Goal: Task Accomplishment & Management: Use online tool/utility

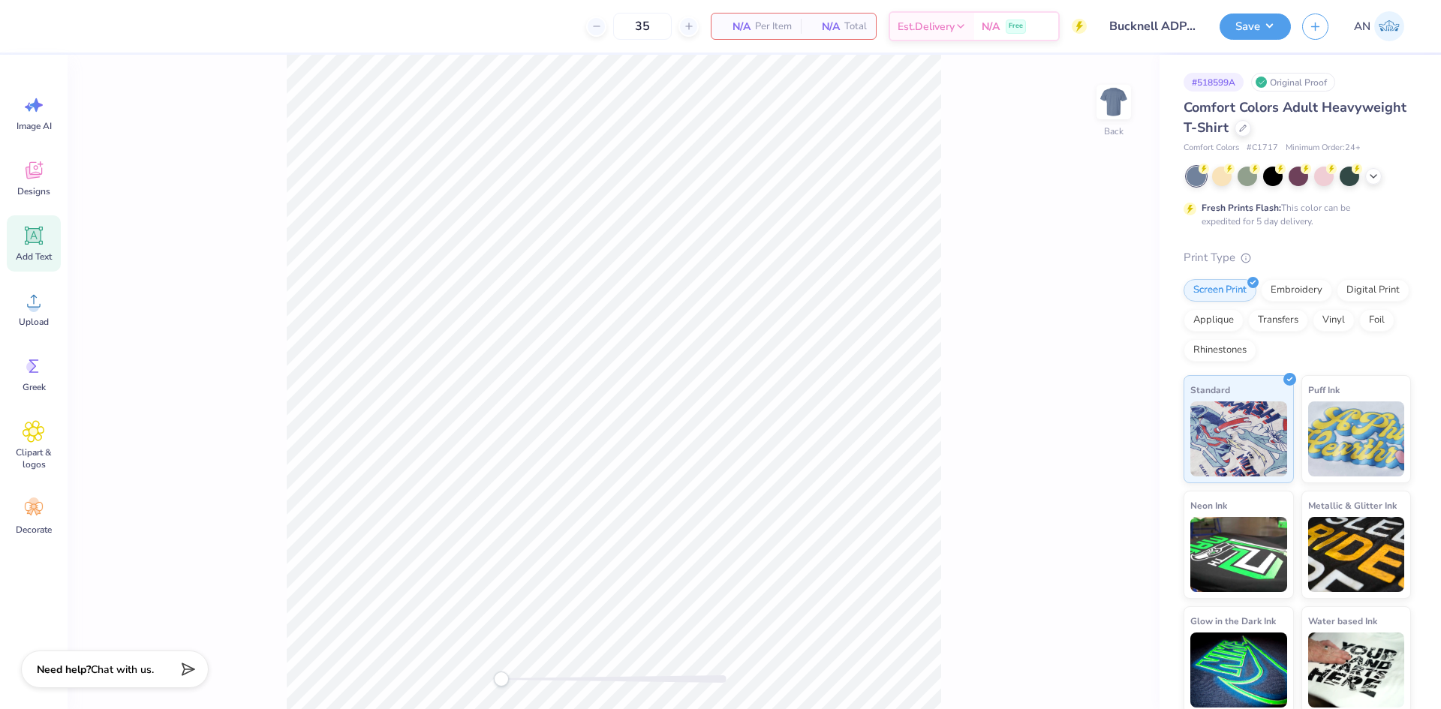
click at [43, 241] on icon at bounding box center [34, 235] width 23 height 23
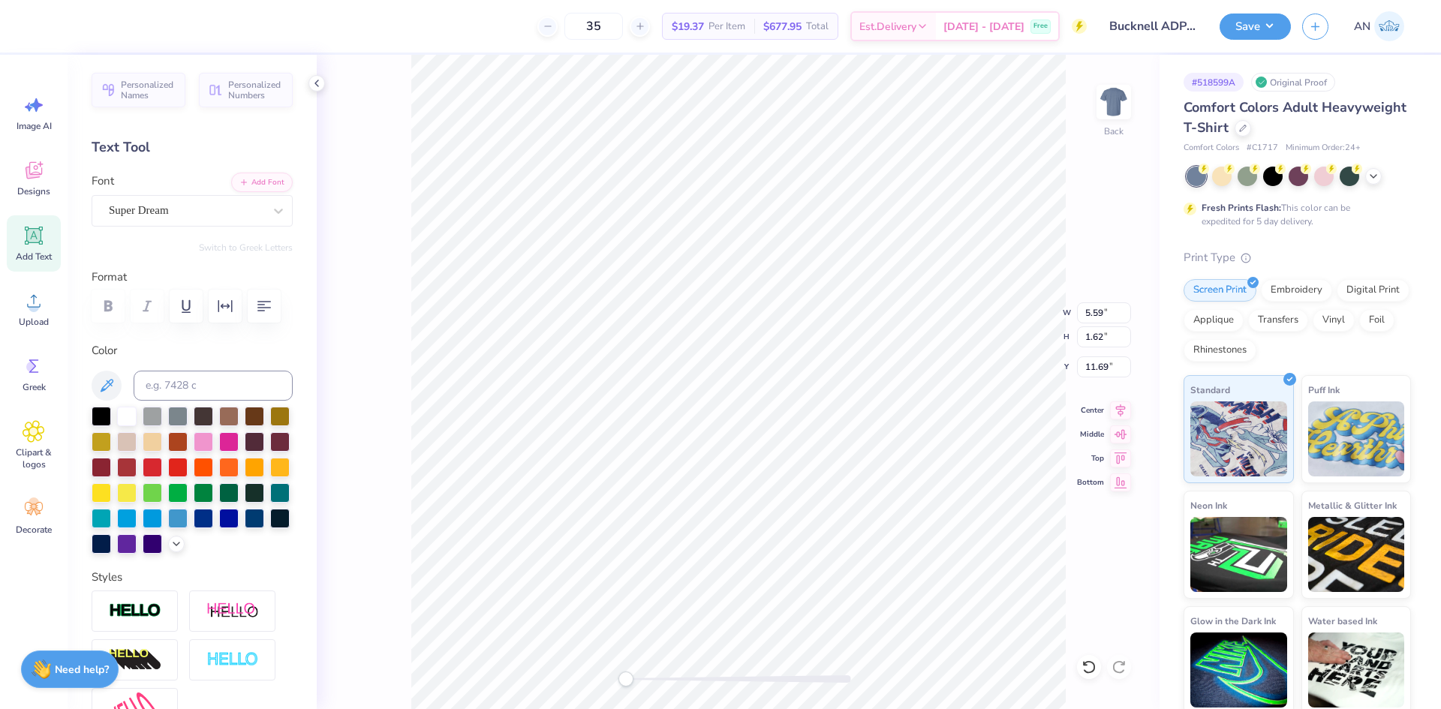
scroll to position [13, 2]
type textarea "ADPi"
click at [214, 209] on div "Super Dream" at bounding box center [186, 210] width 158 height 23
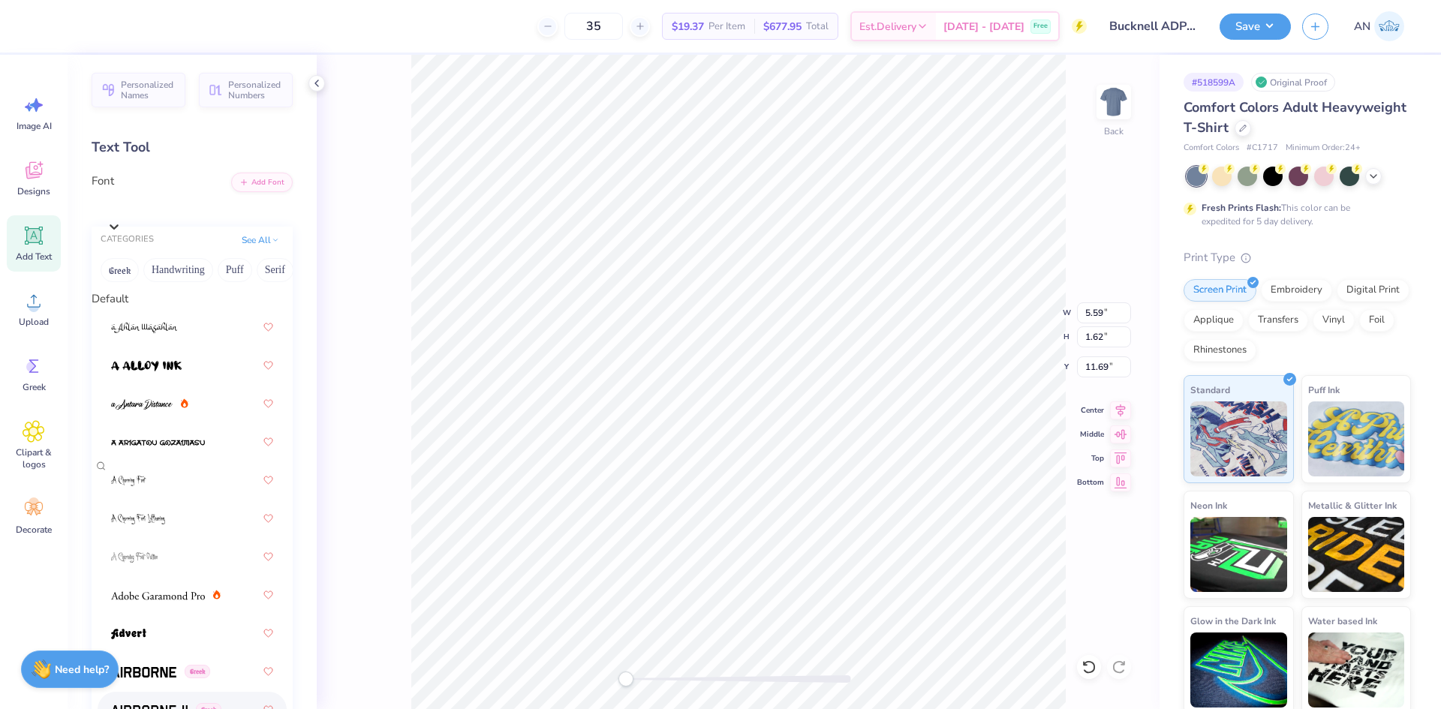
scroll to position [601, 0]
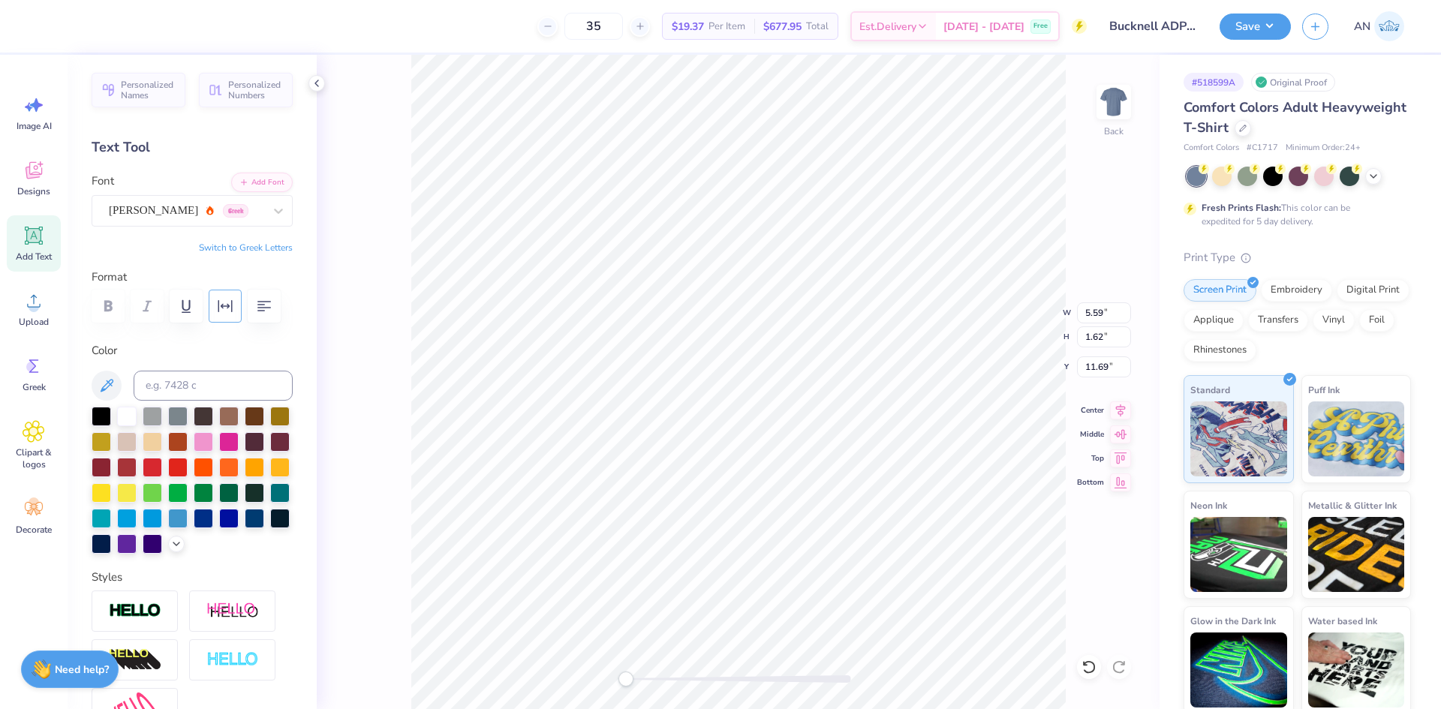
click at [226, 302] on icon "button" at bounding box center [225, 306] width 18 height 18
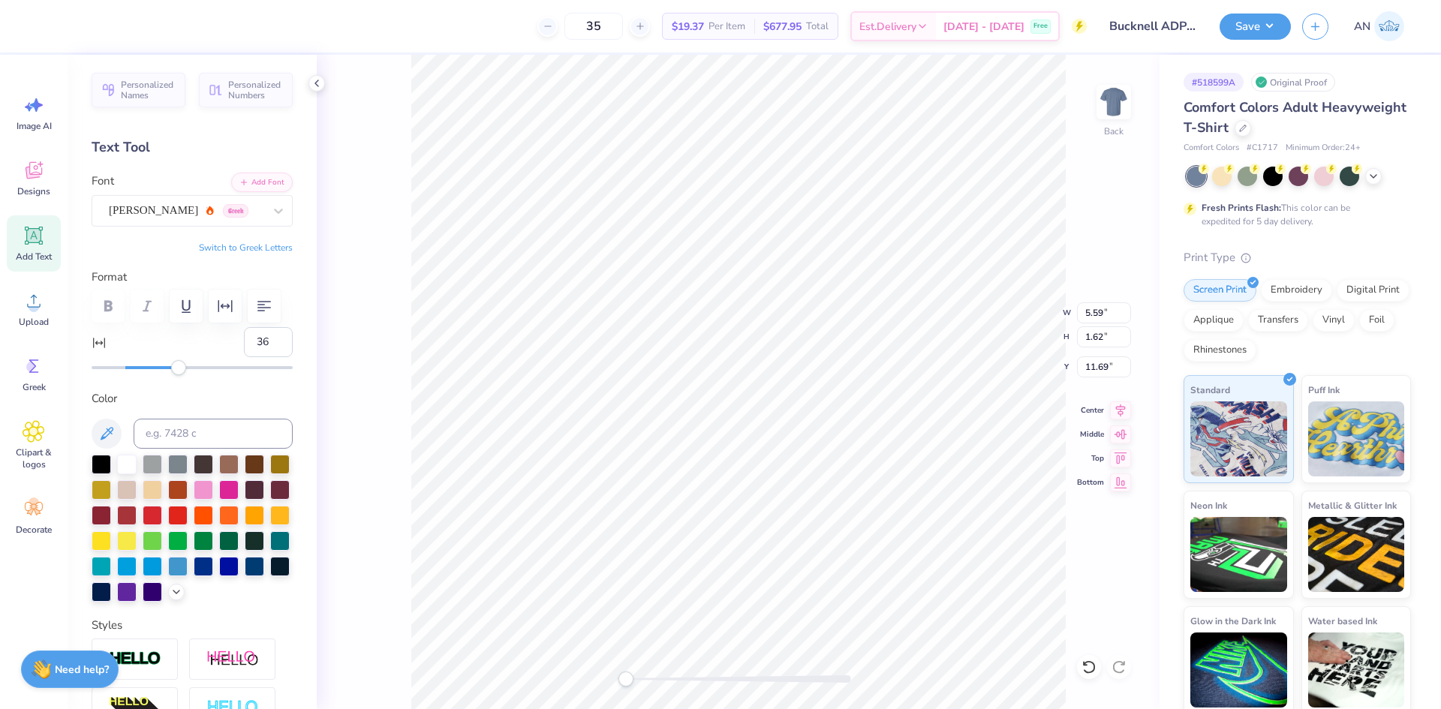
type input "37"
drag, startPoint x: 127, startPoint y: 369, endPoint x: 182, endPoint y: 363, distance: 55.8
click at [182, 363] on div "Accessibility label" at bounding box center [181, 367] width 15 height 15
type input "53"
drag, startPoint x: 182, startPoint y: 363, endPoint x: 206, endPoint y: 363, distance: 24.0
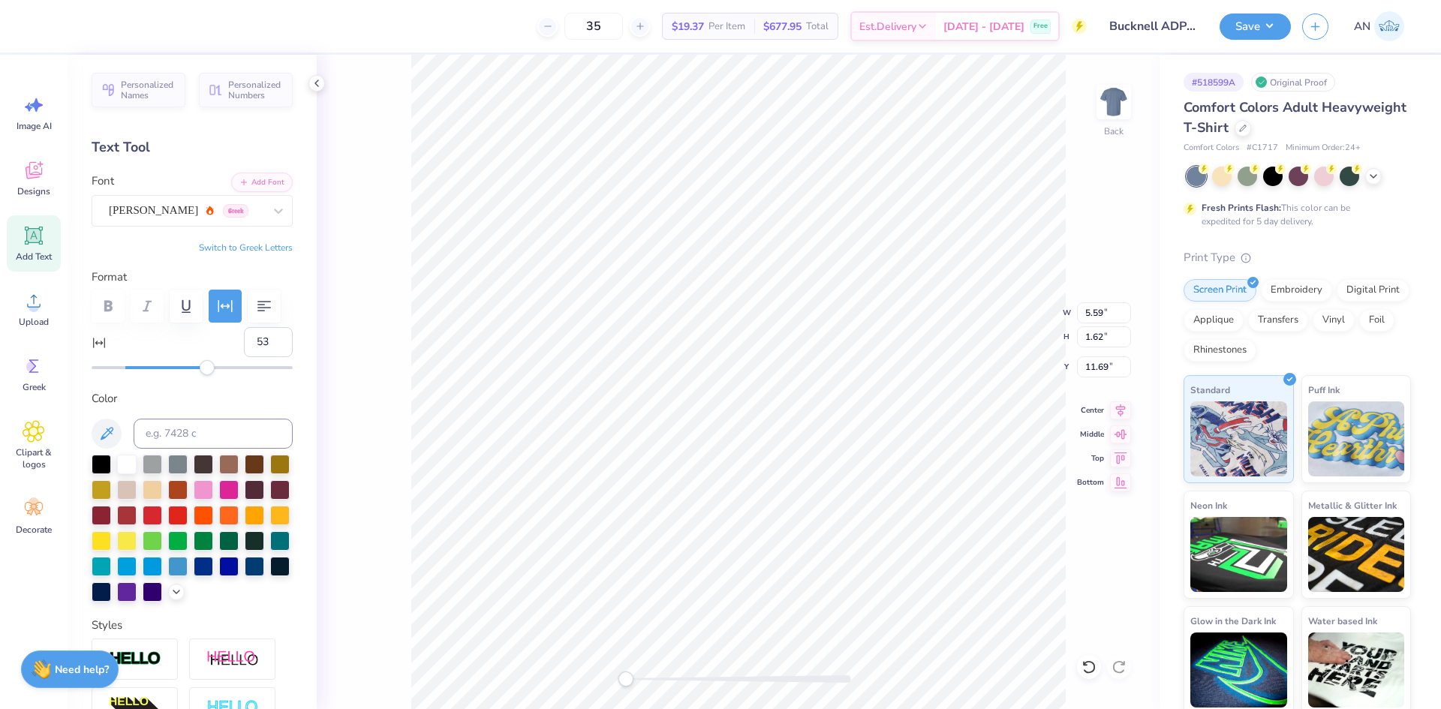
click at [206, 363] on div "Accessibility label" at bounding box center [207, 367] width 15 height 15
click at [736, 418] on li "Duplicate" at bounding box center [768, 427] width 118 height 29
type input "12.65"
type textarea "Fall Date Party"
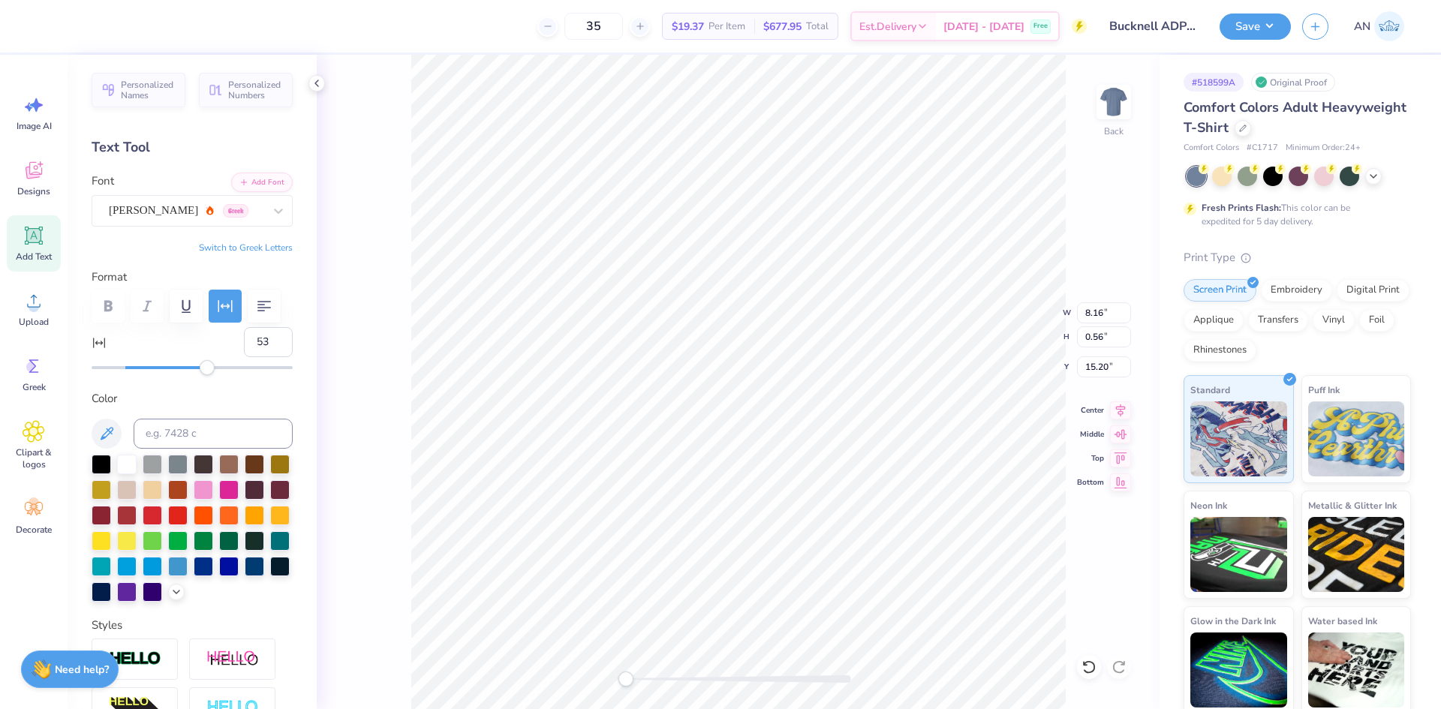
type input "8.16"
type input "0.56"
type input "15.20"
type input "8.67"
type input "0.60"
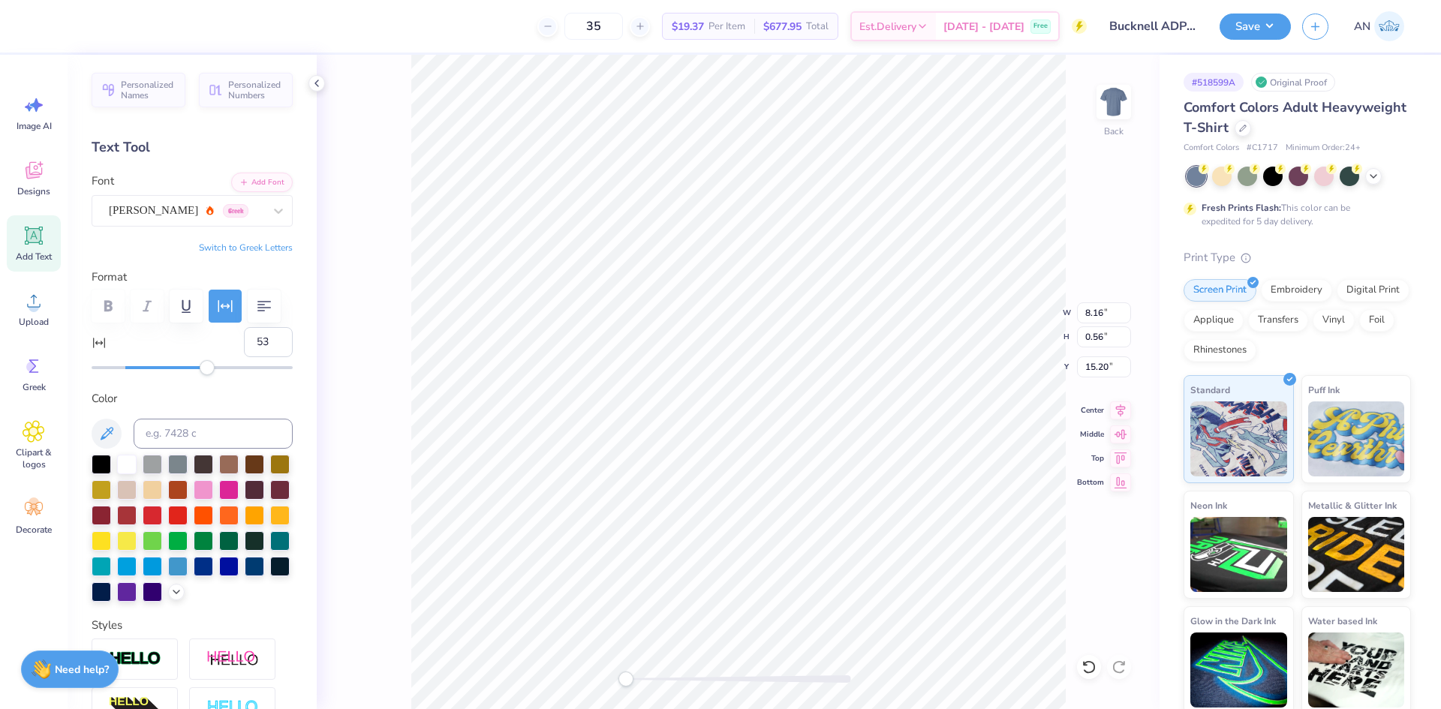
type input "13.84"
click at [212, 438] on input at bounding box center [213, 434] width 159 height 30
type input "135"
type input "1.71"
click at [372, 453] on div "Back W 8.70 8.70 " H 1.71 1.71 " Y 11.65 11.65 " Center Middle Top Bottom" at bounding box center [738, 382] width 843 height 655
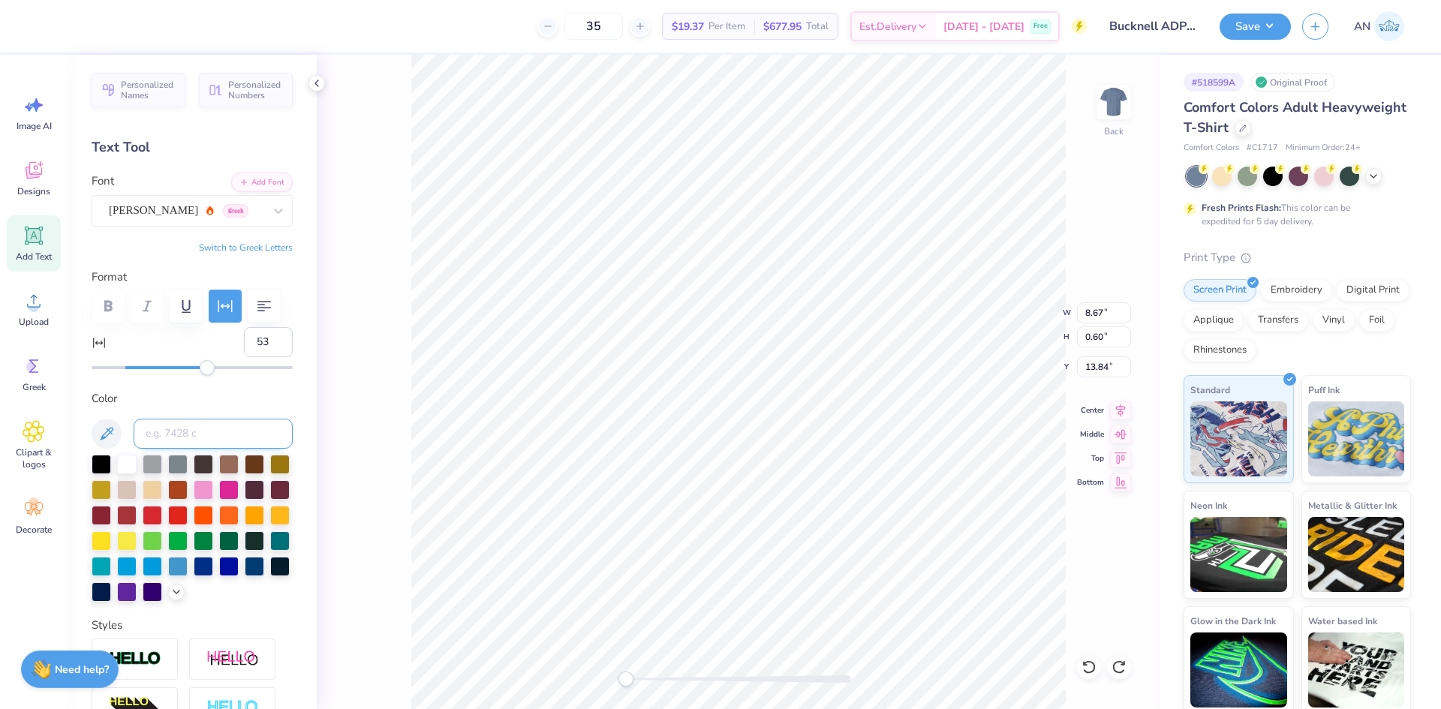
click at [207, 432] on input at bounding box center [213, 434] width 159 height 30
type input "135"
type input "8.70"
type input "1.71"
type input "11.65"
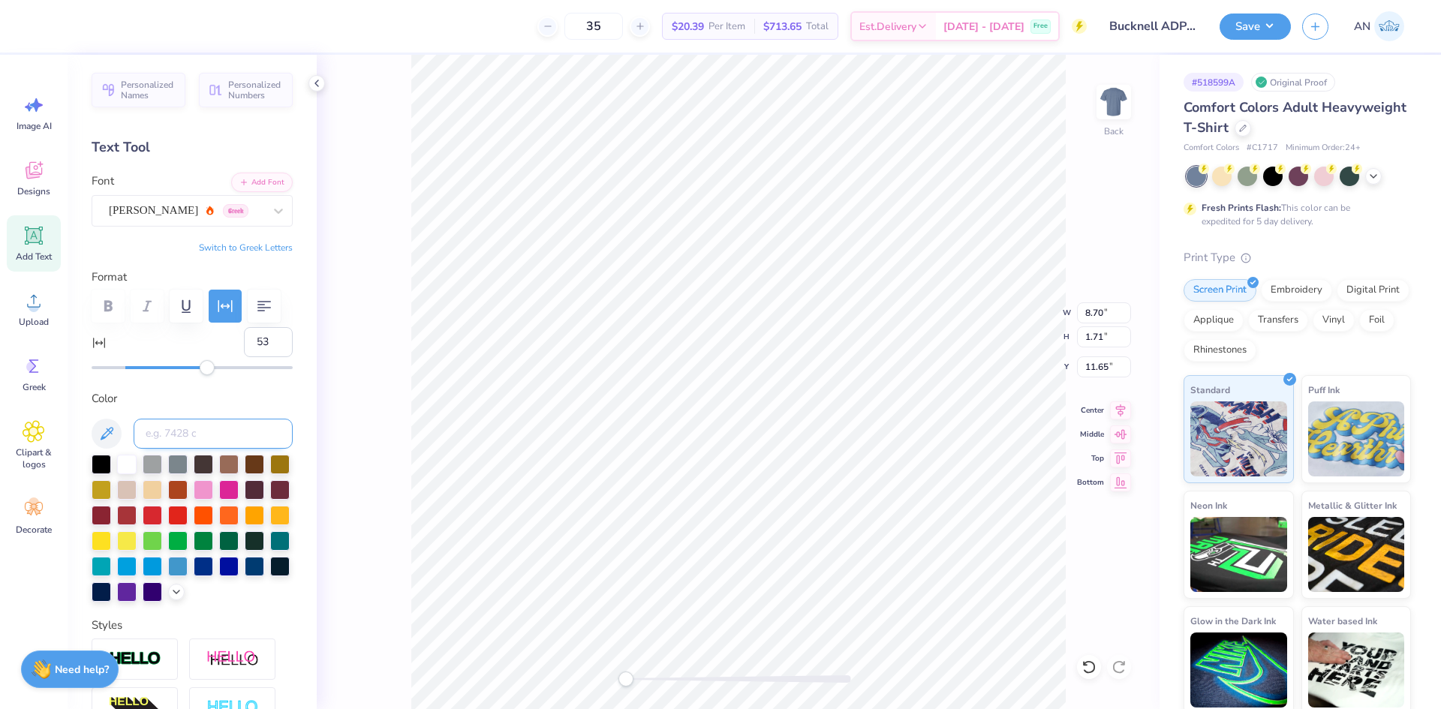
click at [221, 432] on input at bounding box center [213, 434] width 159 height 30
type input "135"
click at [41, 309] on icon at bounding box center [34, 301] width 23 height 23
type input "6.41"
type input "3.78"
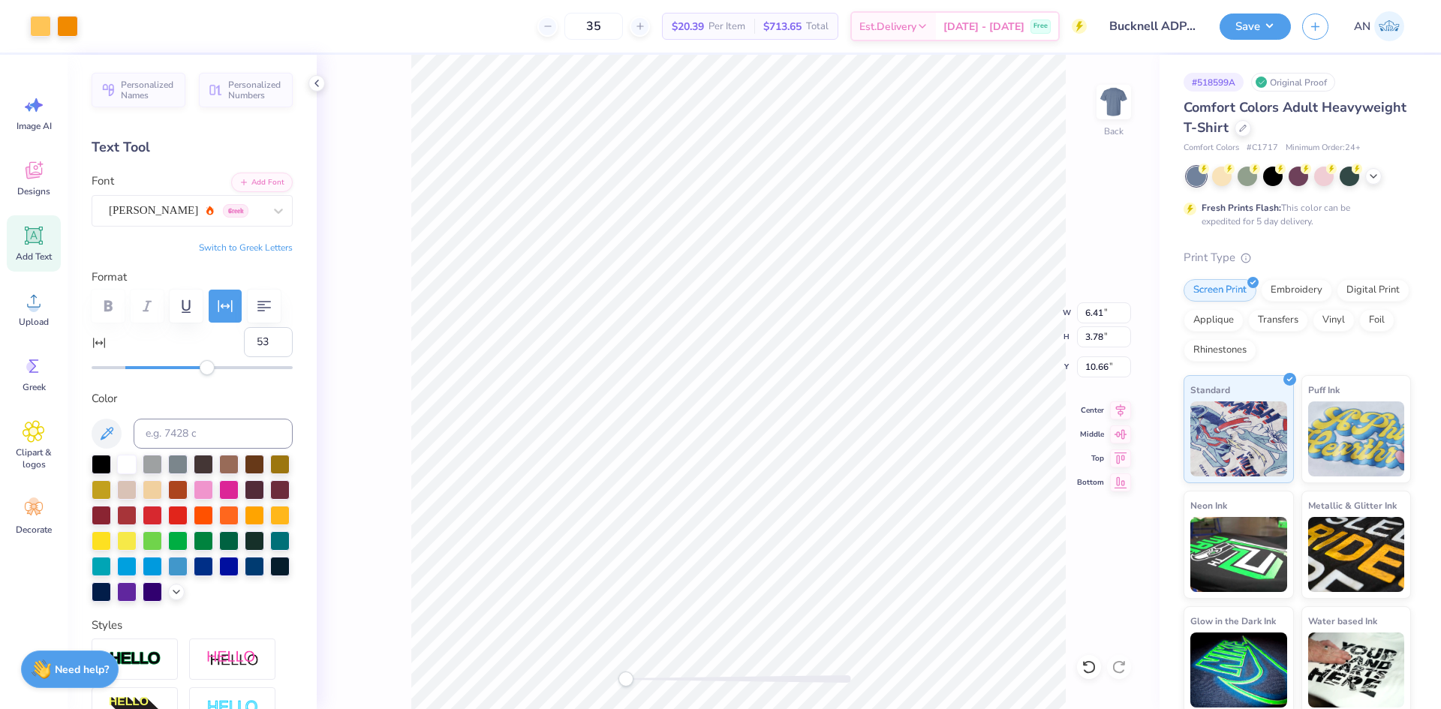
type input "3.00"
type input "6.76"
type input "3.99"
type input "3.00"
type input "7.56"
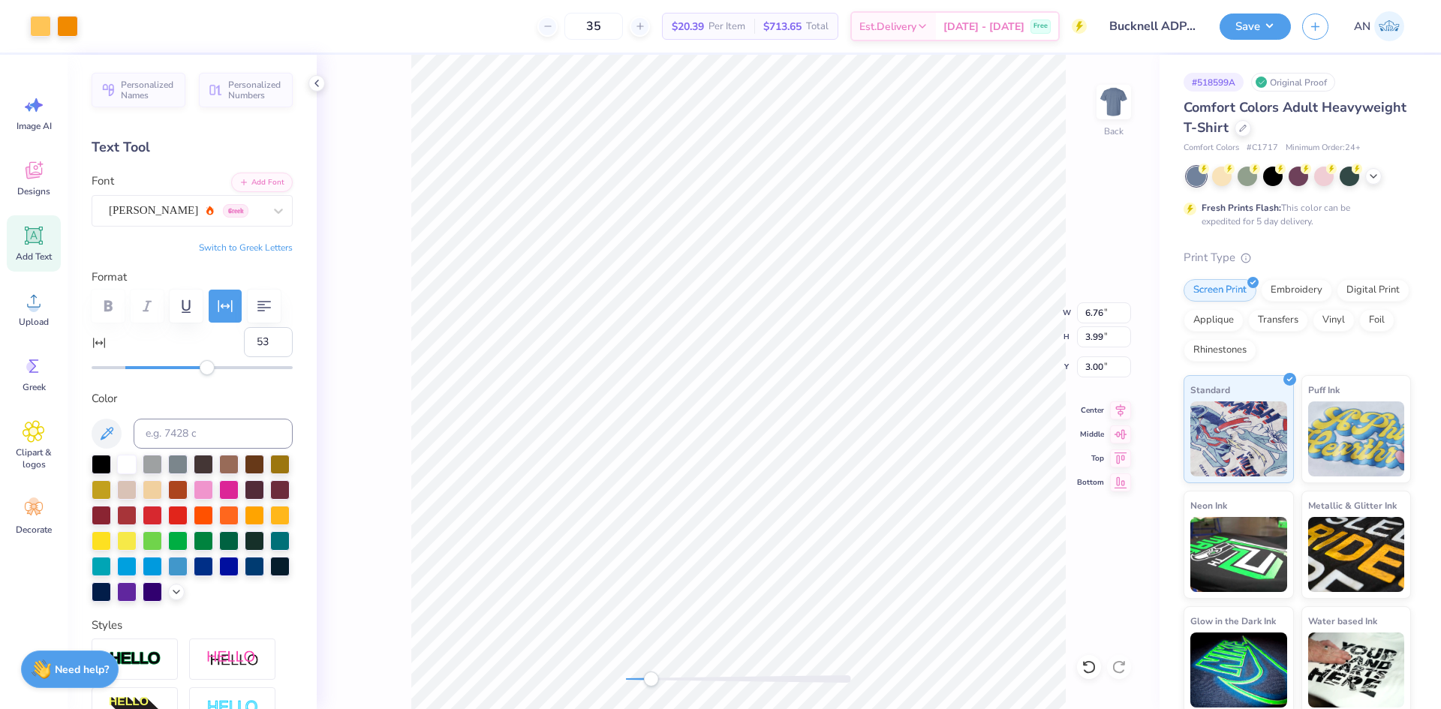
type input "4.46"
click at [1279, 31] on button "Save" at bounding box center [1255, 24] width 71 height 26
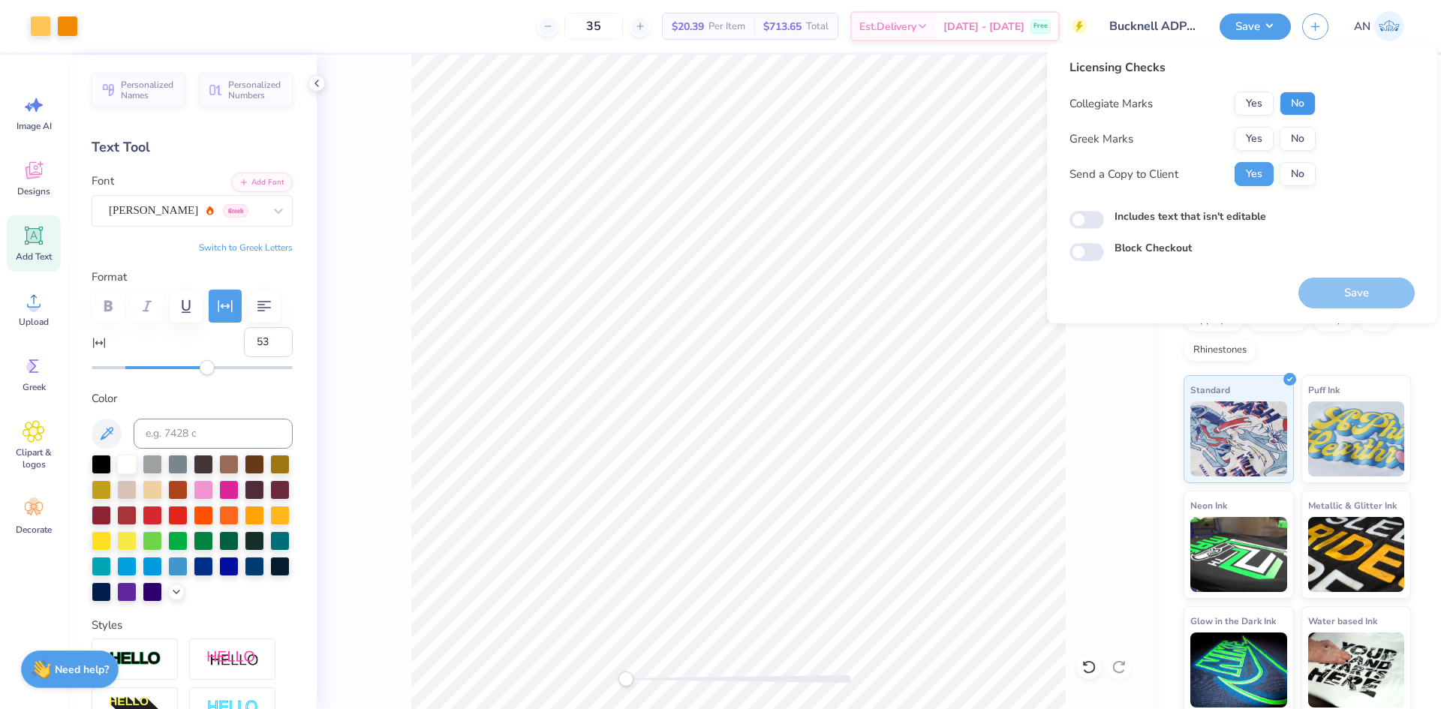
click at [1303, 103] on button "No" at bounding box center [1298, 104] width 36 height 24
click at [1270, 143] on button "Yes" at bounding box center [1254, 139] width 39 height 24
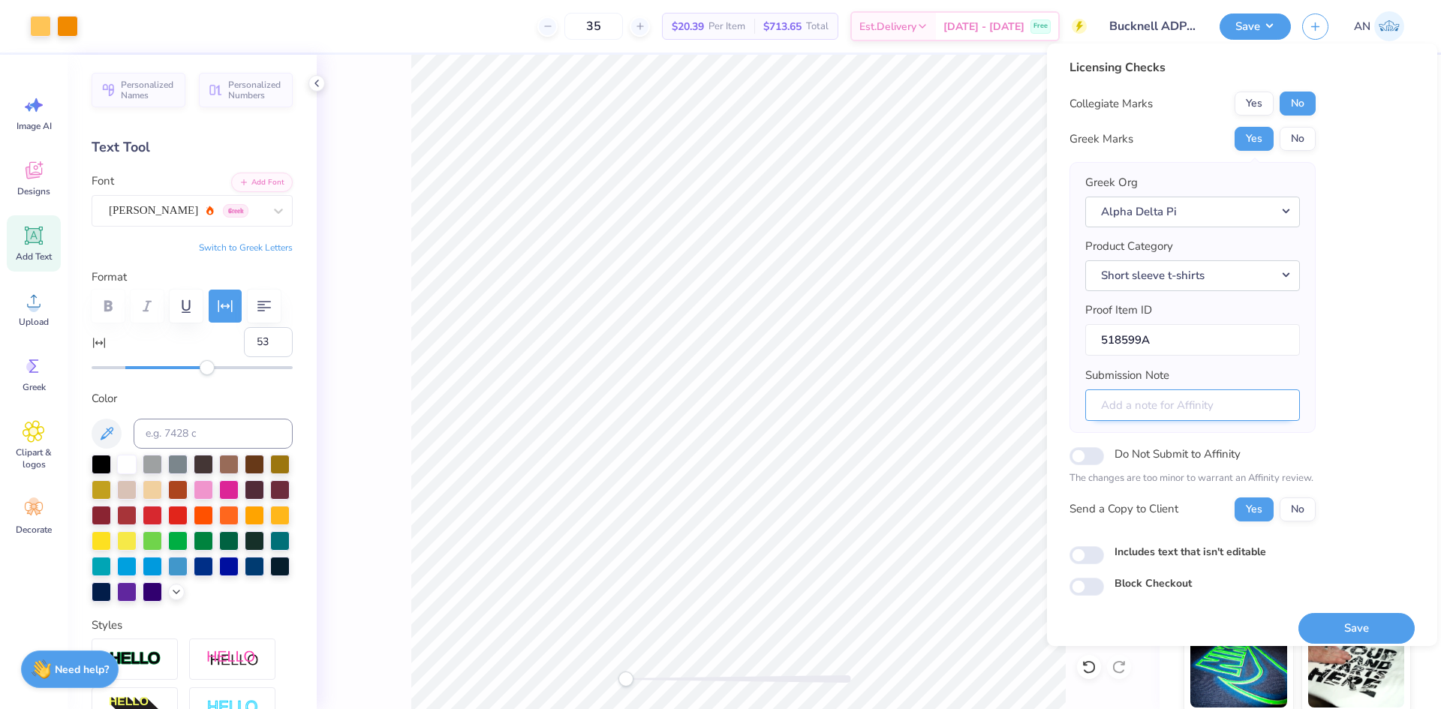
click at [1203, 400] on input "Submission Note" at bounding box center [1193, 406] width 215 height 32
click at [1109, 411] on input "Submission Note" at bounding box center [1193, 406] width 215 height 32
paste input "Fall Date Party 2025 Chapter: Theta Iota"
click at [1113, 405] on input "Event: Fall Date Party 2025 Chapter: Theta Iota" at bounding box center [1193, 406] width 215 height 32
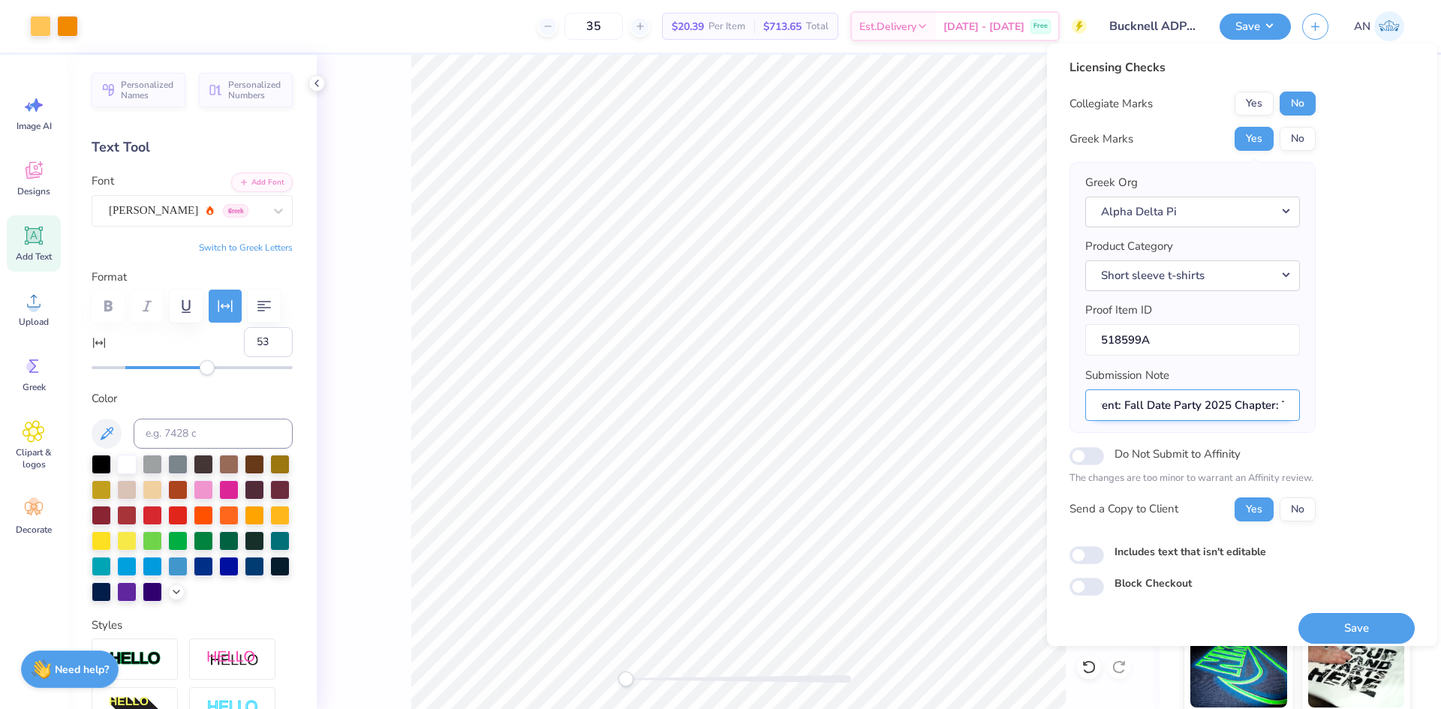
scroll to position [0, 0]
type input "Event: Fall Date Party 2025 Chapter: Theta Iota"
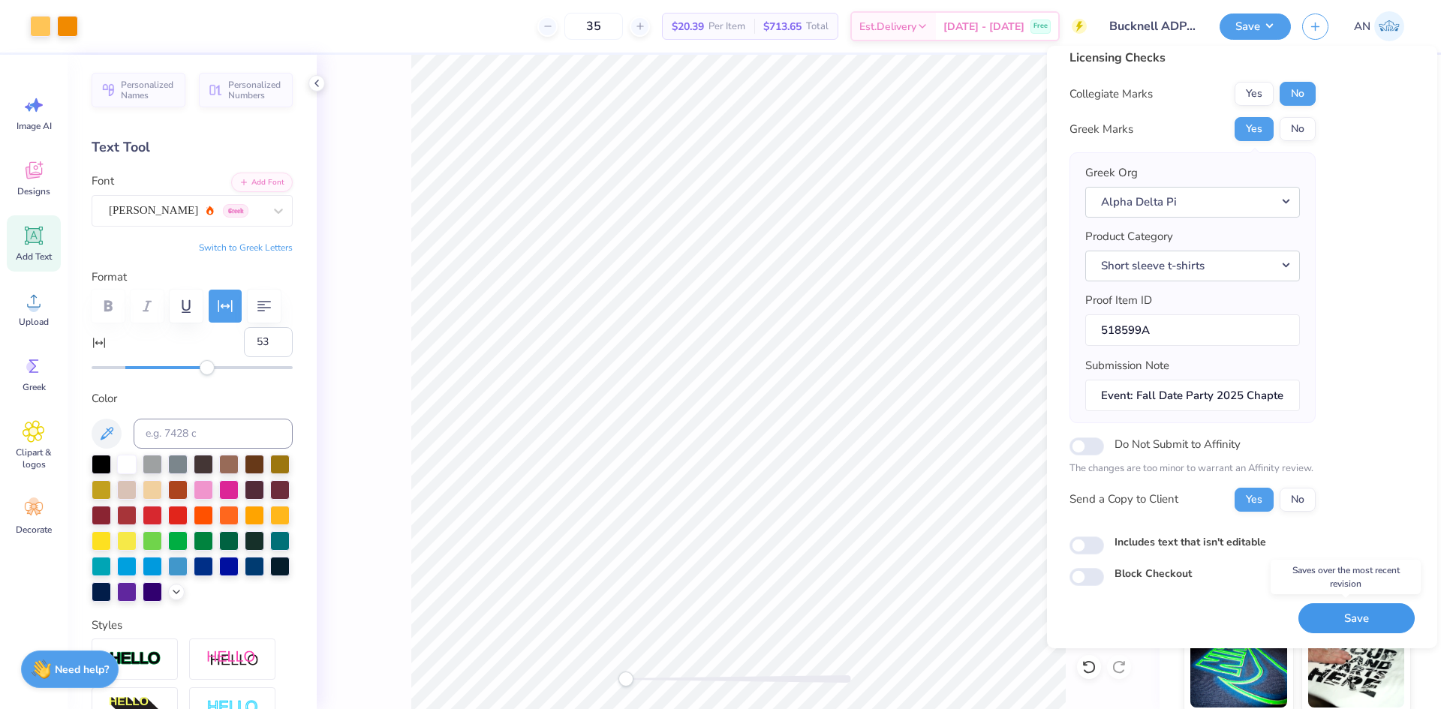
click at [1357, 625] on button "Save" at bounding box center [1357, 619] width 116 height 31
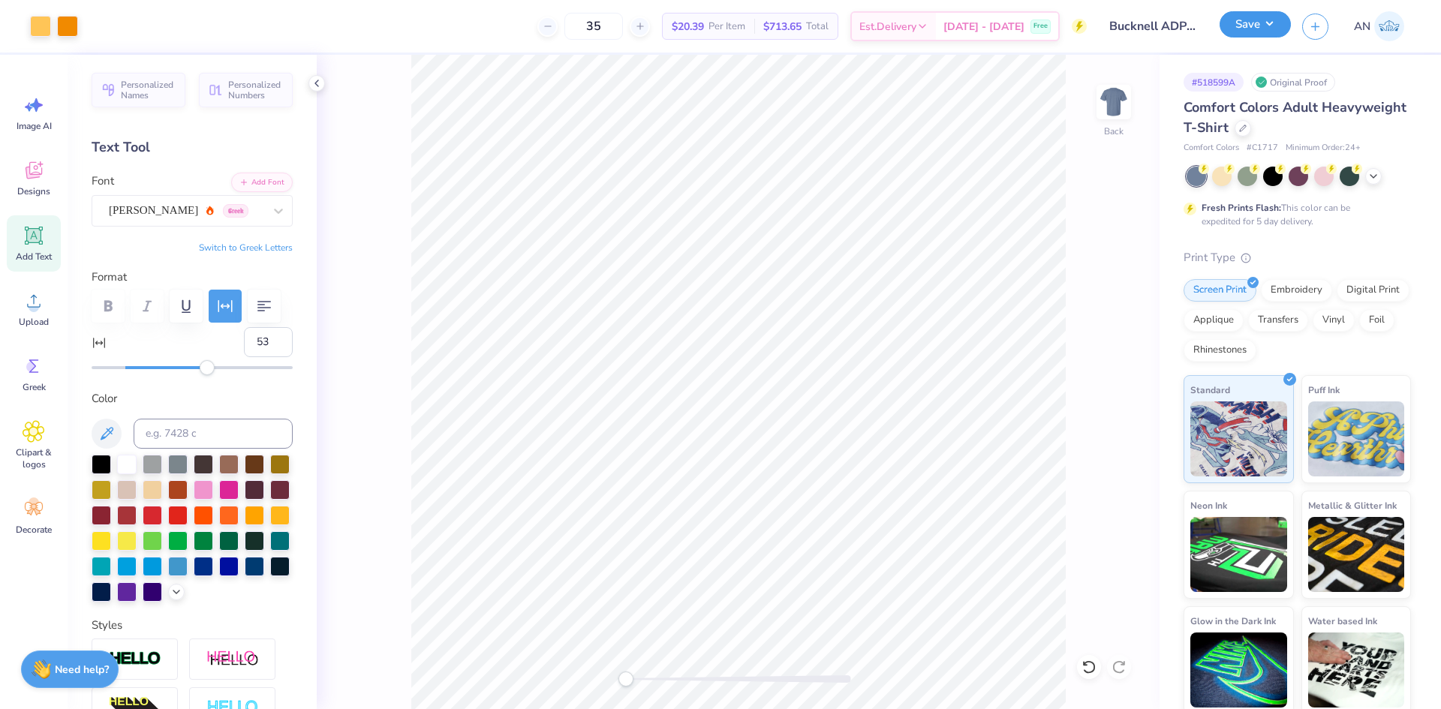
click at [1271, 24] on button "Save" at bounding box center [1255, 24] width 71 height 26
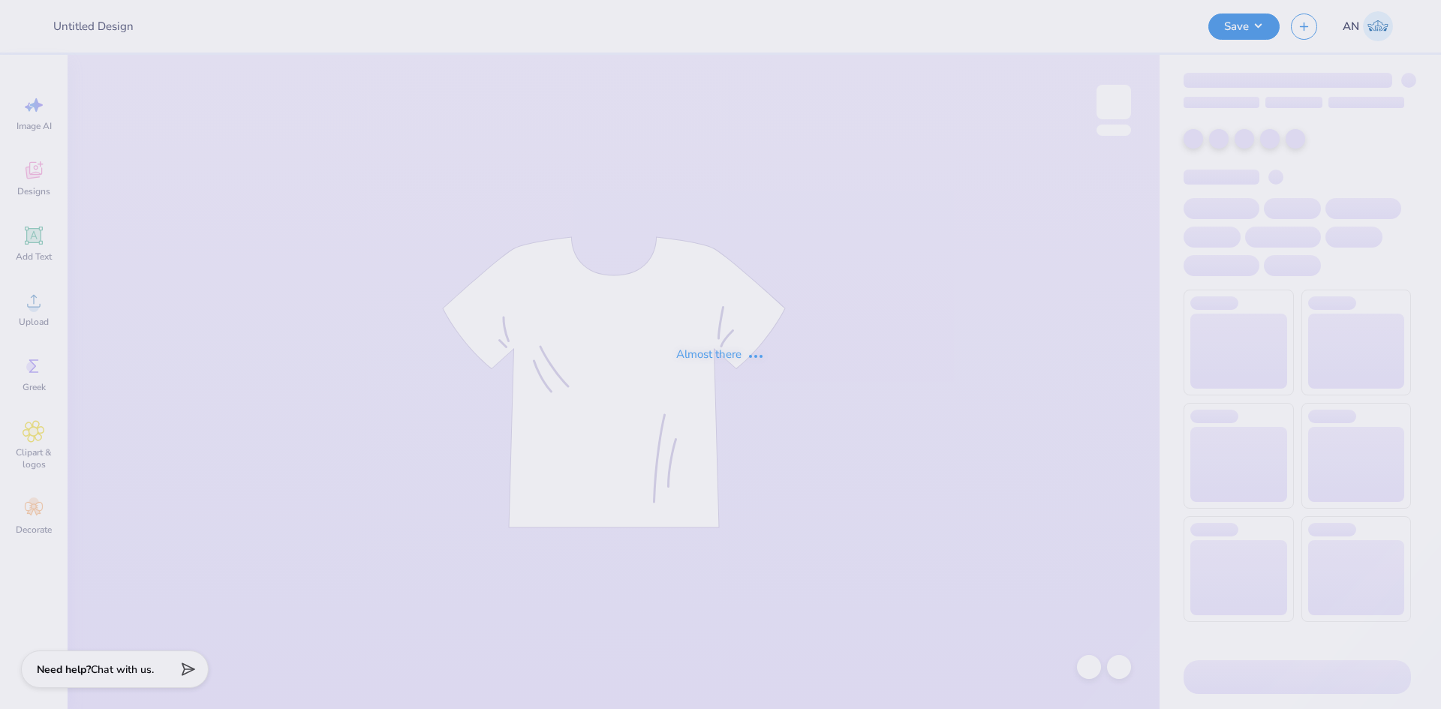
type input "Armenian Student Association"
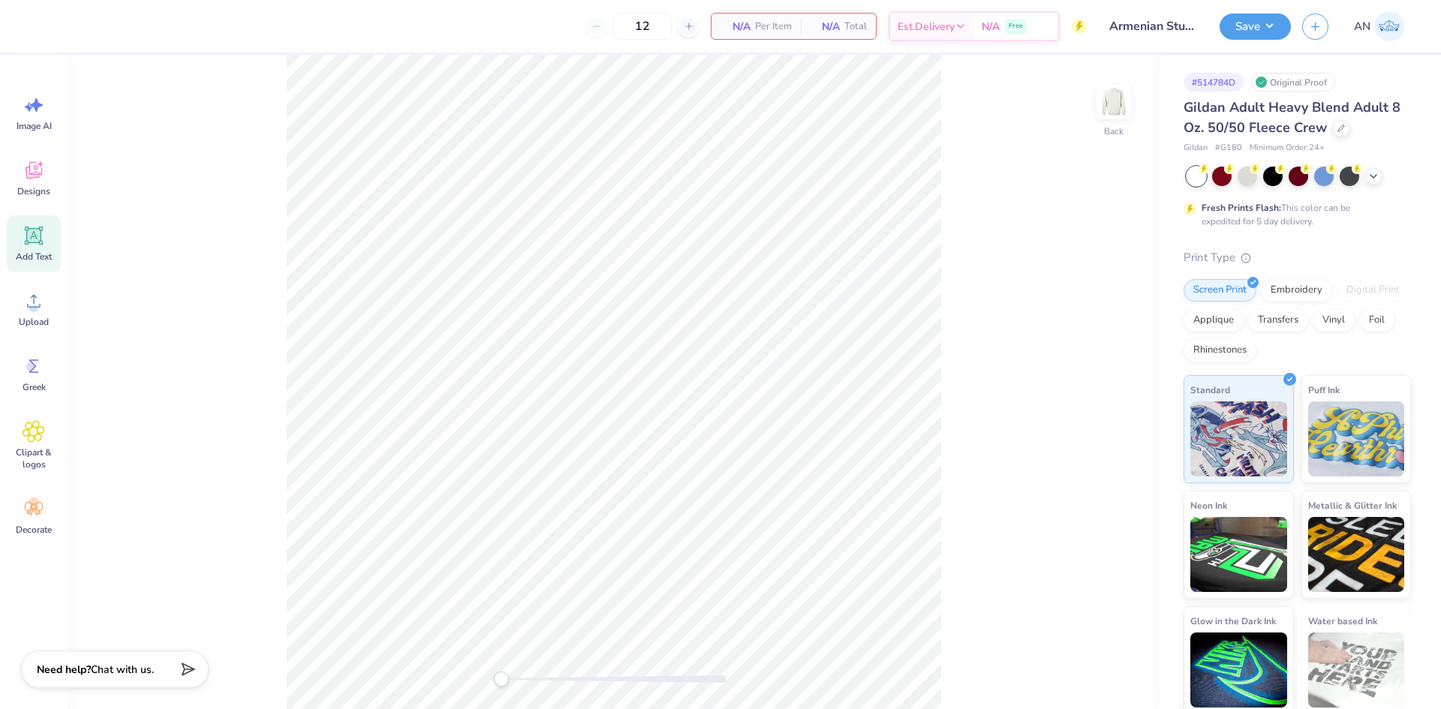
click at [32, 238] on icon at bounding box center [34, 236] width 14 height 14
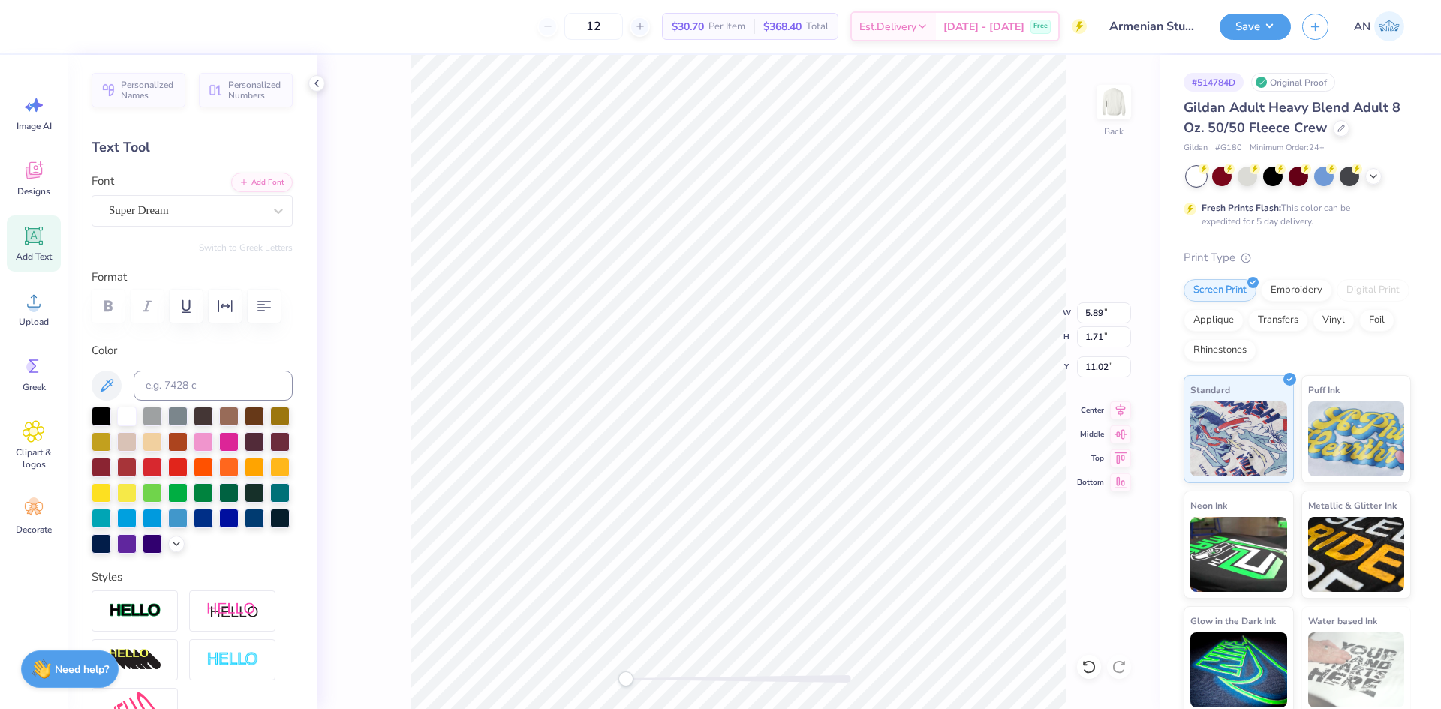
scroll to position [13, 2]
type textarea "ASA"
click at [149, 210] on div "Super Dream" at bounding box center [186, 210] width 158 height 23
click at [157, 372] on img at bounding box center [147, 374] width 72 height 11
type input "[PERSON_NAME]"
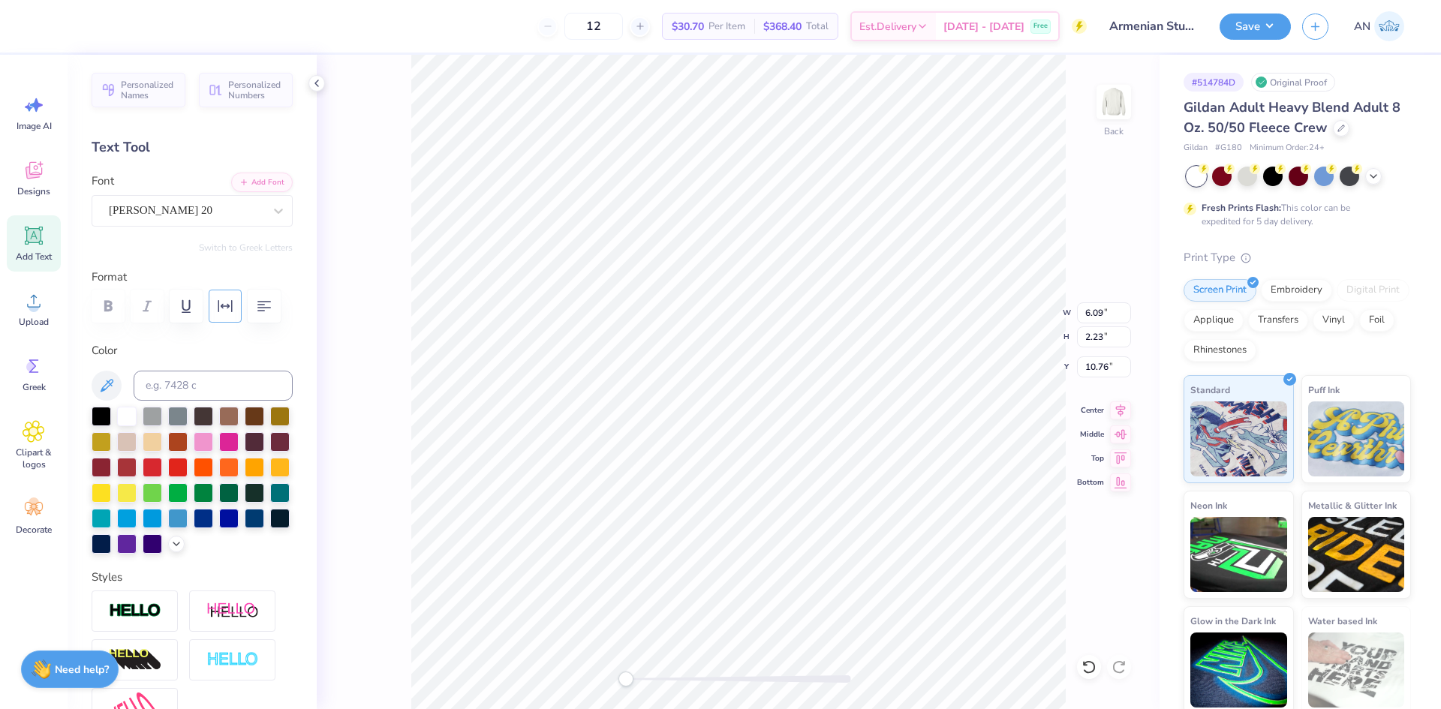
click at [233, 311] on icon "button" at bounding box center [225, 306] width 18 height 18
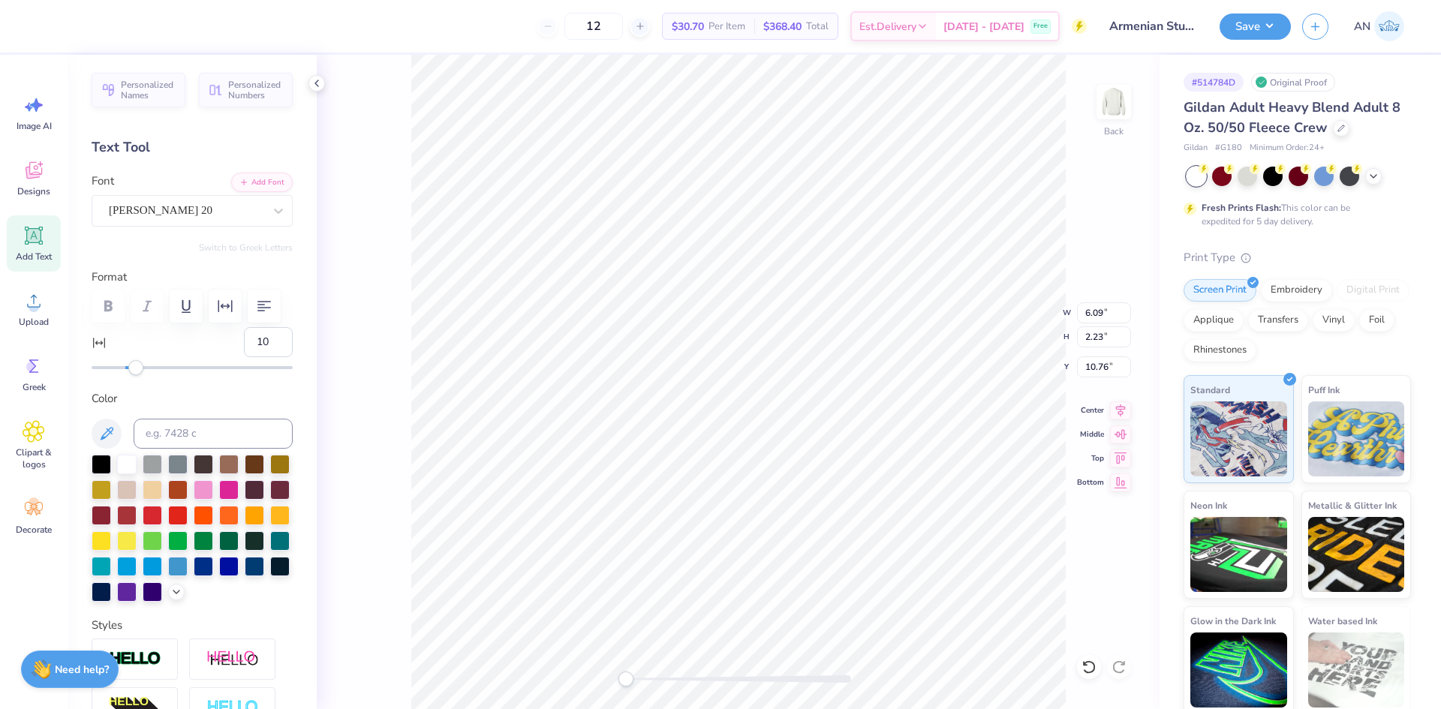
type input "11"
drag, startPoint x: 126, startPoint y: 370, endPoint x: 140, endPoint y: 367, distance: 14.6
click at [140, 367] on div "Accessibility label" at bounding box center [140, 367] width 15 height 15
type input "17"
drag, startPoint x: 140, startPoint y: 367, endPoint x: 151, endPoint y: 367, distance: 10.5
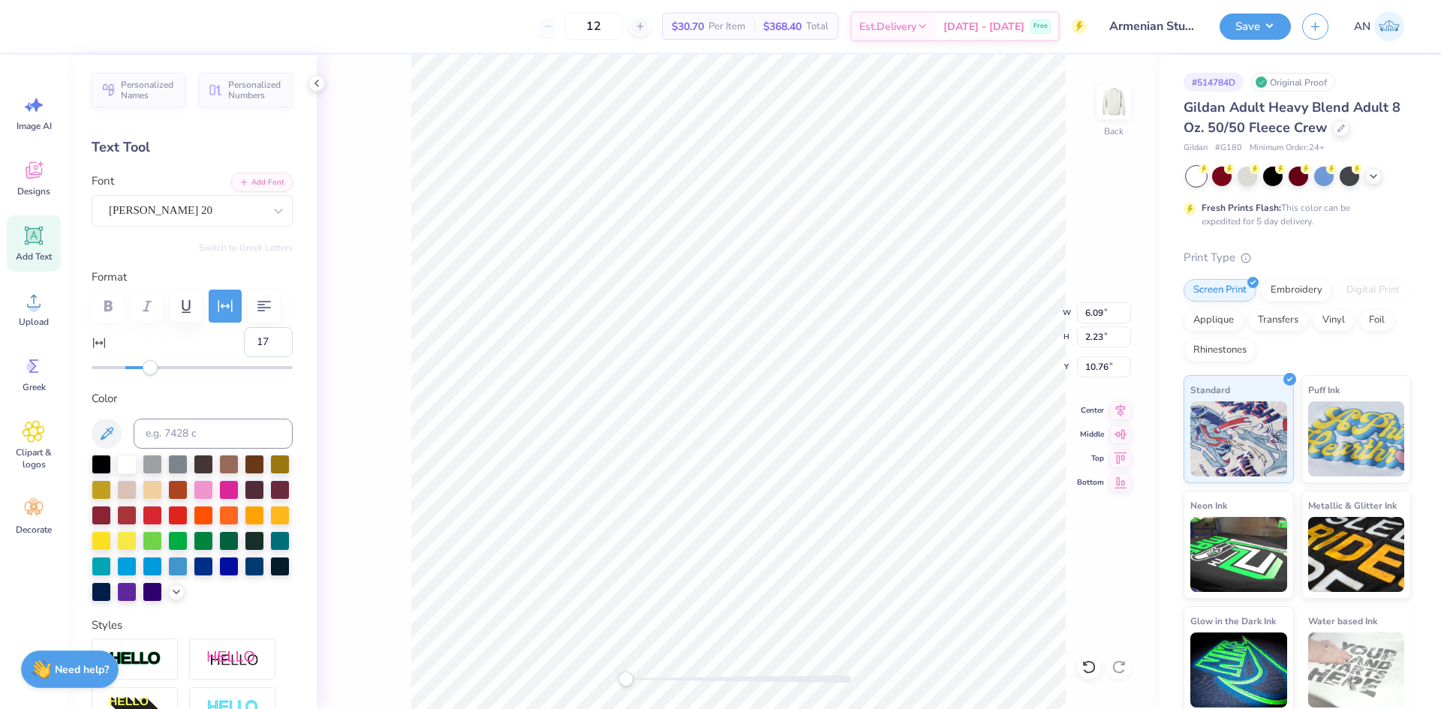
click at [151, 367] on div "Accessibility label" at bounding box center [150, 367] width 15 height 15
type textarea "A"
type textarea "ASA"
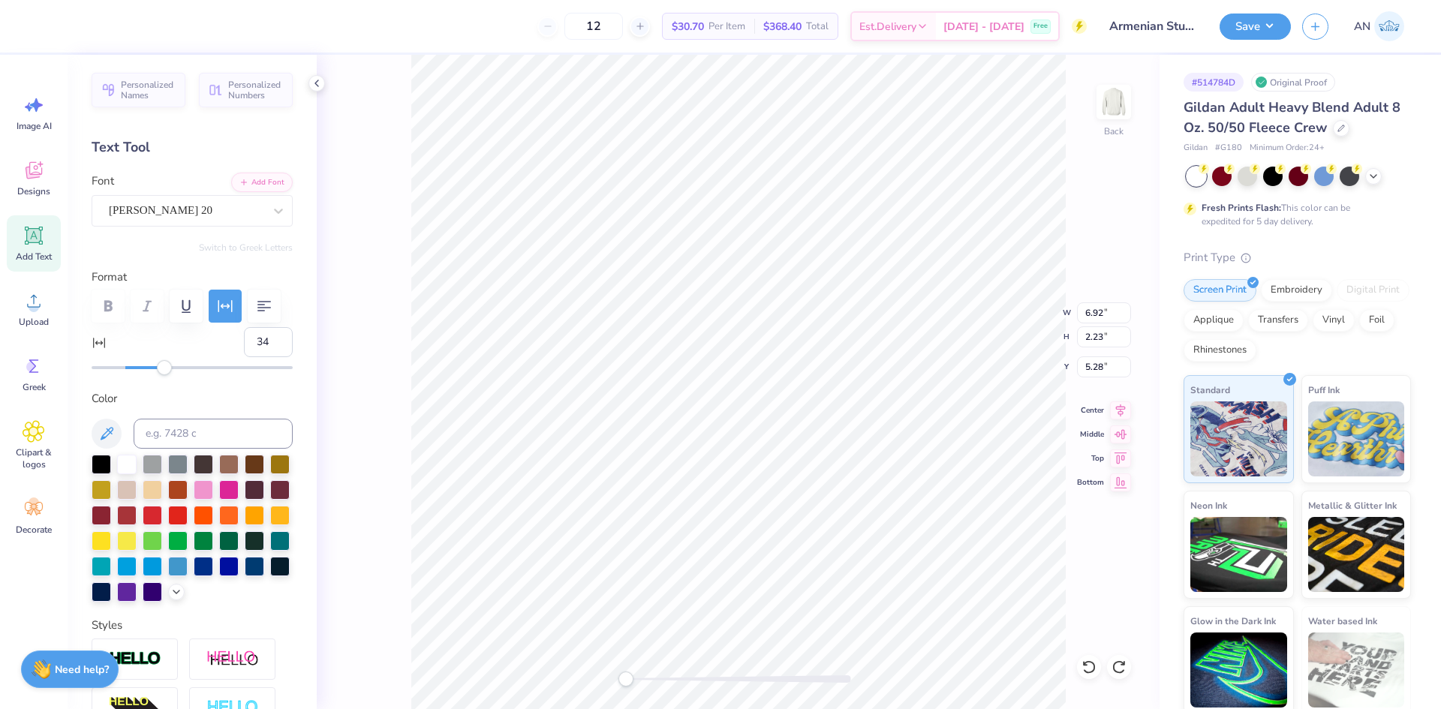
type input "35"
drag, startPoint x: 152, startPoint y: 369, endPoint x: 179, endPoint y: 372, distance: 27.9
click at [179, 372] on div "Accessibility label" at bounding box center [178, 367] width 15 height 15
click at [219, 575] on div at bounding box center [229, 566] width 20 height 20
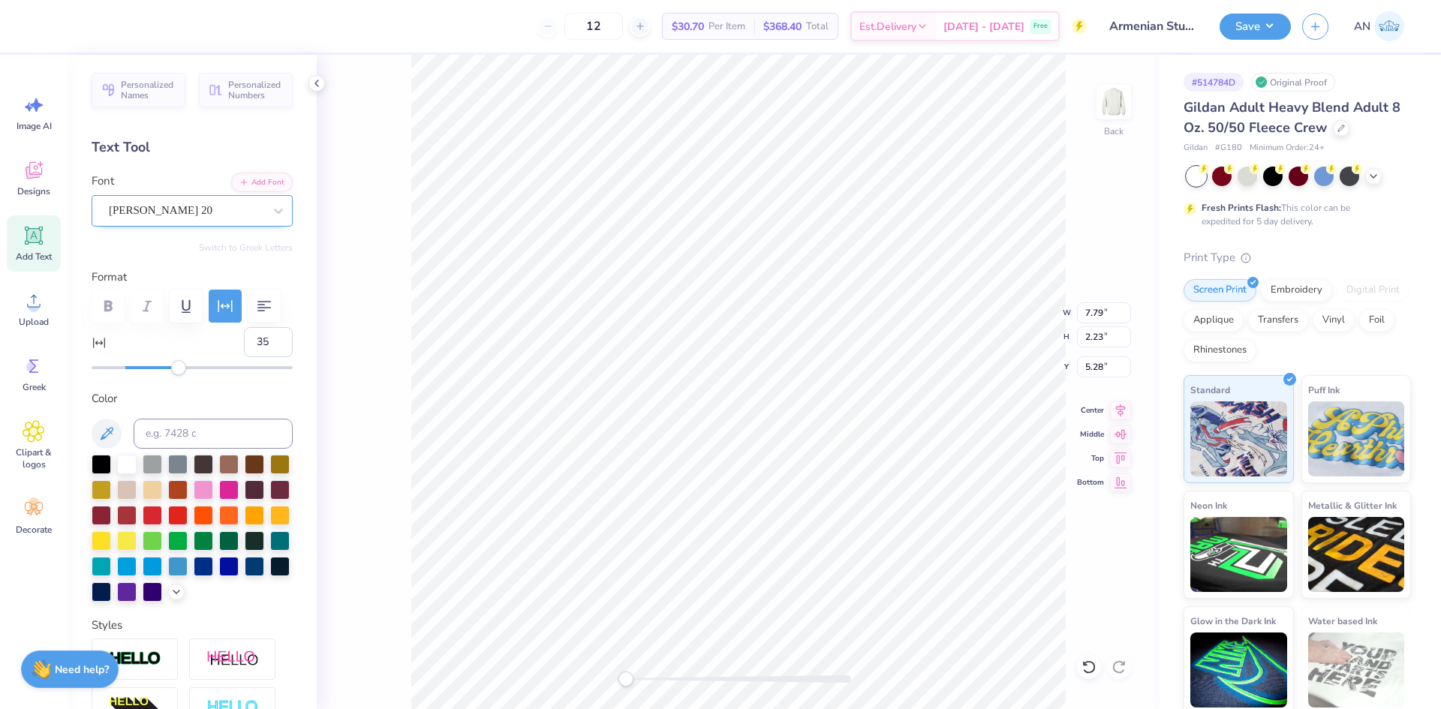
click at [214, 209] on div "[PERSON_NAME] 20" at bounding box center [186, 210] width 158 height 23
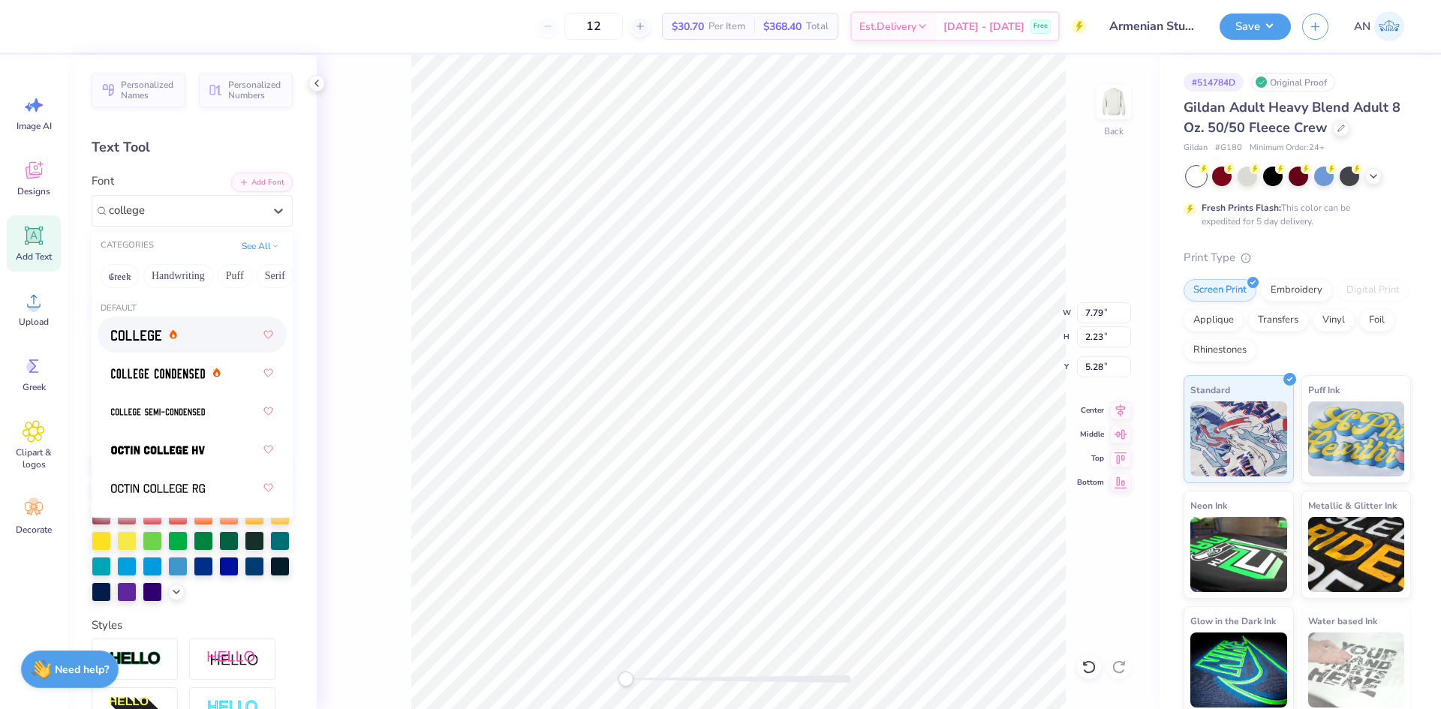
type input "college"
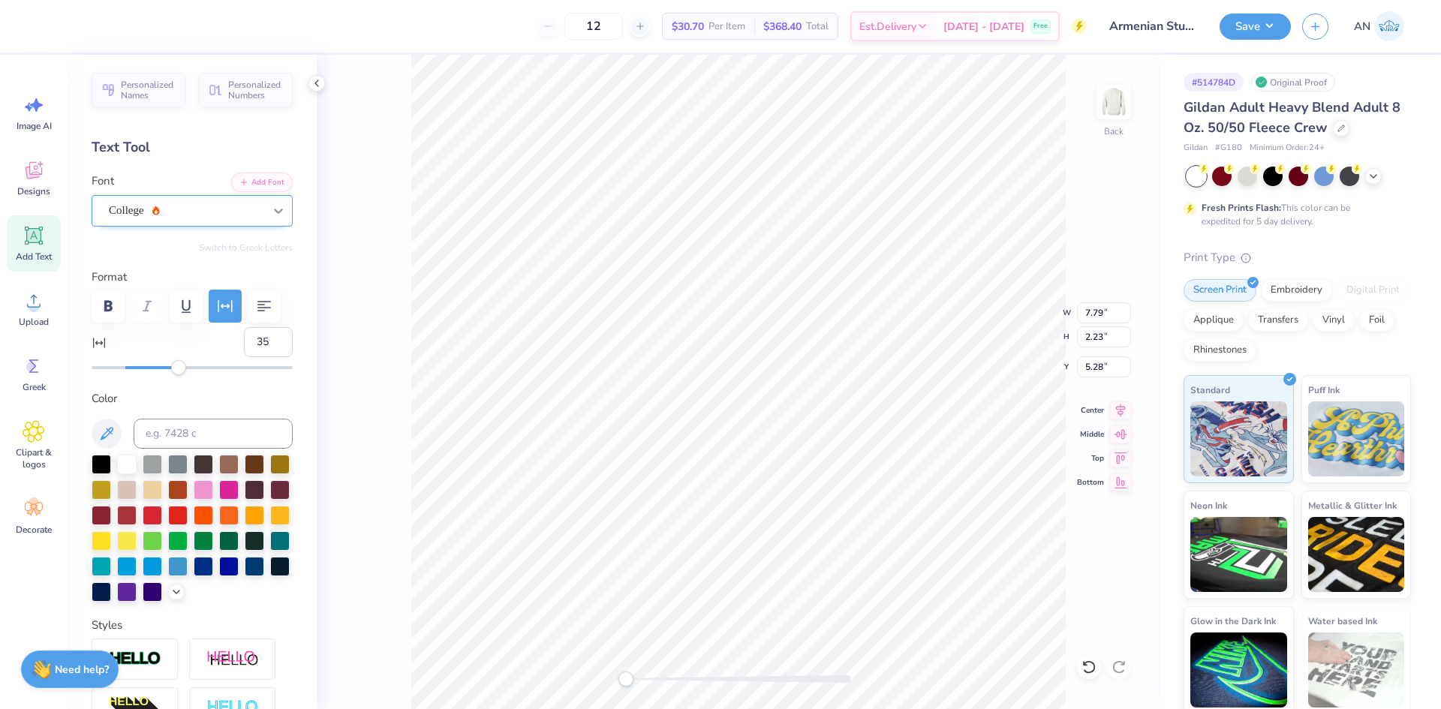
click at [271, 207] on icon at bounding box center [278, 210] width 15 height 15
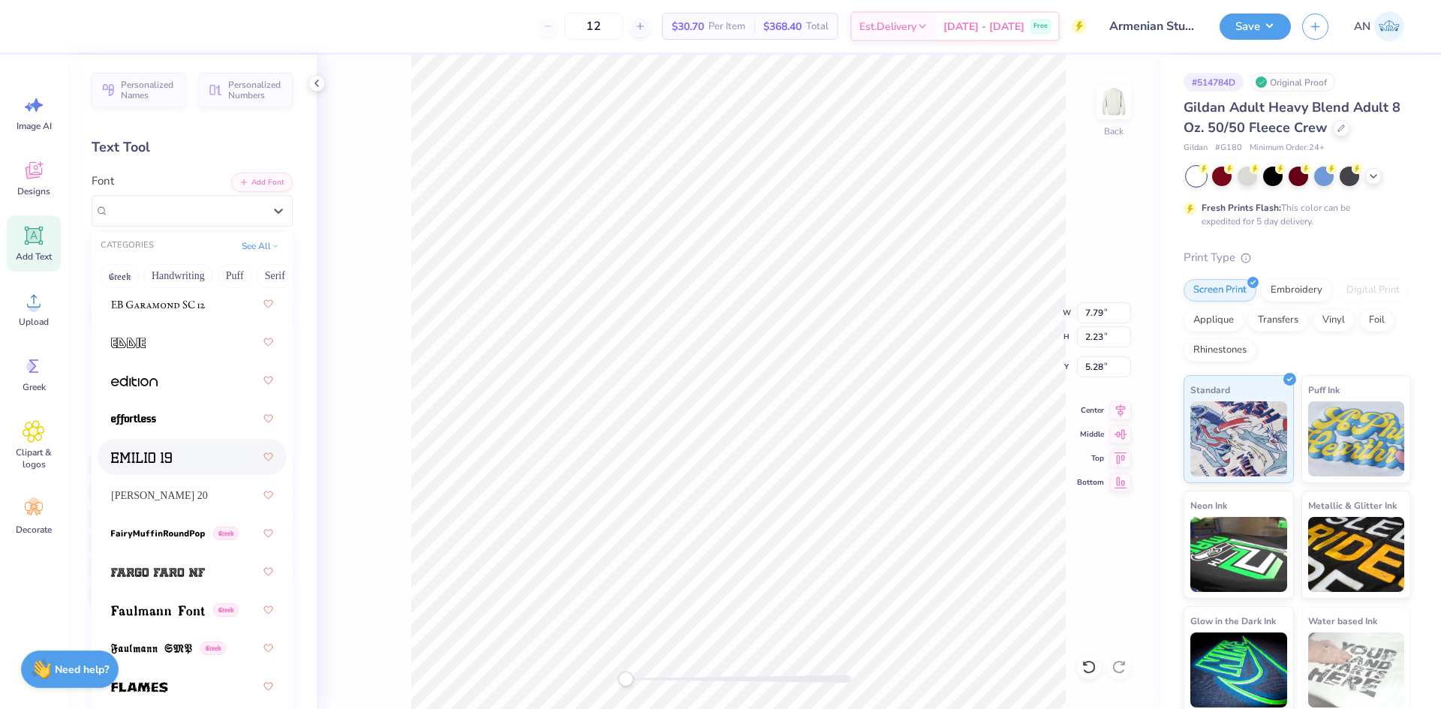
scroll to position [4279, 0]
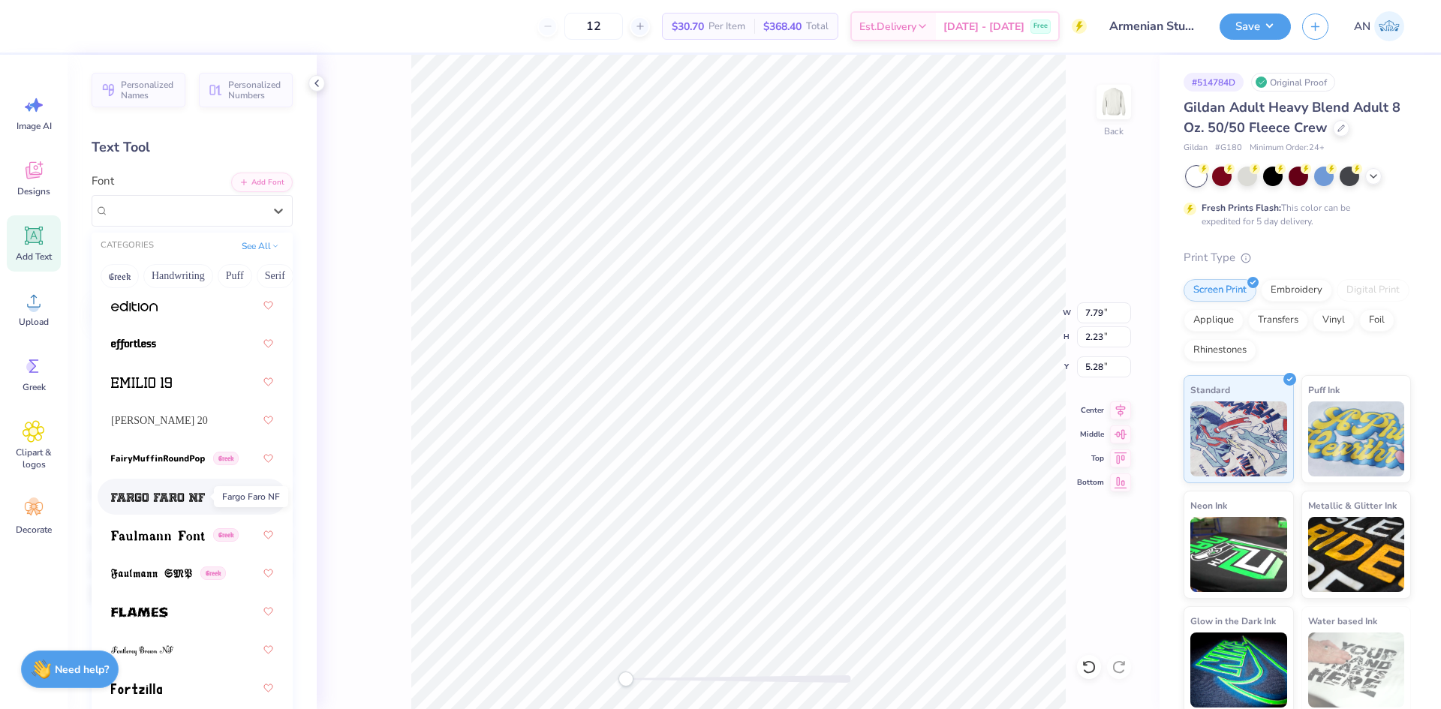
click at [179, 489] on span at bounding box center [158, 497] width 94 height 16
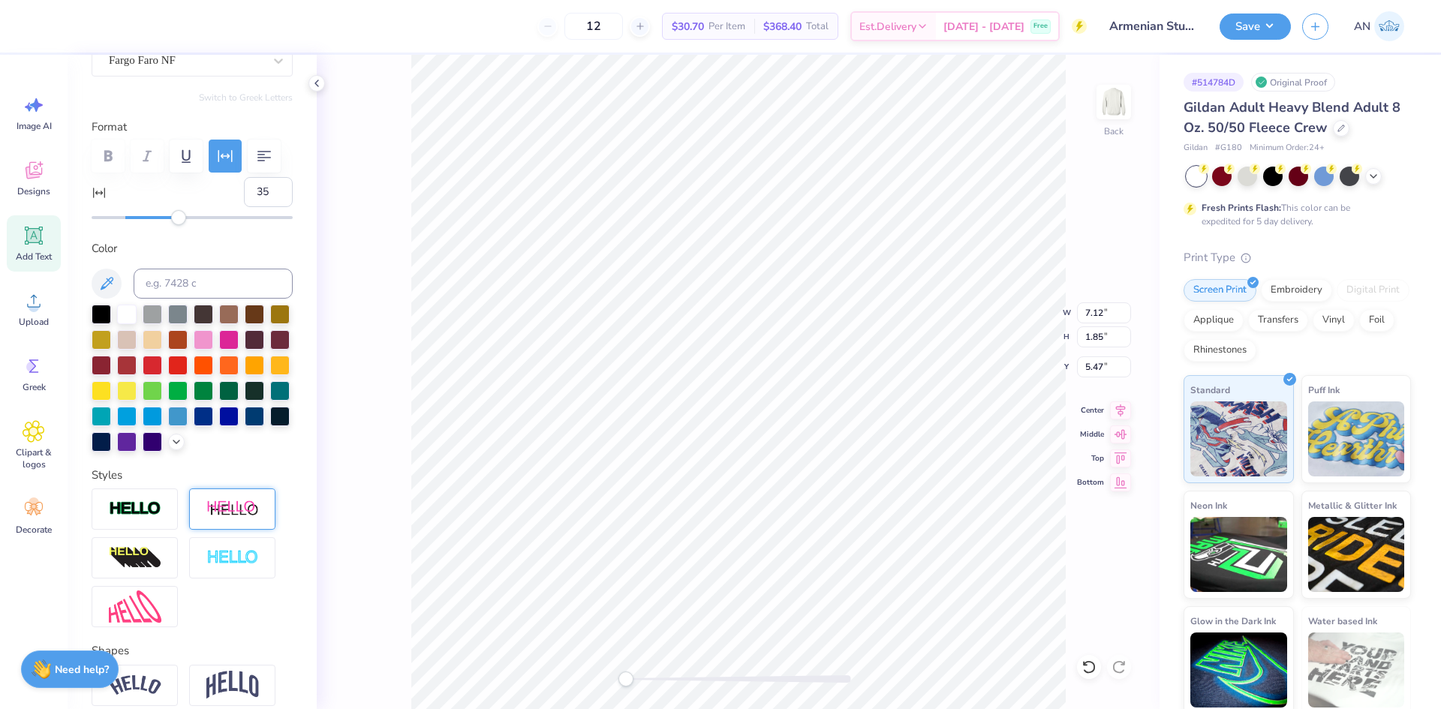
scroll to position [225, 0]
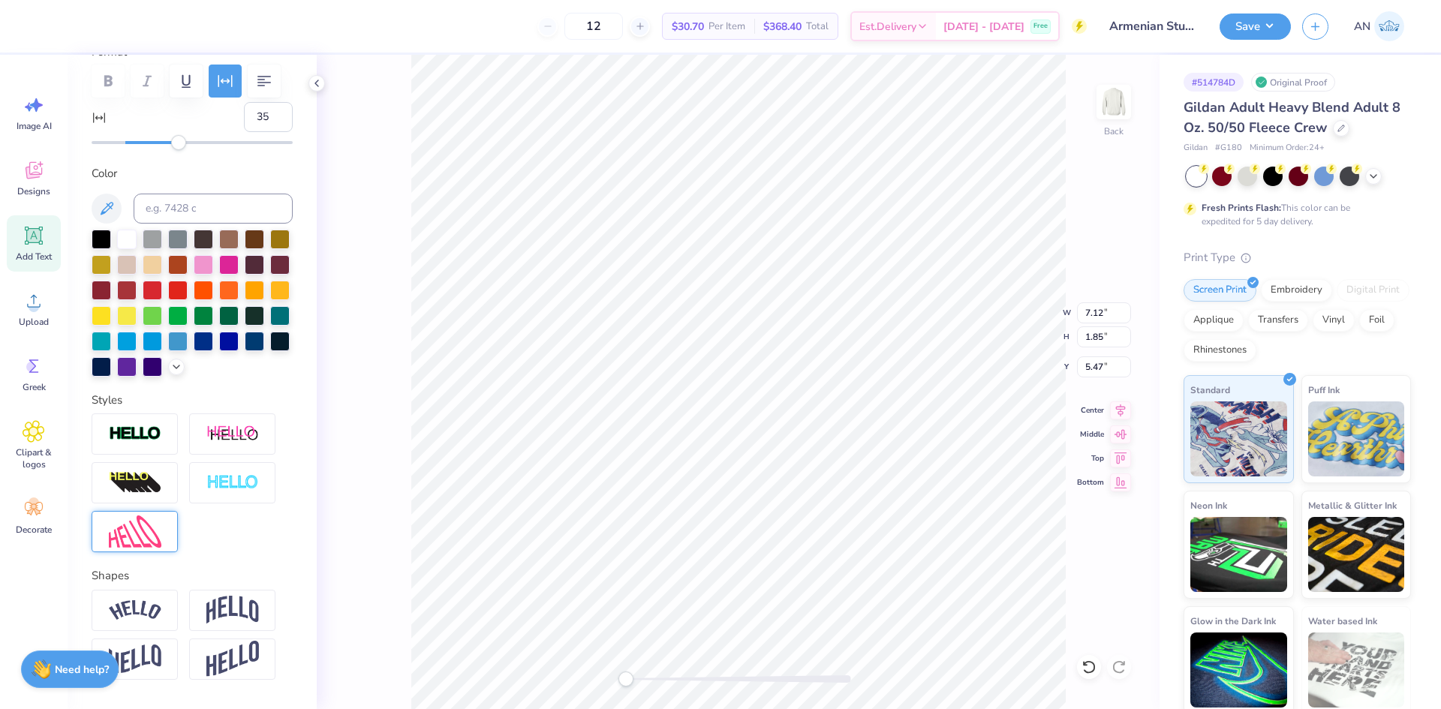
click at [140, 548] on img at bounding box center [135, 532] width 53 height 32
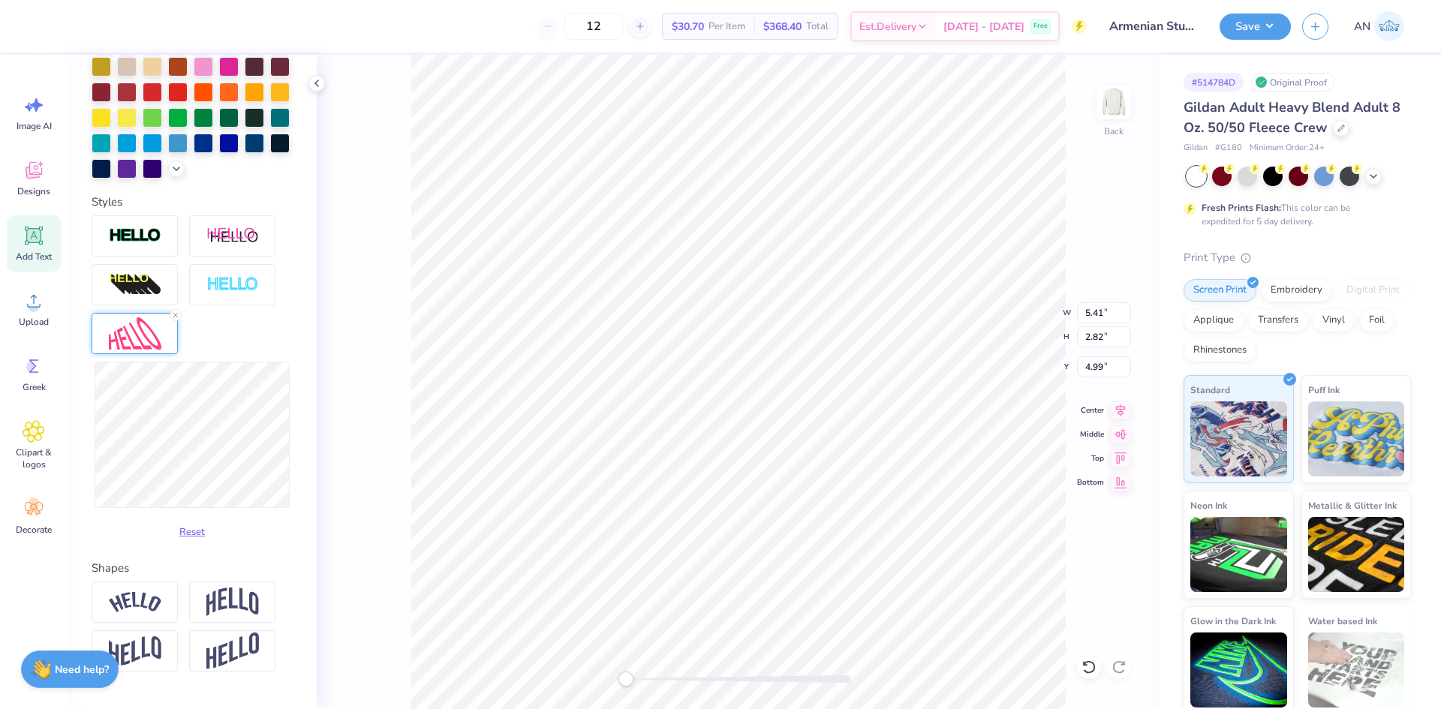
scroll to position [438, 0]
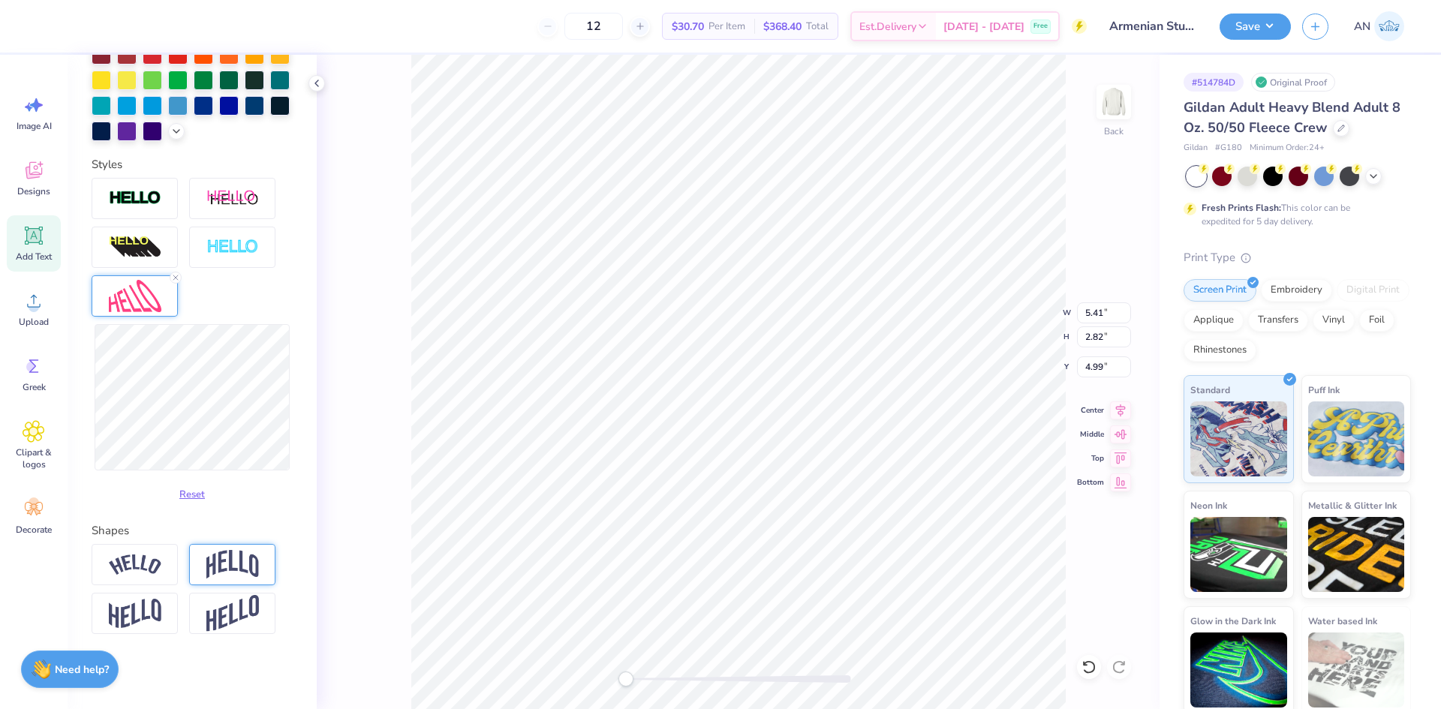
click at [245, 553] on img at bounding box center [232, 564] width 53 height 29
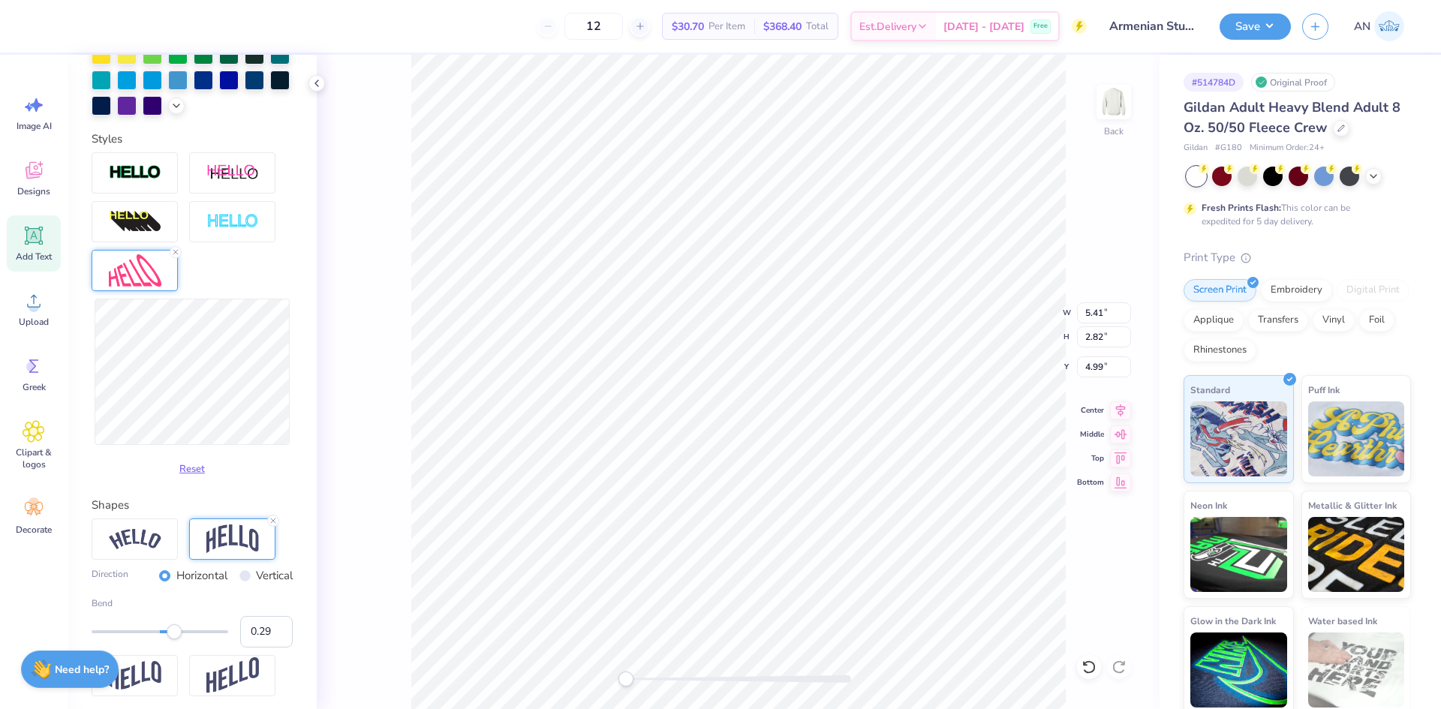
type input "0.27"
drag, startPoint x: 186, startPoint y: 656, endPoint x: 171, endPoint y: 661, distance: 15.7
click at [171, 640] on div "Accessibility label" at bounding box center [171, 632] width 15 height 15
type input "8.38"
type input "4.30"
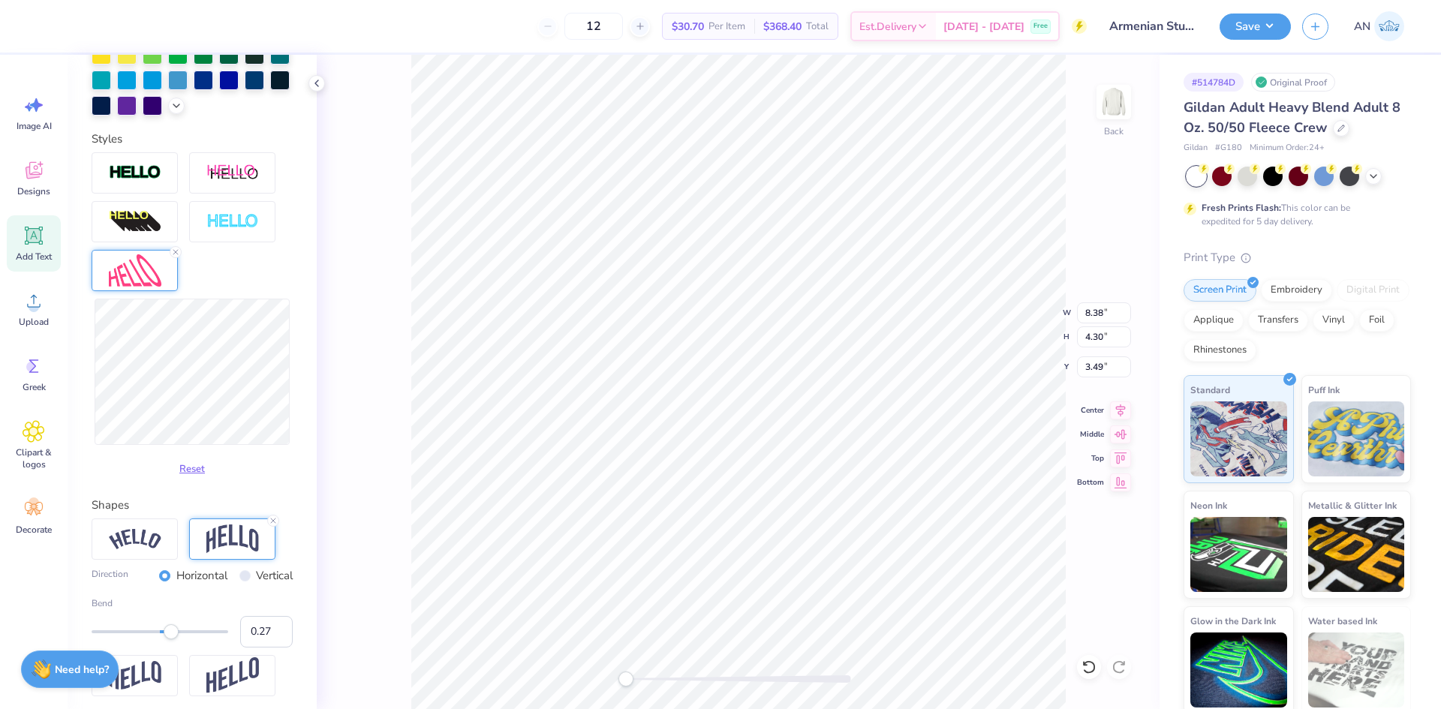
type input "3.49"
type input "5.39"
type input "3.55"
type input "4.96"
click at [173, 257] on icon at bounding box center [175, 252] width 9 height 9
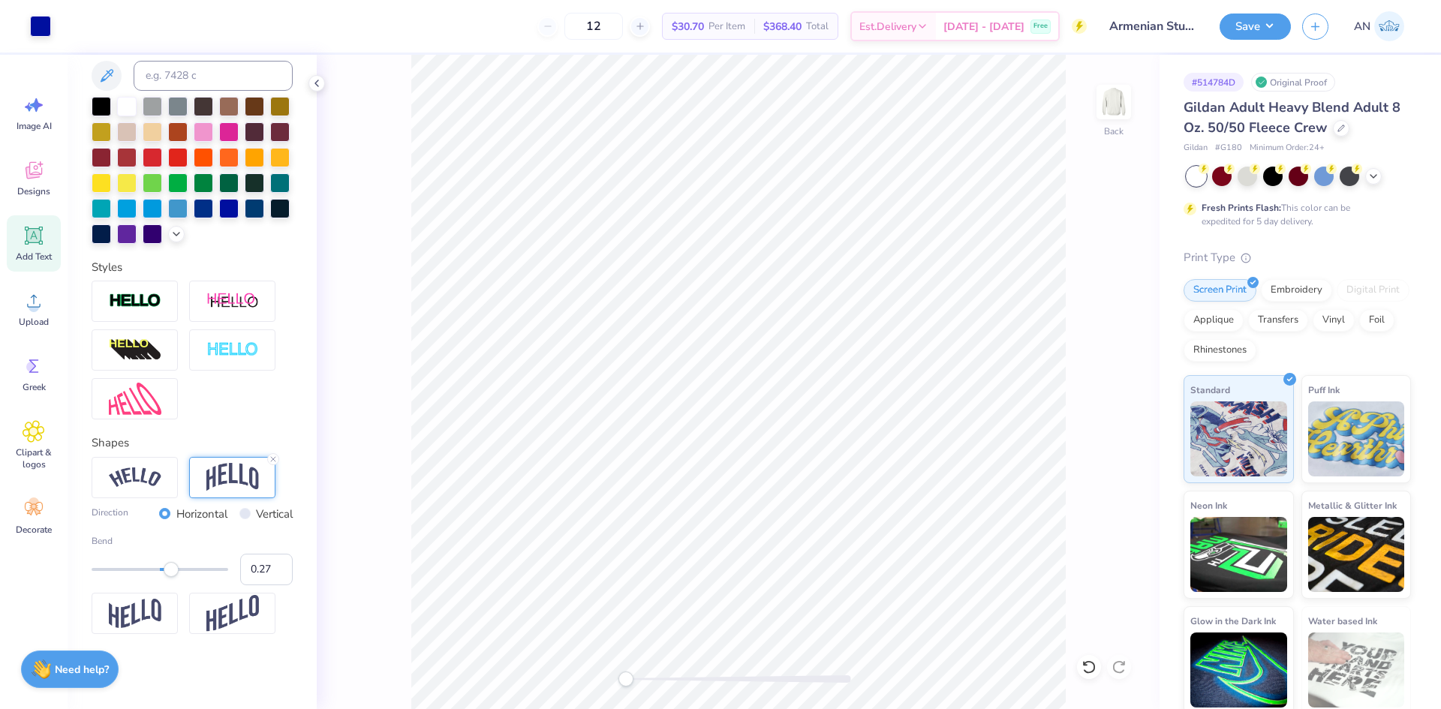
scroll to position [336, 0]
type input "8.04"
type input "3.62"
type input "3.27"
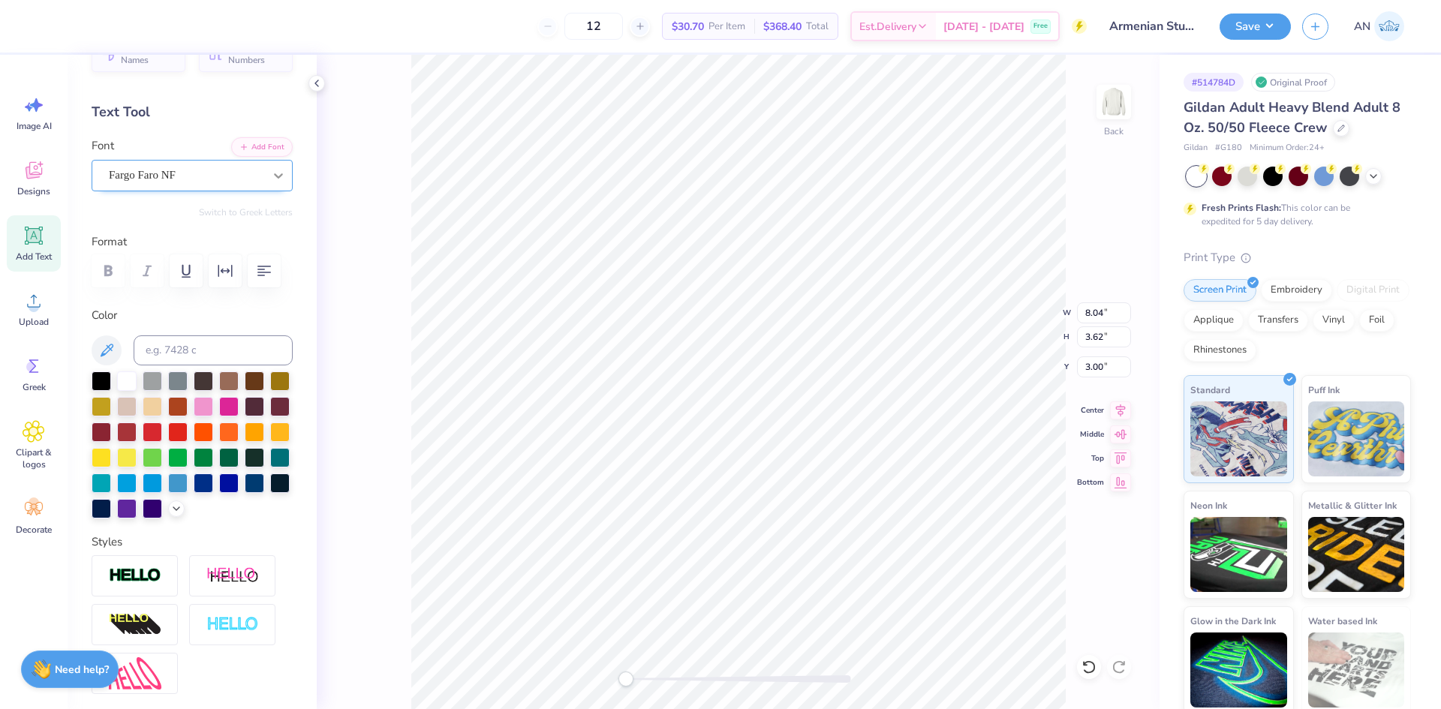
click at [271, 176] on icon at bounding box center [278, 175] width 15 height 15
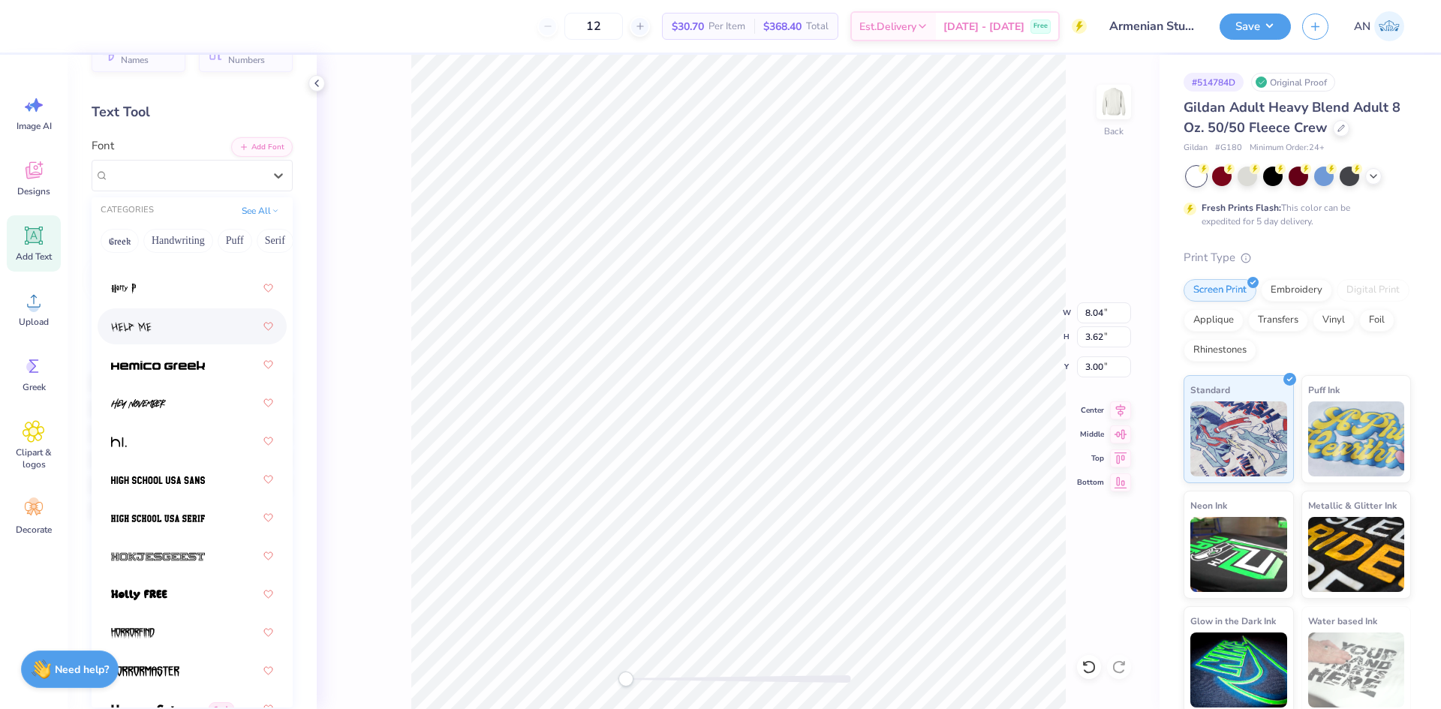
scroll to position [5255, 0]
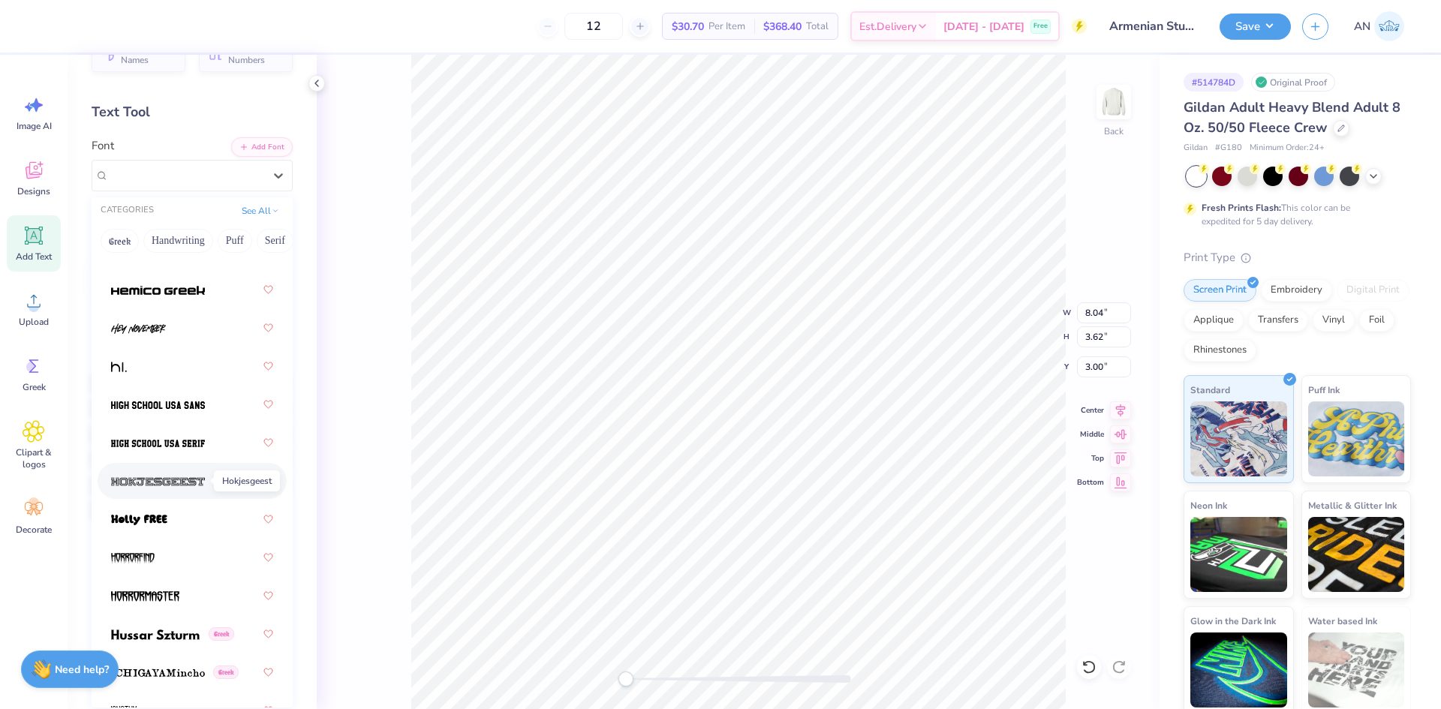
click at [189, 486] on img at bounding box center [158, 482] width 94 height 11
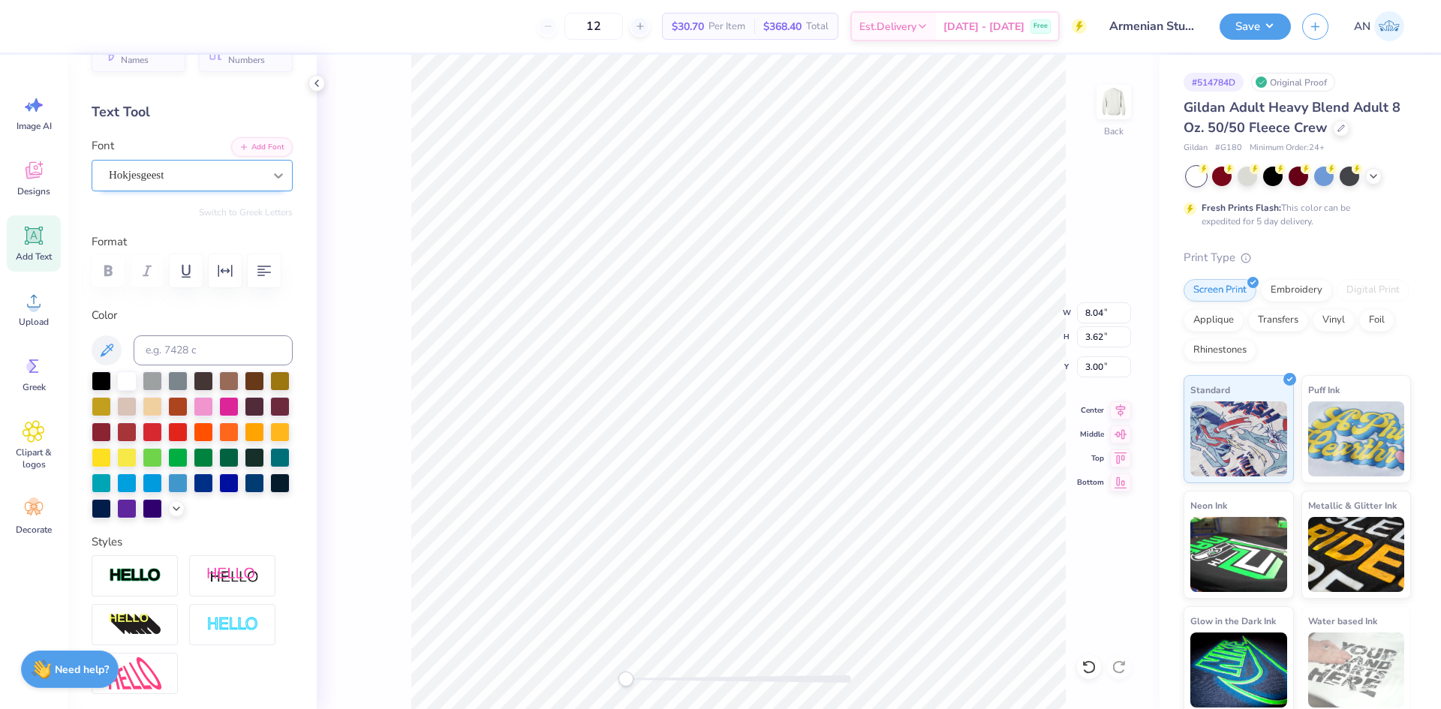
click at [274, 177] on icon at bounding box center [278, 175] width 9 height 5
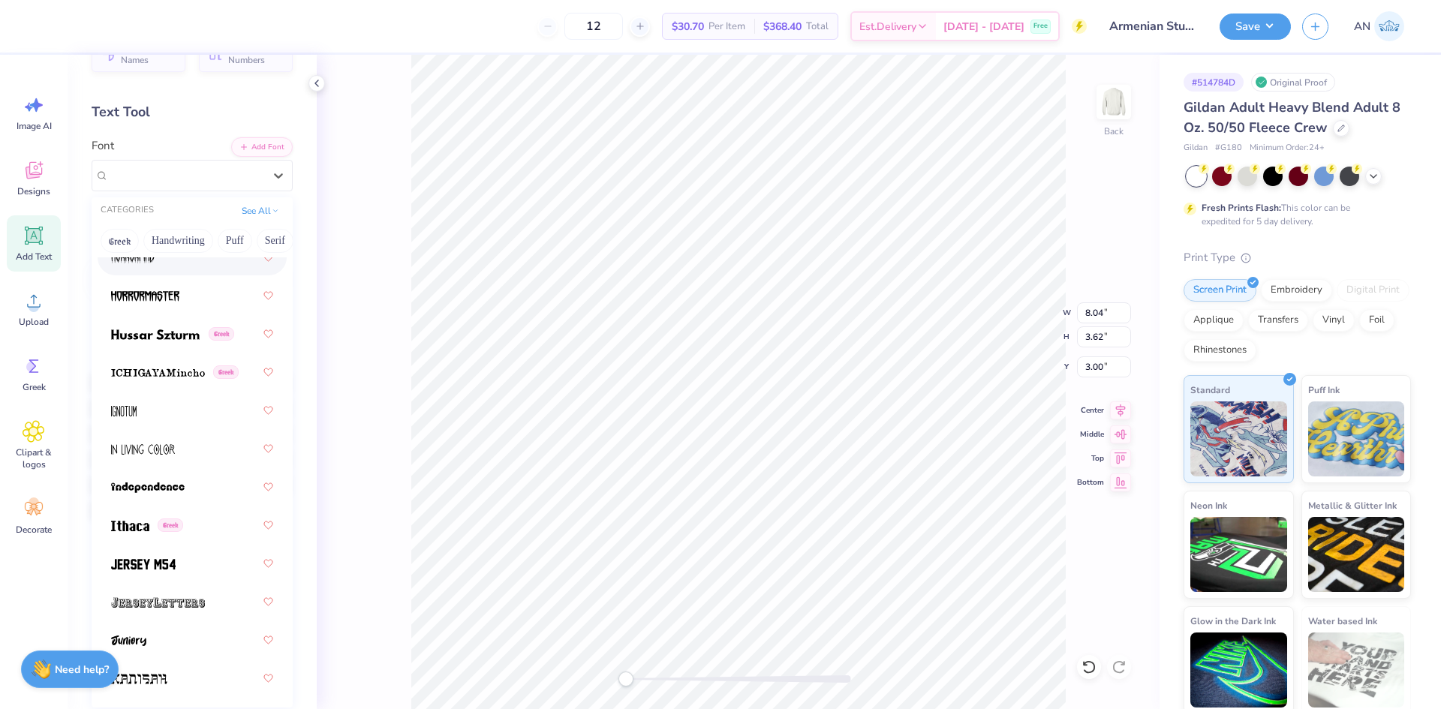
scroll to position [5630, 0]
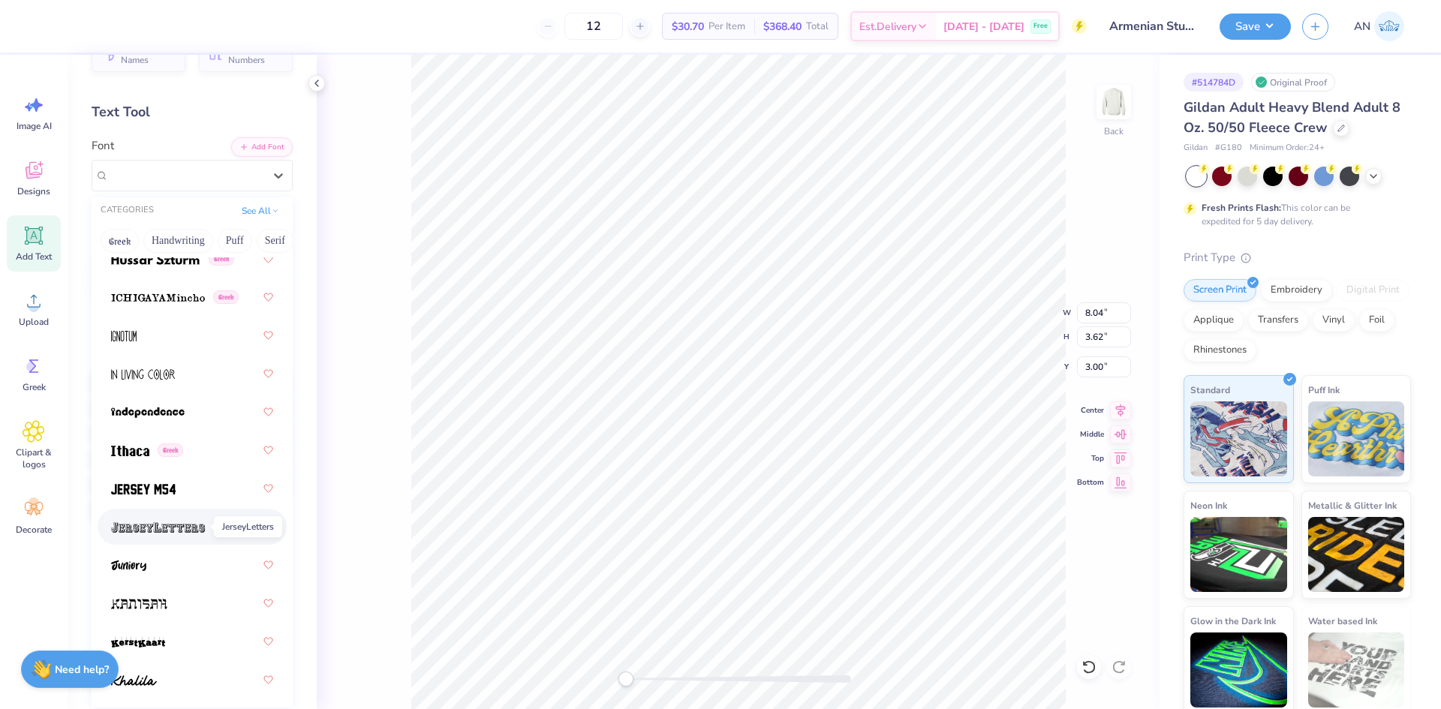
click at [164, 520] on span at bounding box center [158, 527] width 94 height 16
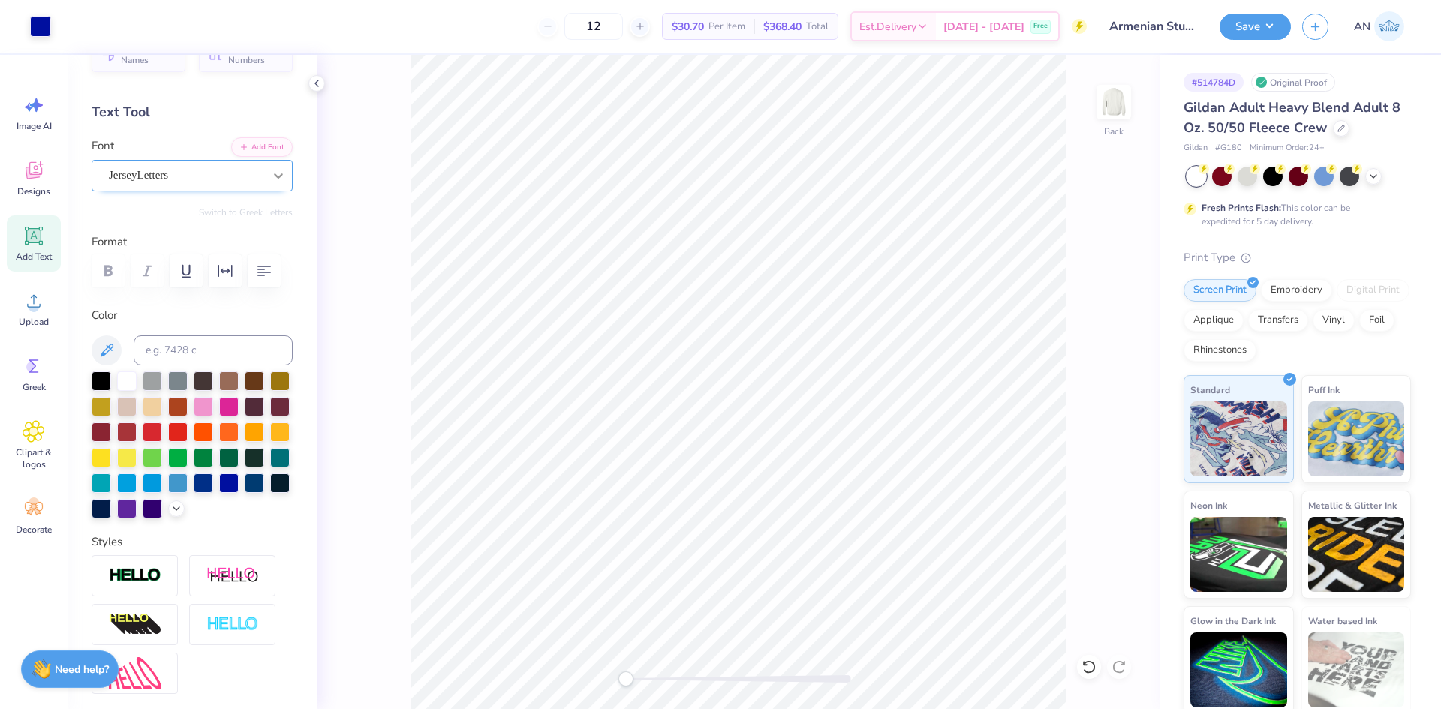
click at [265, 182] on div at bounding box center [278, 175] width 27 height 27
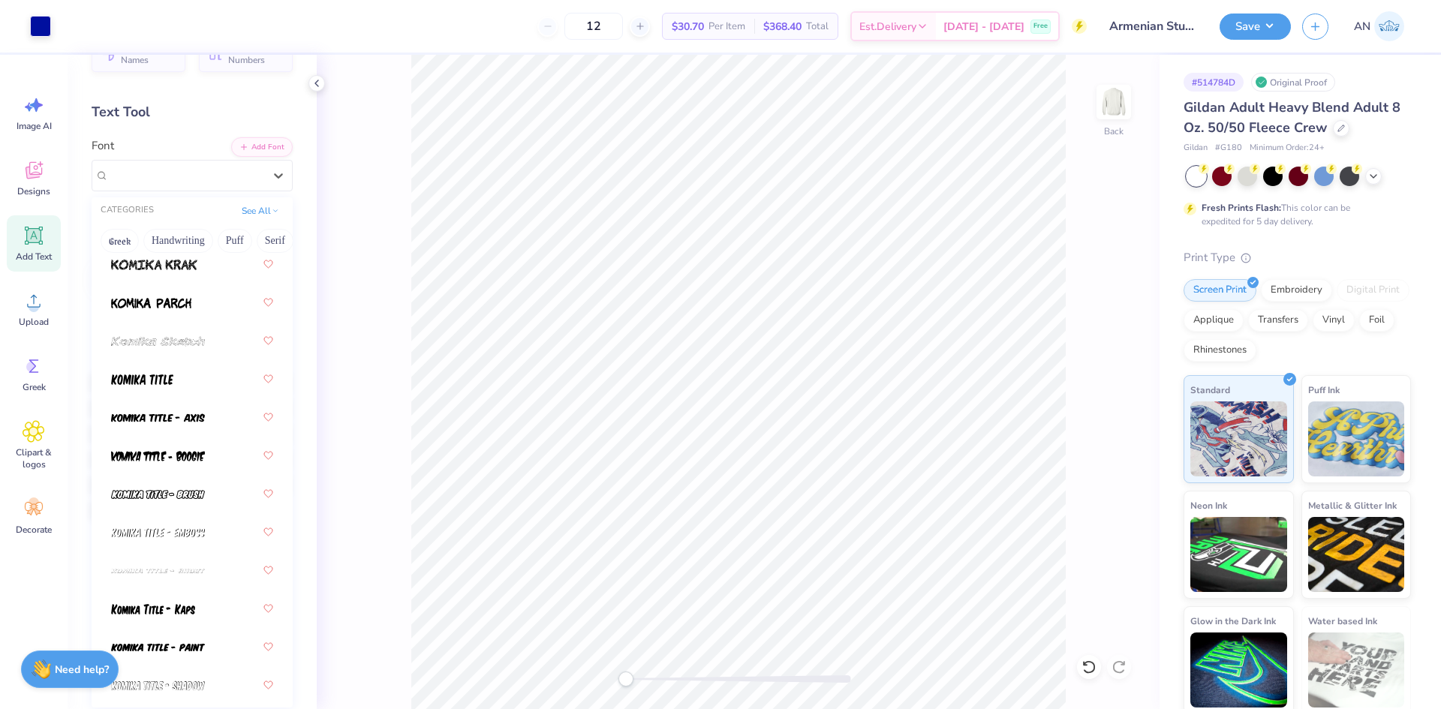
scroll to position [0, 0]
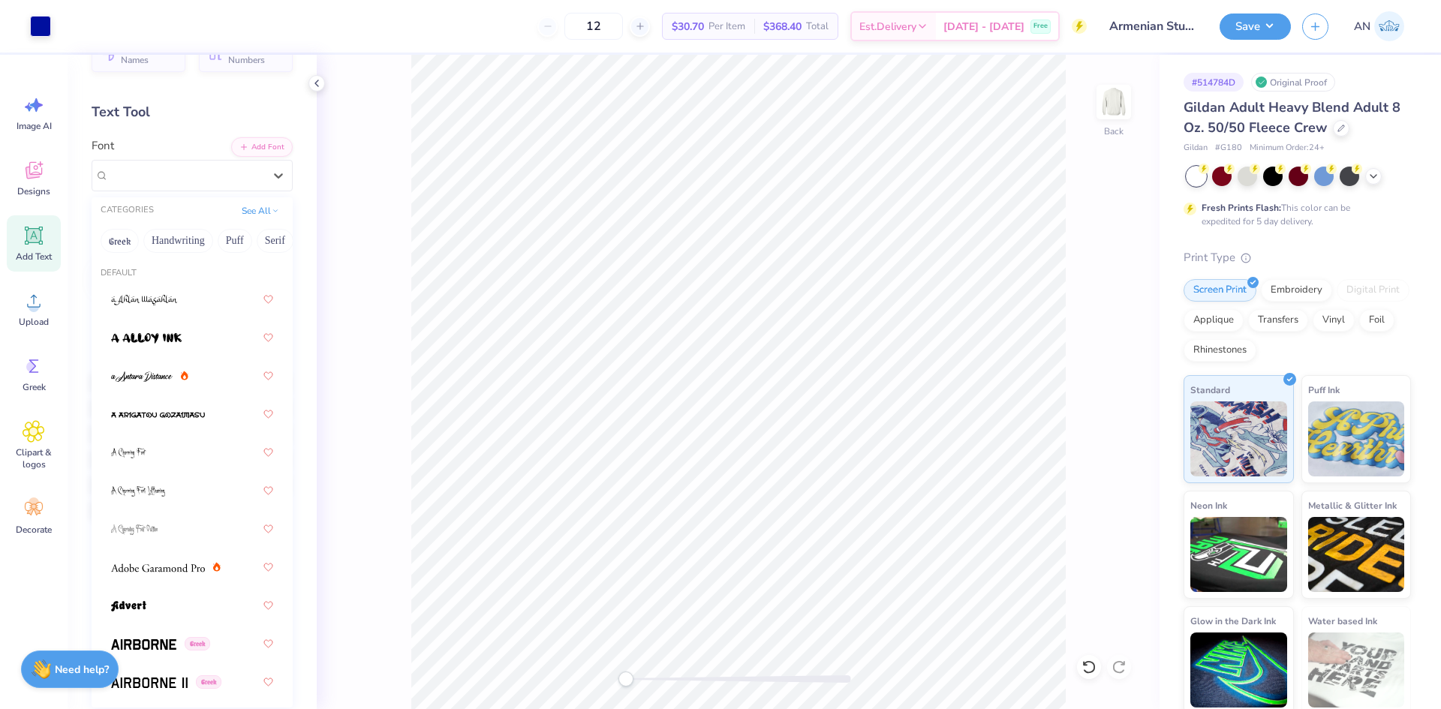
click at [300, 200] on div "Personalized Names Personalized Numbers Text Tool Add Font Font option Xolonium…" at bounding box center [192, 382] width 249 height 655
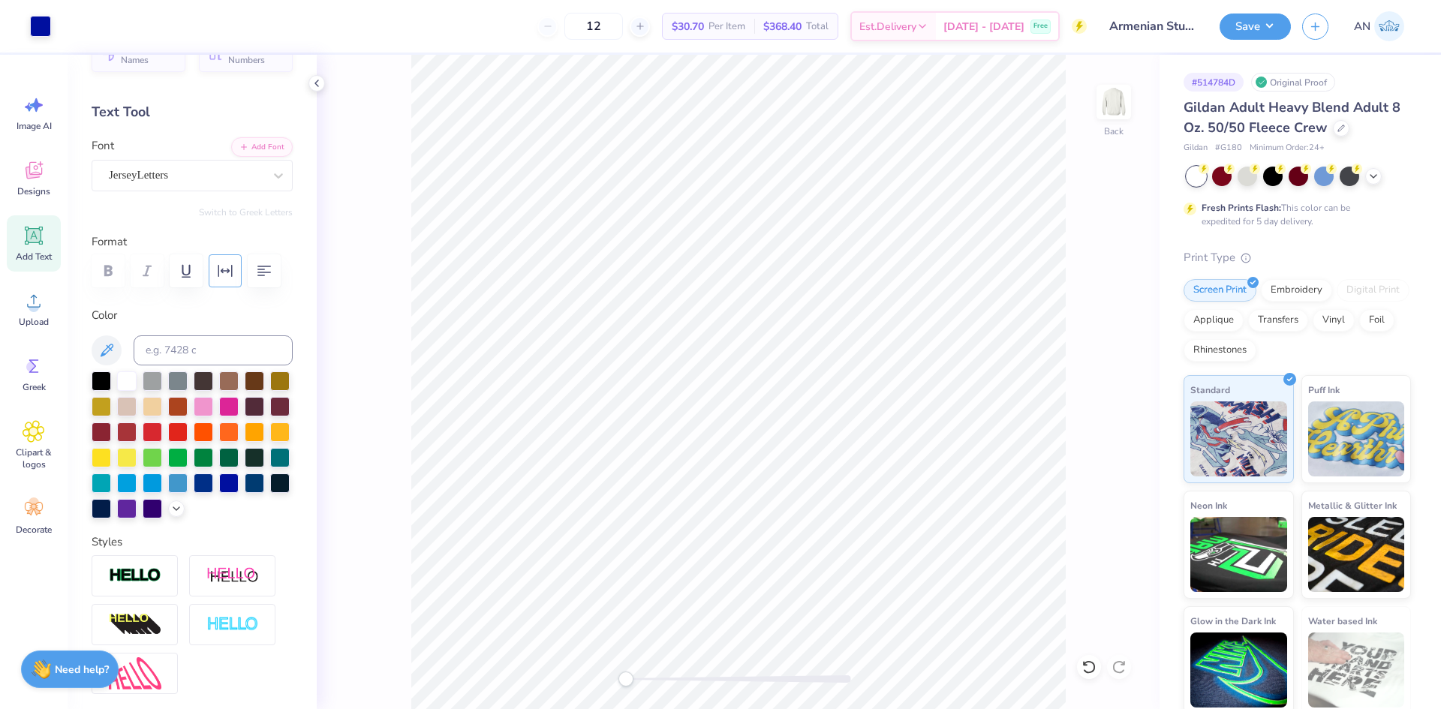
click at [227, 275] on icon "button" at bounding box center [225, 271] width 18 height 18
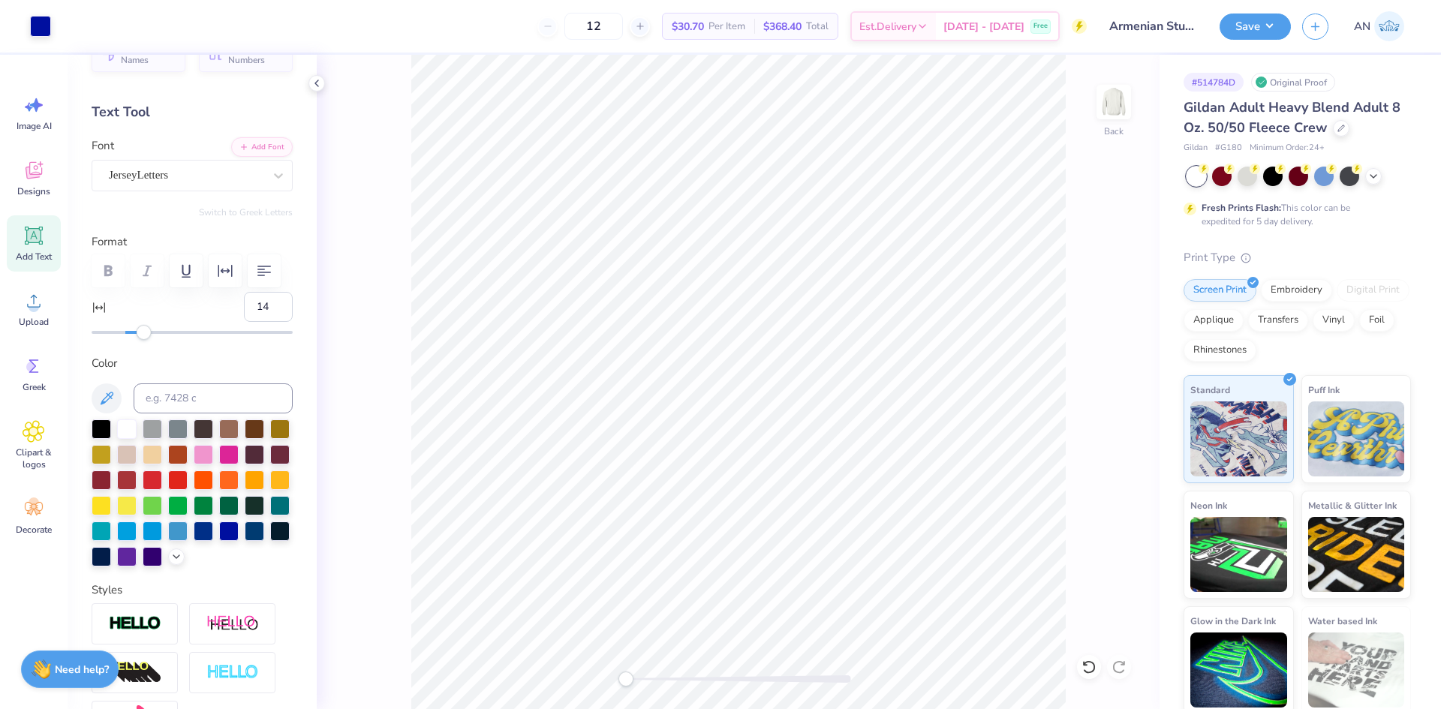
type input "15"
drag, startPoint x: 128, startPoint y: 331, endPoint x: 146, endPoint y: 333, distance: 18.1
click at [146, 333] on div "Accessibility label" at bounding box center [147, 332] width 15 height 15
click at [37, 242] on icon at bounding box center [34, 236] width 14 height 14
type input "0"
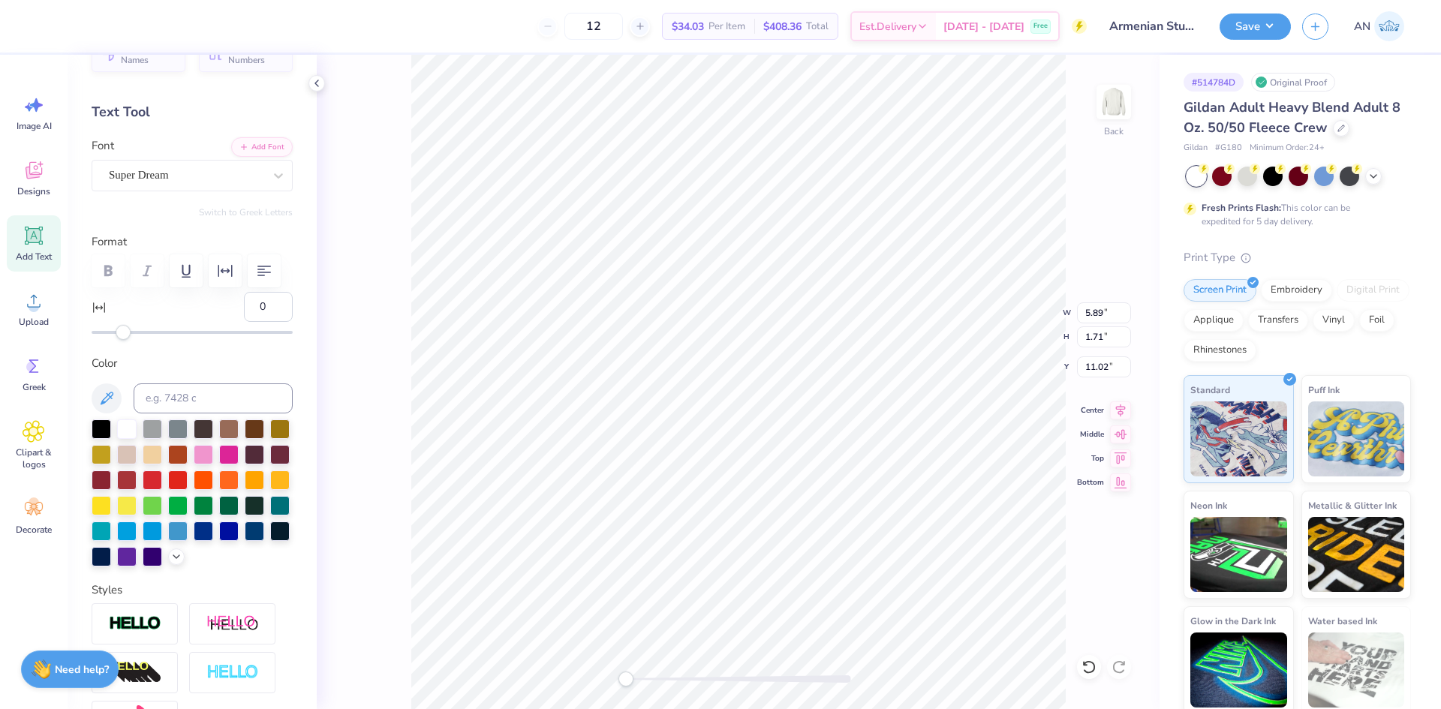
type textarea "armenian student association"
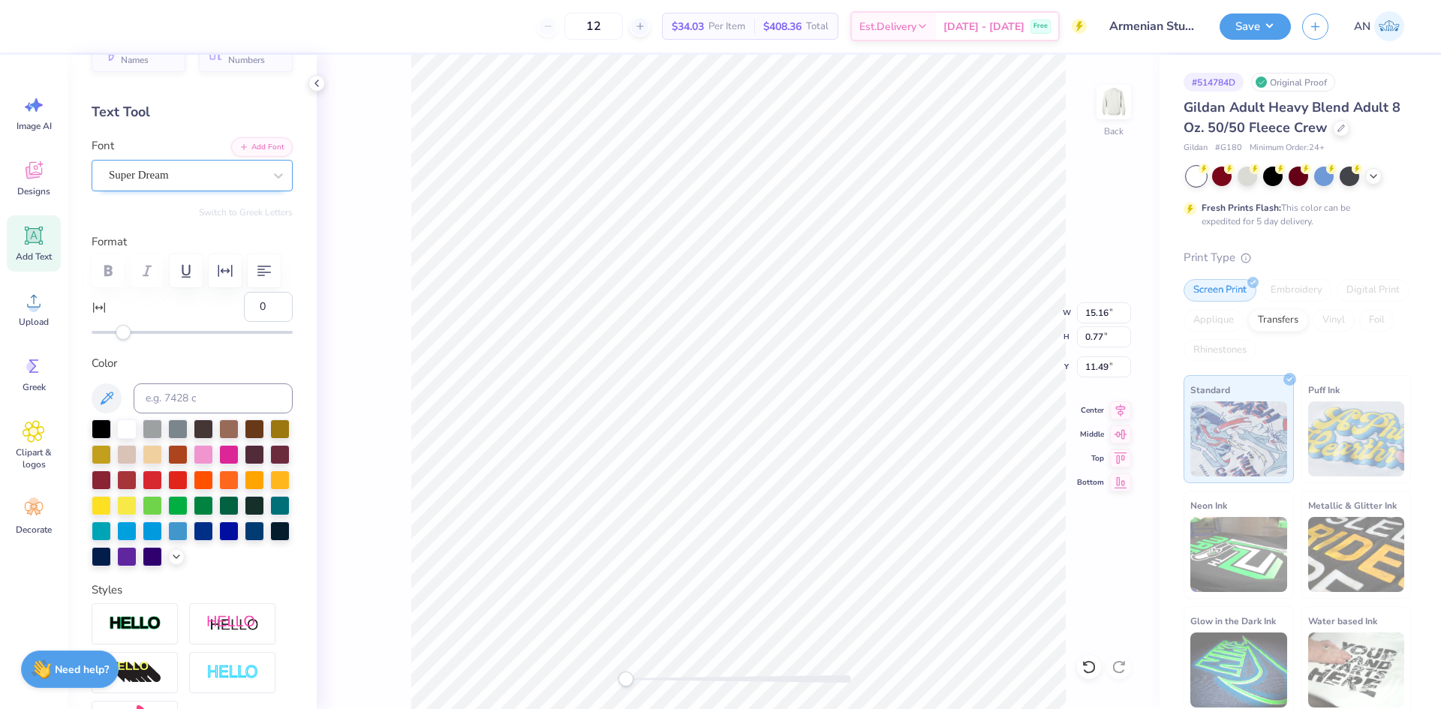
click at [184, 179] on div "Super Dream" at bounding box center [186, 175] width 158 height 23
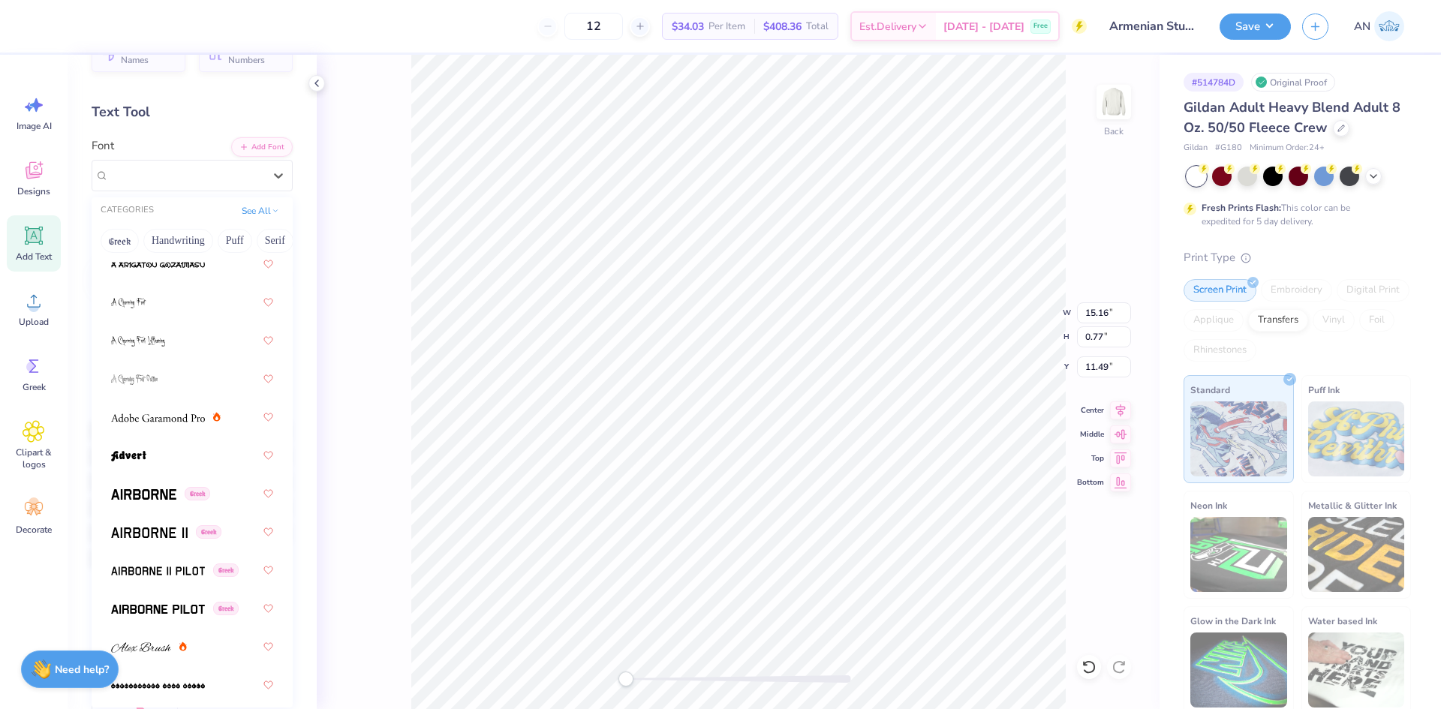
scroll to position [225, 0]
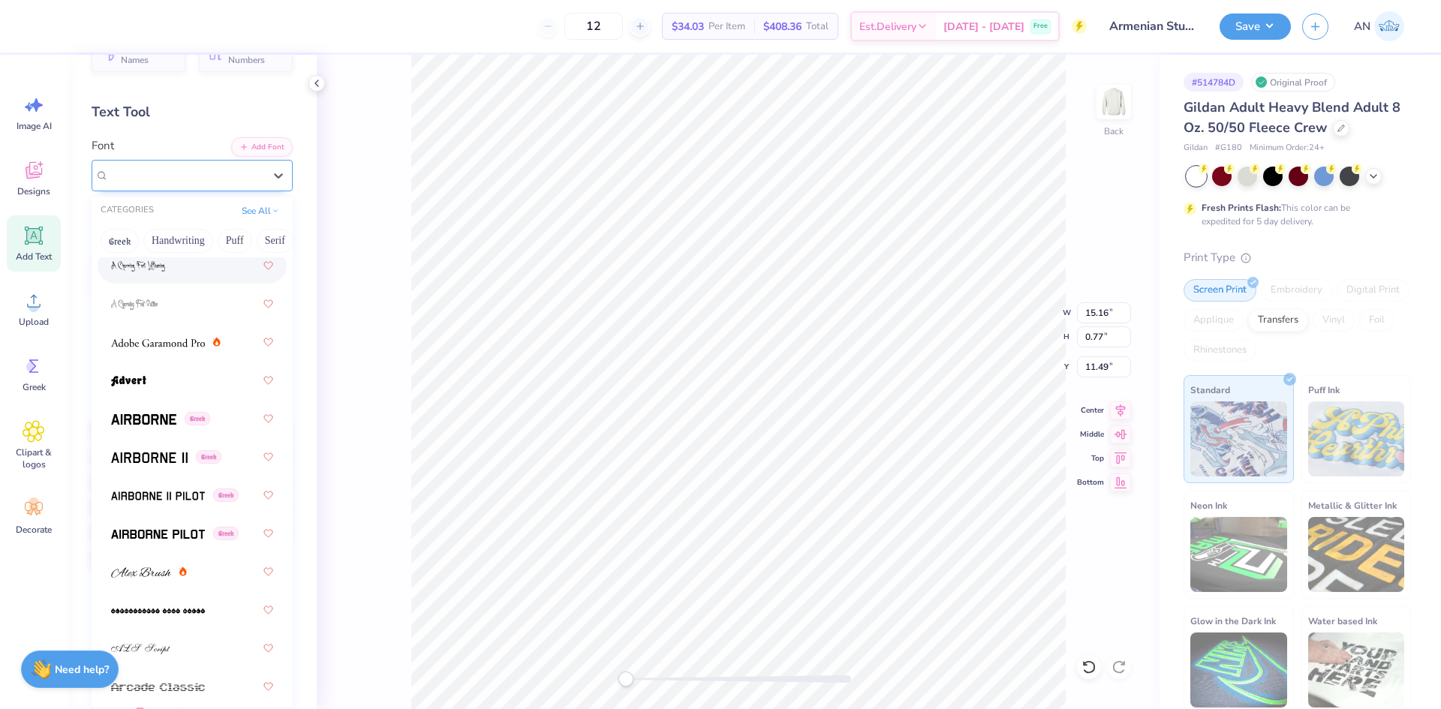
click at [155, 175] on span "Super Dream" at bounding box center [139, 175] width 60 height 17
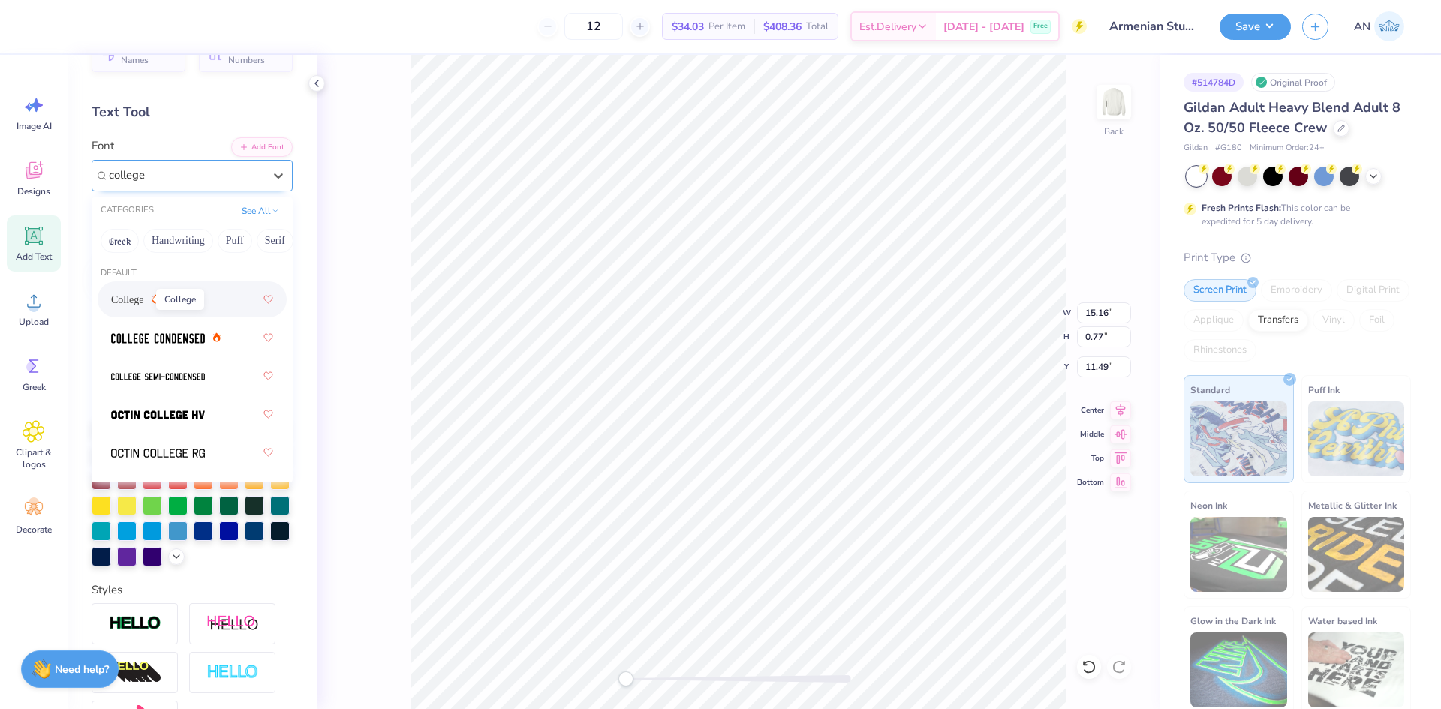
click at [144, 300] on span "College" at bounding box center [127, 300] width 33 height 16
type input "college"
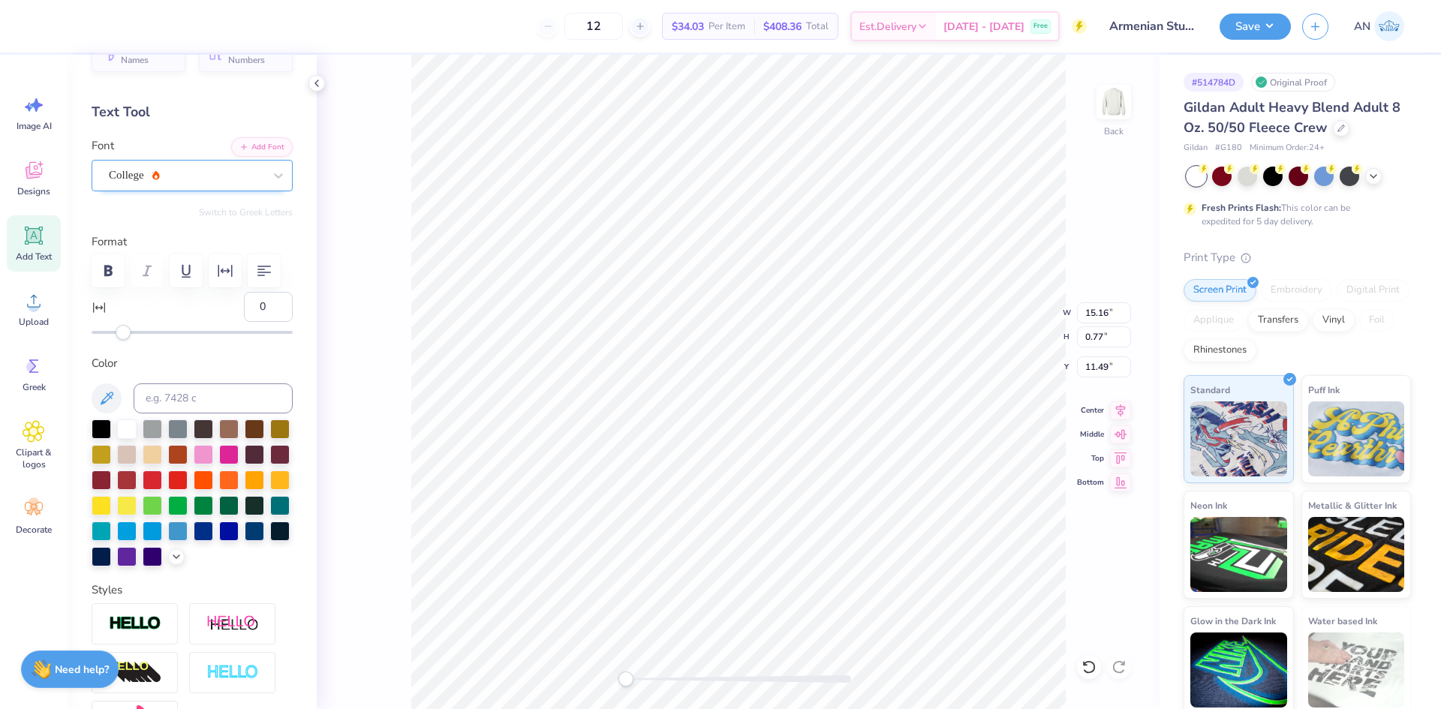
type input "14.27"
type input "0.75"
type input "11.50"
type input "7.96"
type input "0.42"
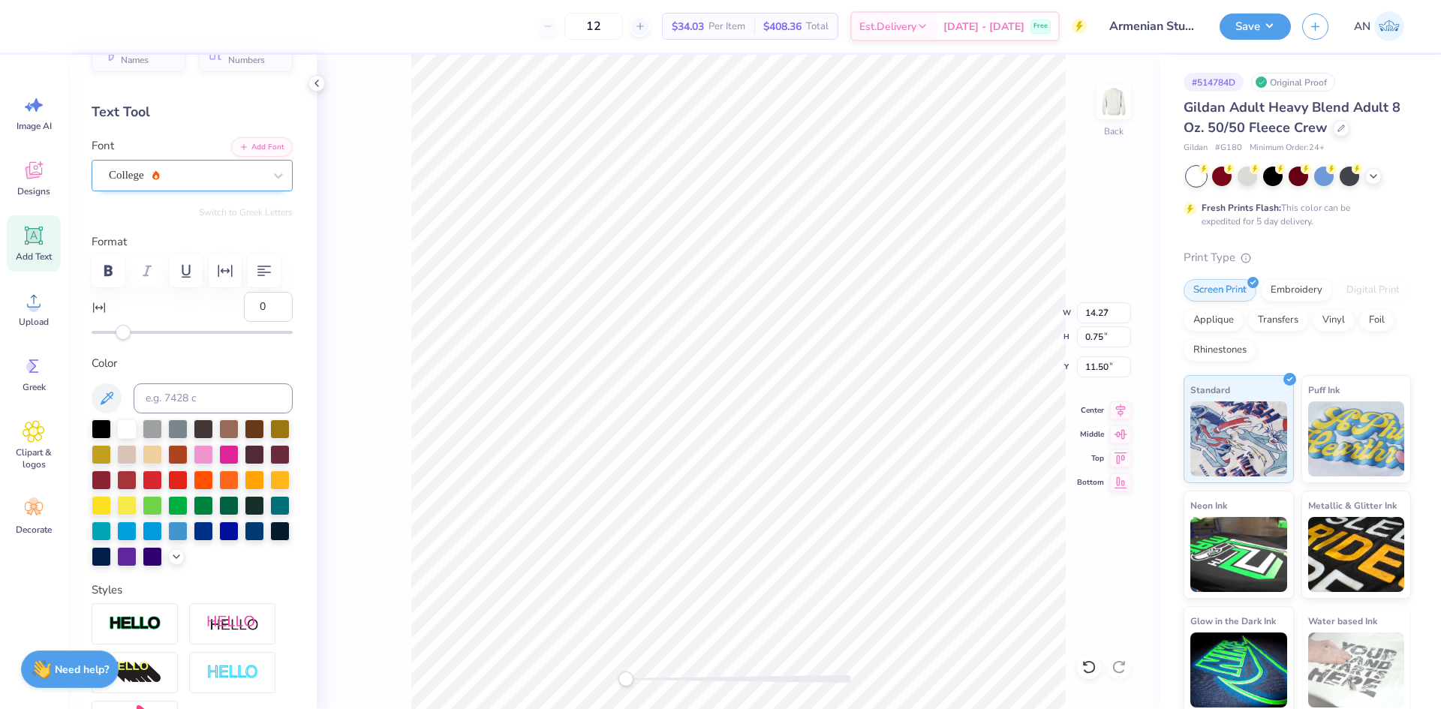
type input "11.83"
click at [194, 540] on div at bounding box center [204, 530] width 20 height 20
type input "0"
click at [194, 540] on div at bounding box center [204, 530] width 20 height 20
type input "5.91"
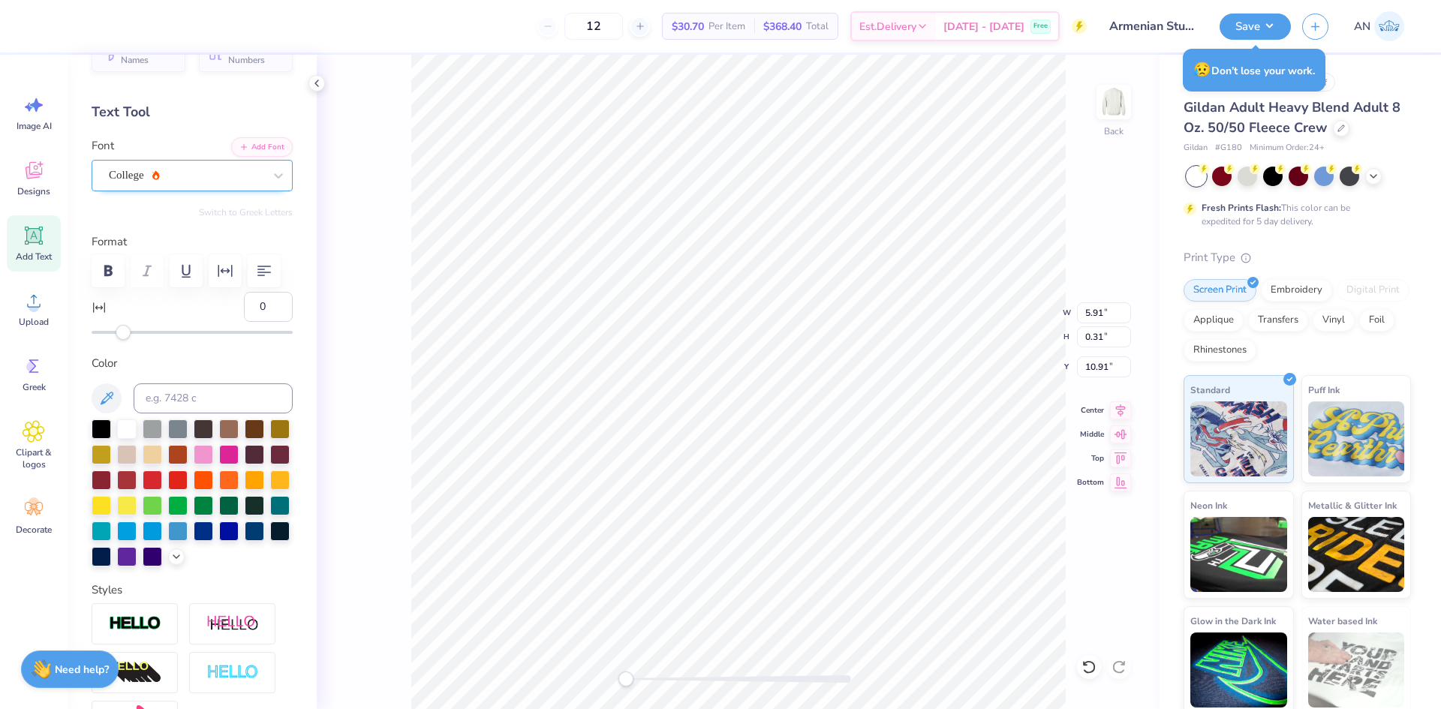
type input "0.31"
type input "10.91"
click at [218, 273] on icon "button" at bounding box center [225, 271] width 14 height 12
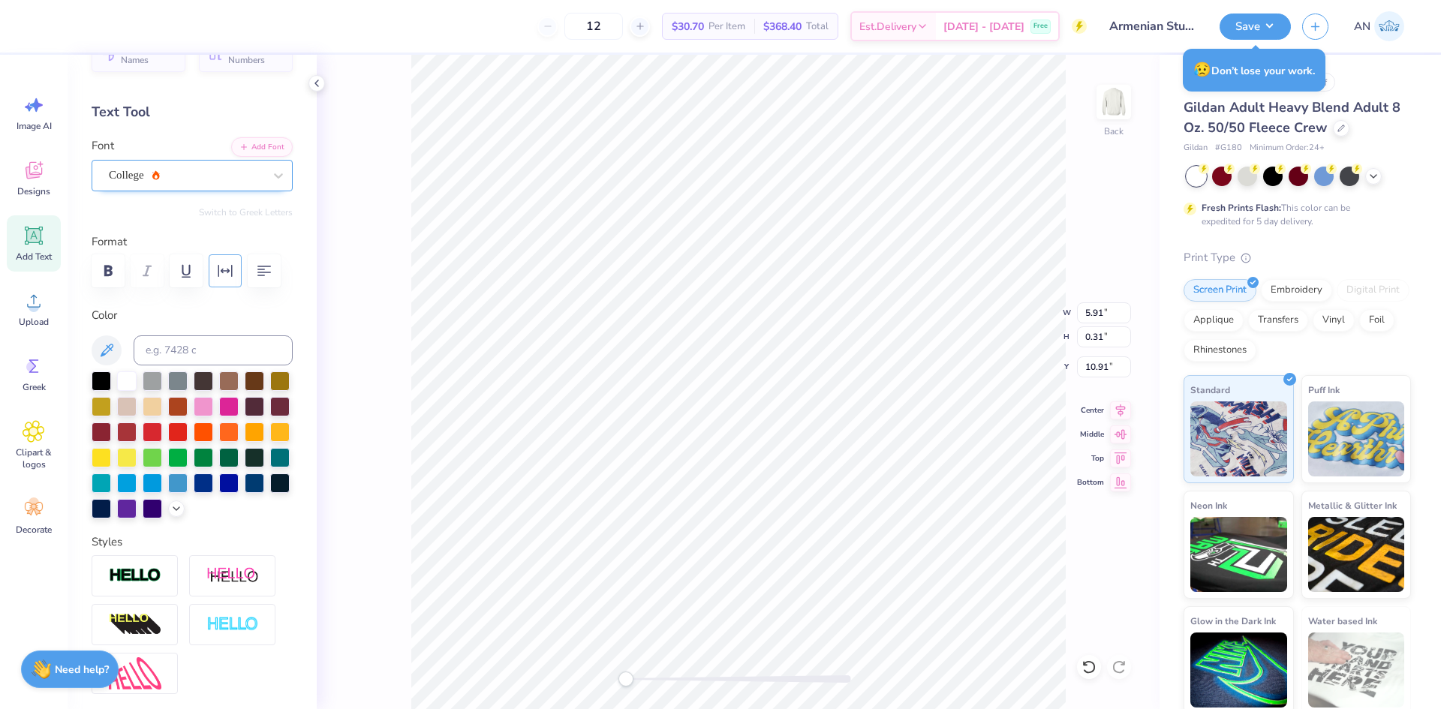
click at [221, 267] on icon "button" at bounding box center [225, 271] width 18 height 18
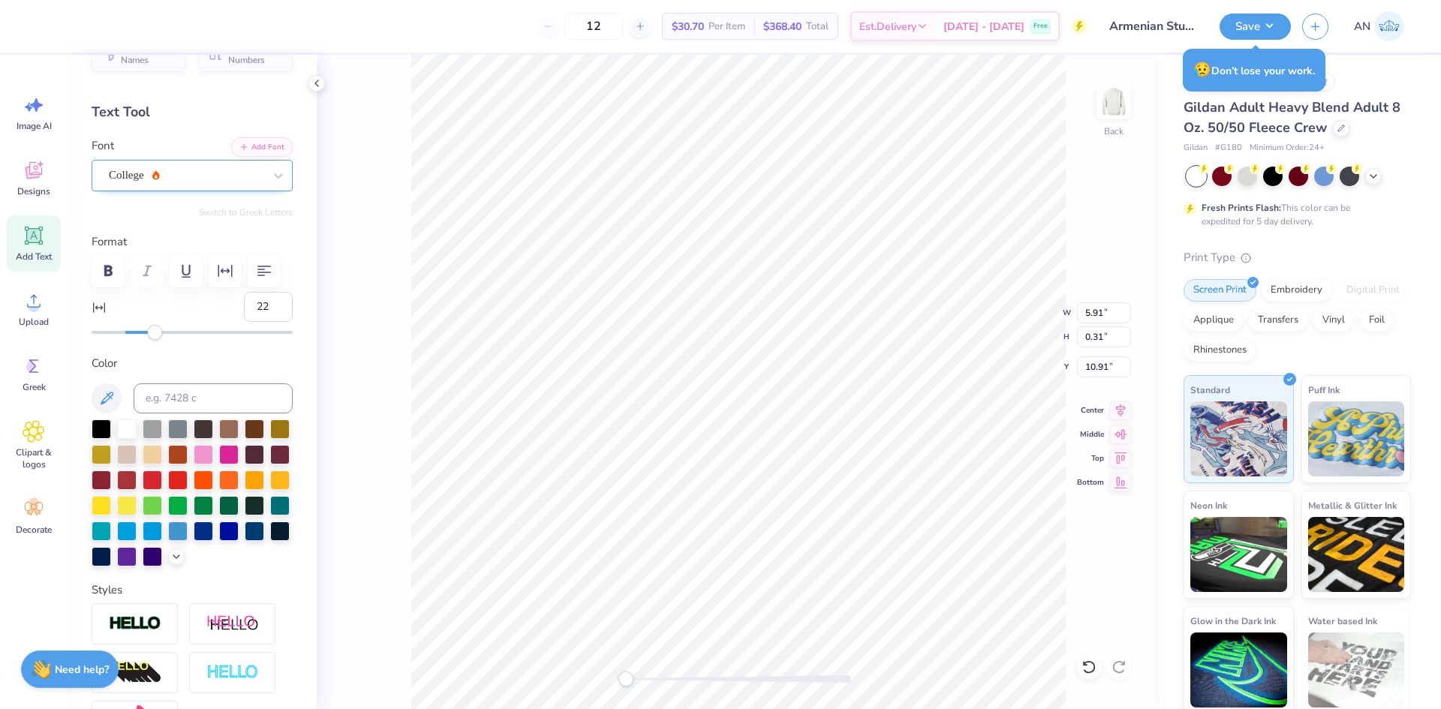
type input "23"
drag, startPoint x: 125, startPoint y: 330, endPoint x: 160, endPoint y: 333, distance: 34.7
click at [160, 333] on div "Accessibility label" at bounding box center [159, 332] width 15 height 15
type input "15"
drag, startPoint x: 160, startPoint y: 333, endPoint x: 146, endPoint y: 339, distance: 14.8
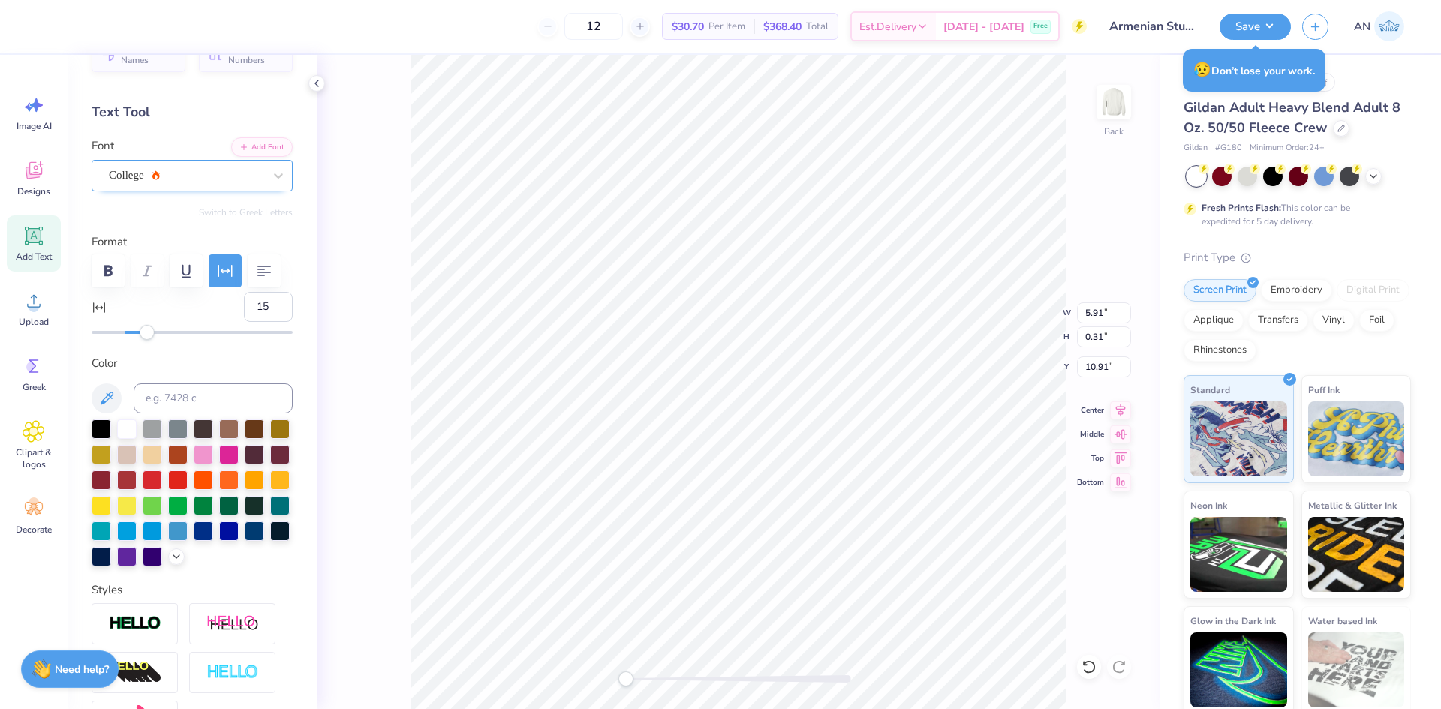
click at [146, 339] on div "Accessibility label" at bounding box center [147, 332] width 15 height 15
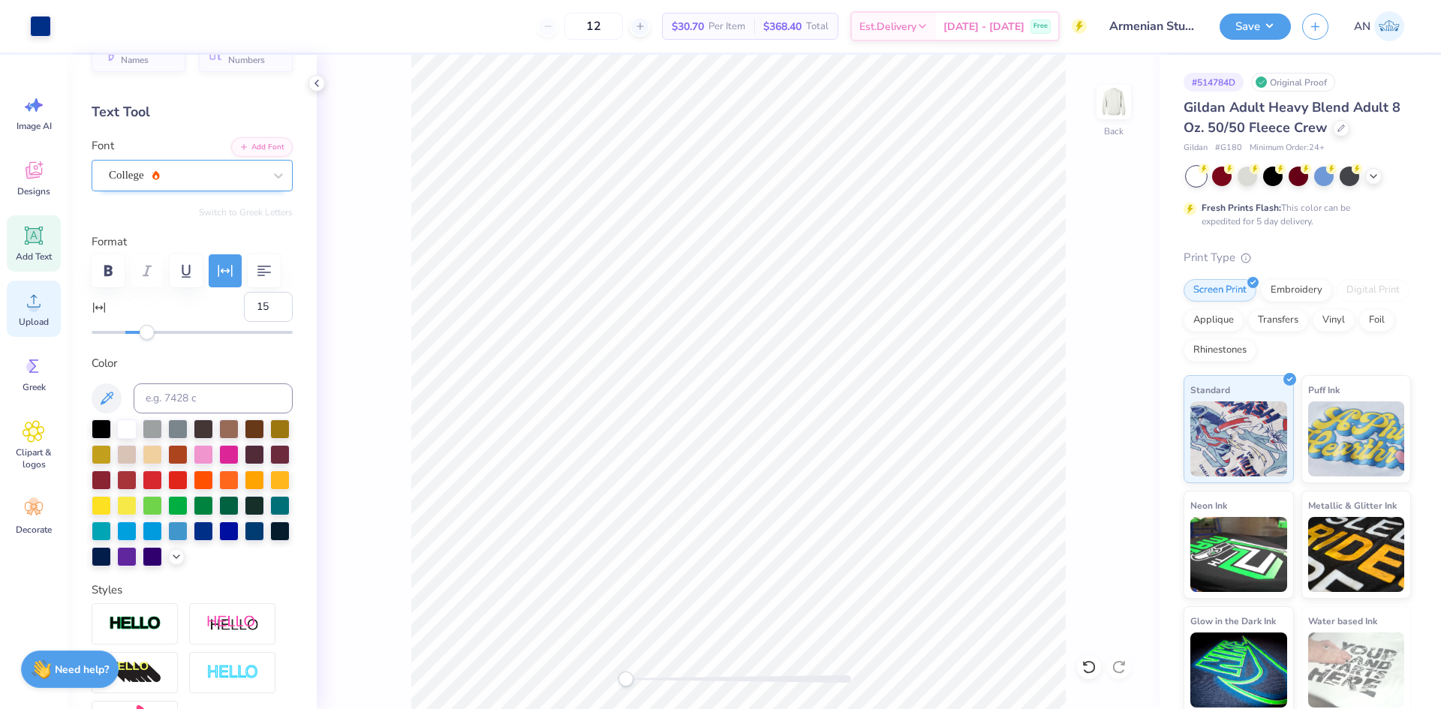
click at [29, 299] on icon at bounding box center [34, 301] width 23 height 23
type input "8.56"
type input "4.11"
type input "2.75"
click at [194, 540] on div at bounding box center [204, 530] width 20 height 20
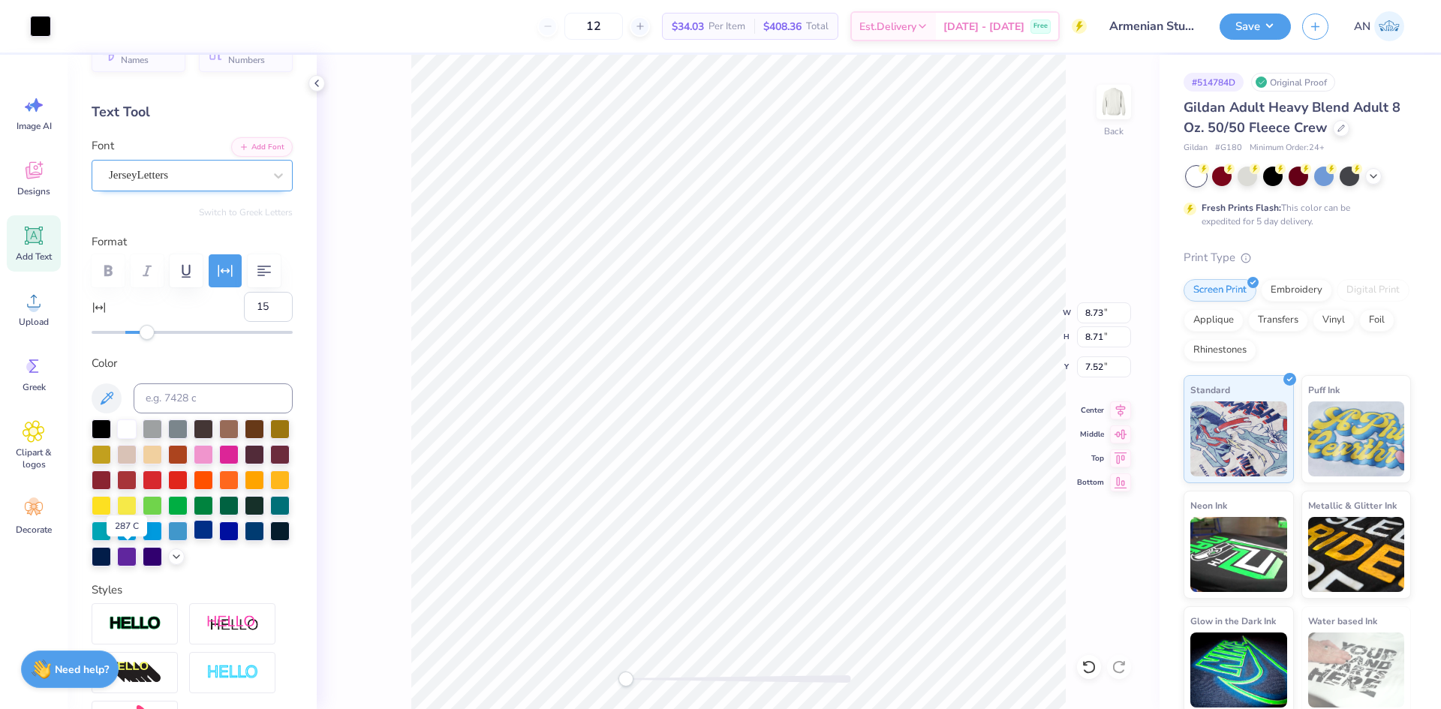
click at [194, 540] on div at bounding box center [204, 530] width 20 height 20
click at [390, 386] on div "Back W 8.73 8.73 " H 8.71 8.71 " Y 7.52 7.52 " Center Middle Top Bottom" at bounding box center [738, 382] width 843 height 655
click at [29, 309] on circle at bounding box center [34, 307] width 11 height 11
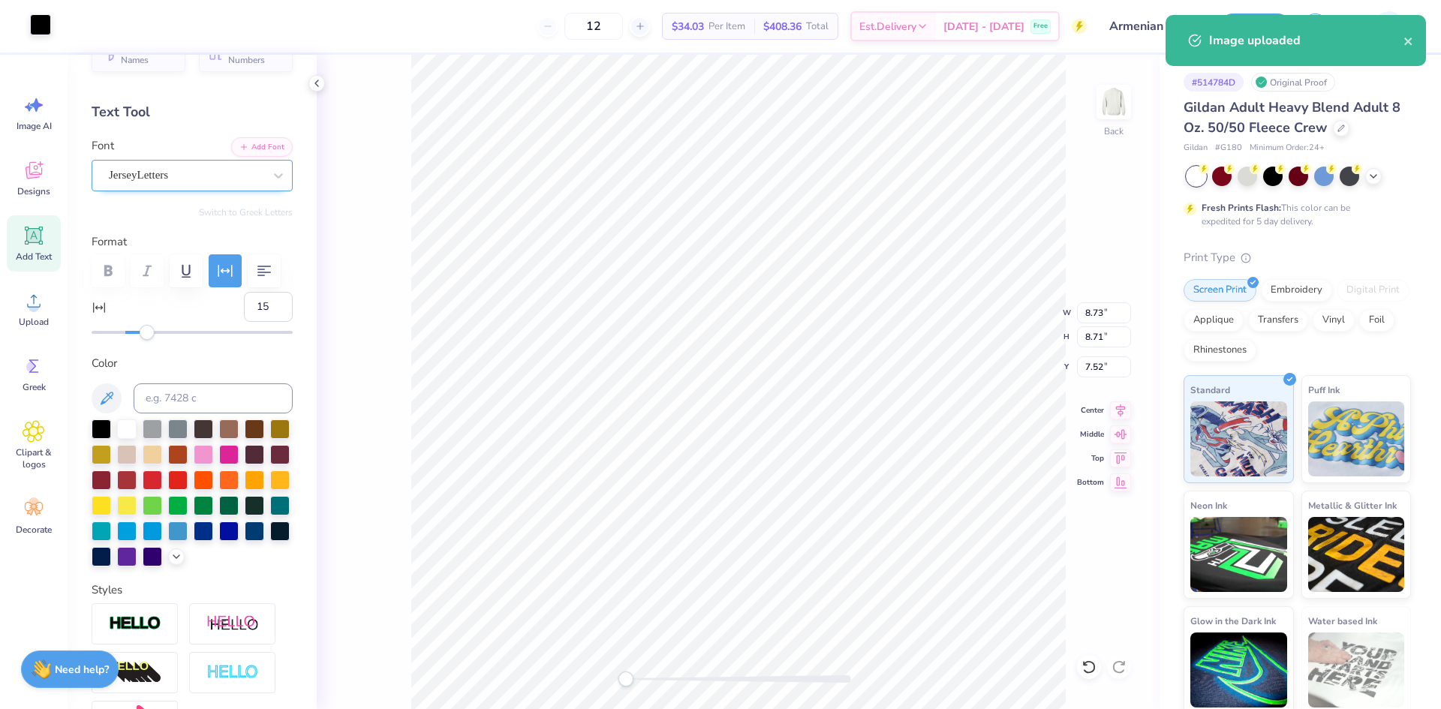
click at [37, 31] on div at bounding box center [40, 24] width 21 height 21
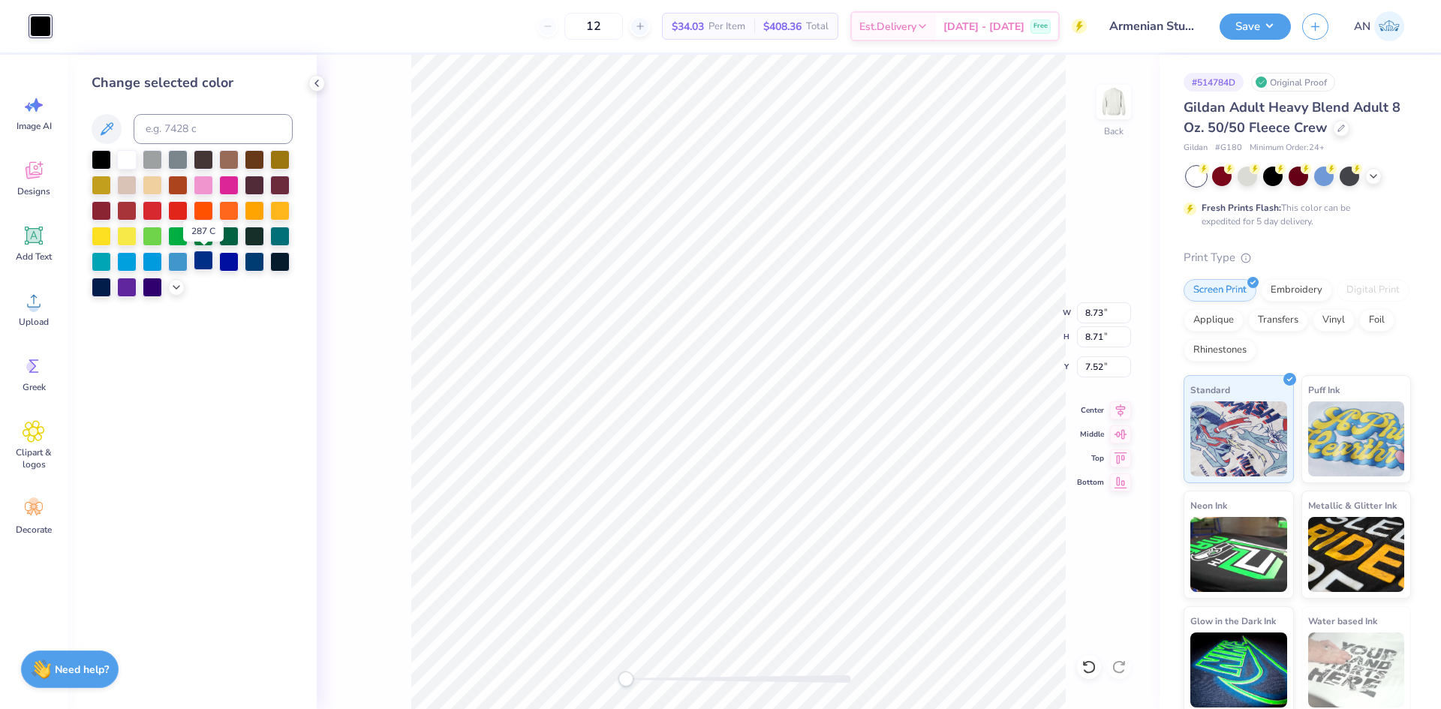
click at [204, 263] on div at bounding box center [204, 261] width 20 height 20
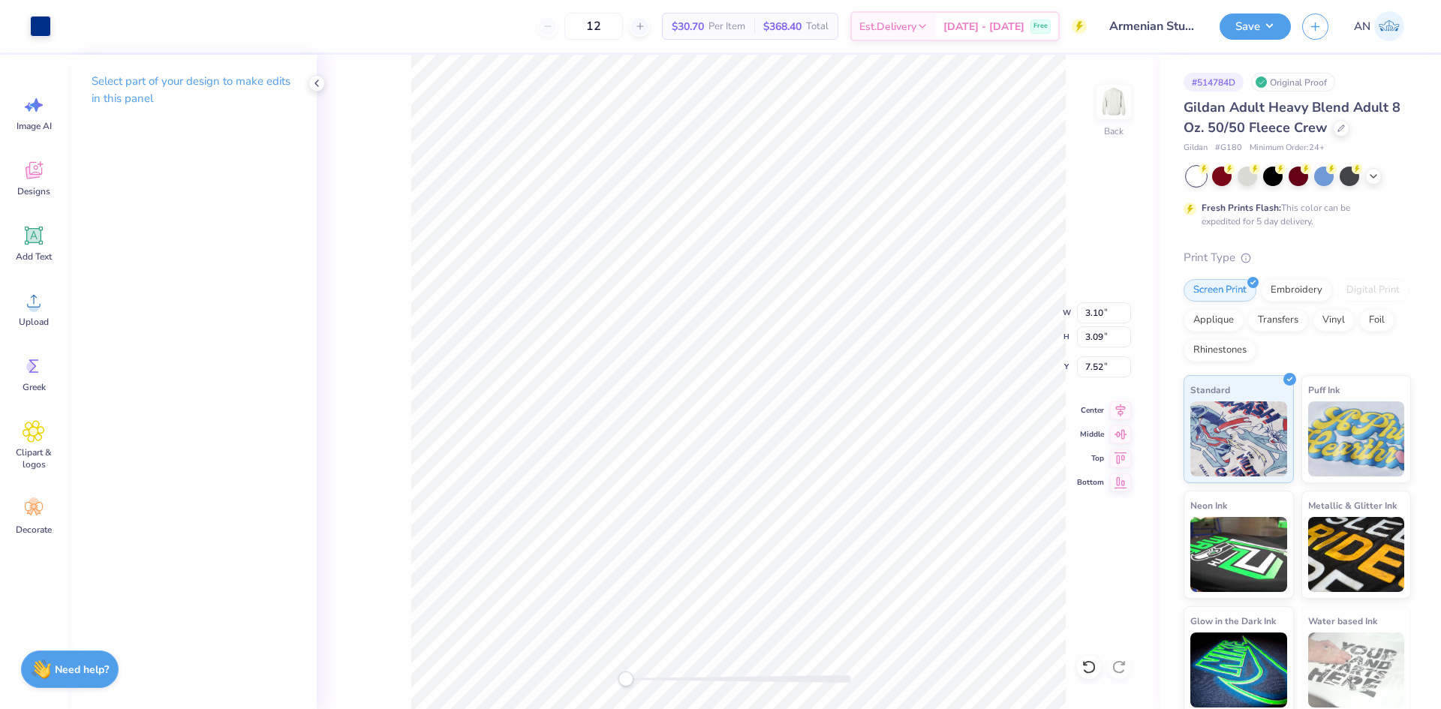
type input "3.10"
type input "3.09"
type input "7.74"
type input "0.31"
type input "10.91"
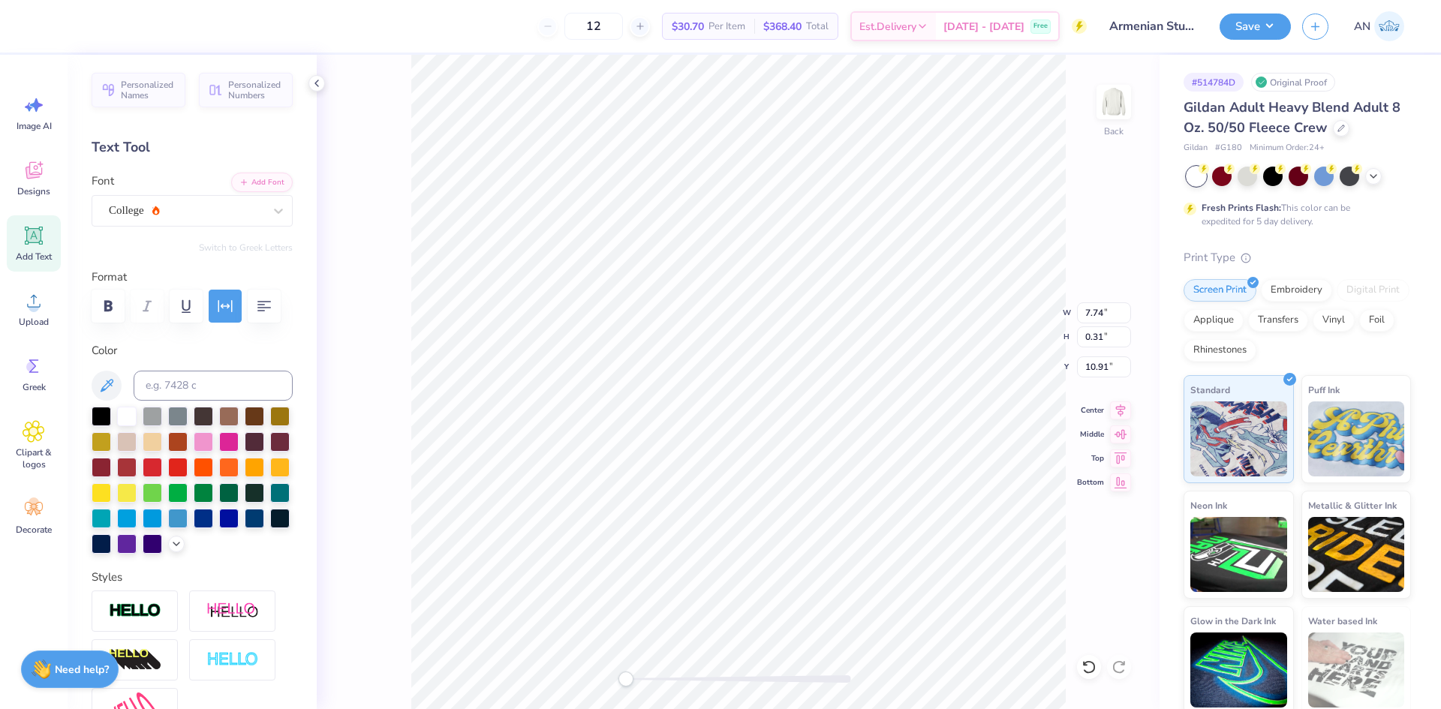
type input "8.56"
type input "4.11"
type input "2.75"
click at [173, 209] on div "JerseyLetters" at bounding box center [186, 210] width 158 height 23
click at [161, 331] on span "Varsity Team" at bounding box center [140, 335] width 59 height 16
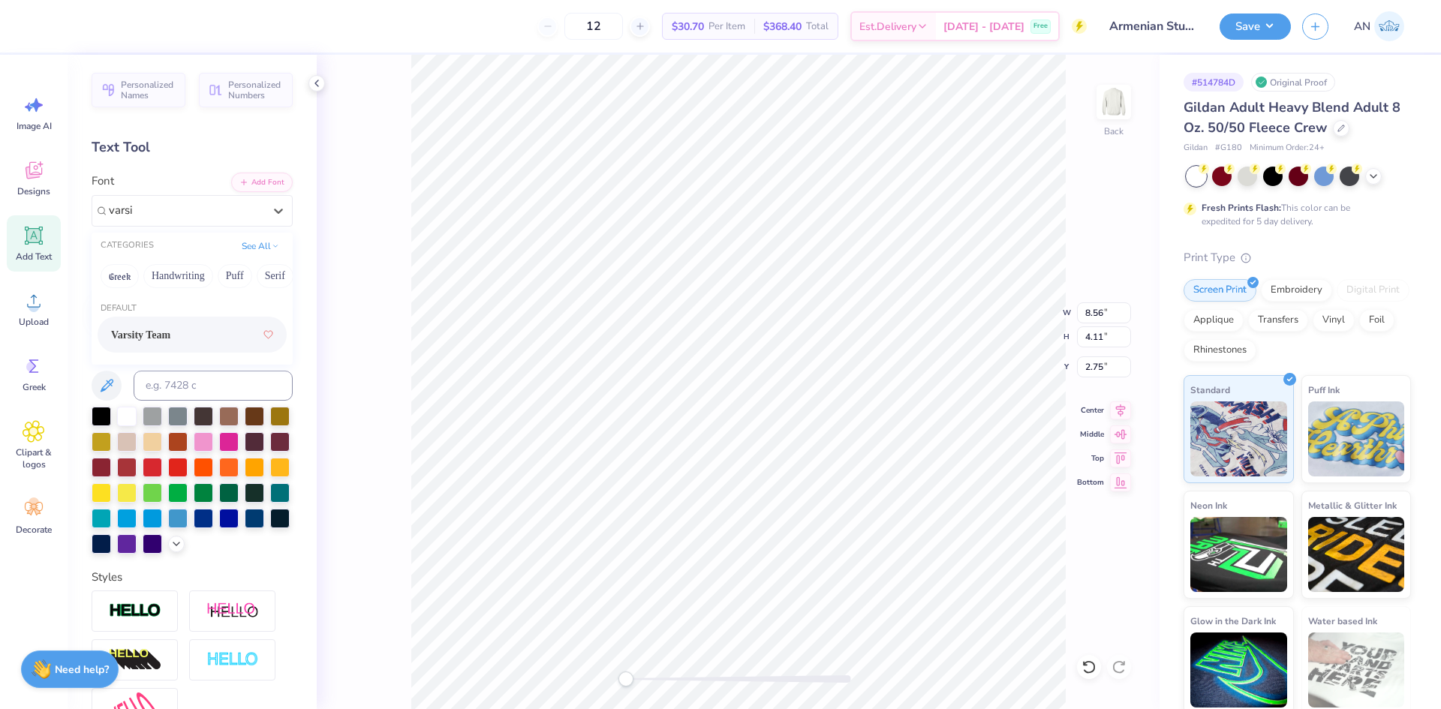
type input "varsi"
click at [212, 205] on div "Varsity Team" at bounding box center [186, 210] width 158 height 23
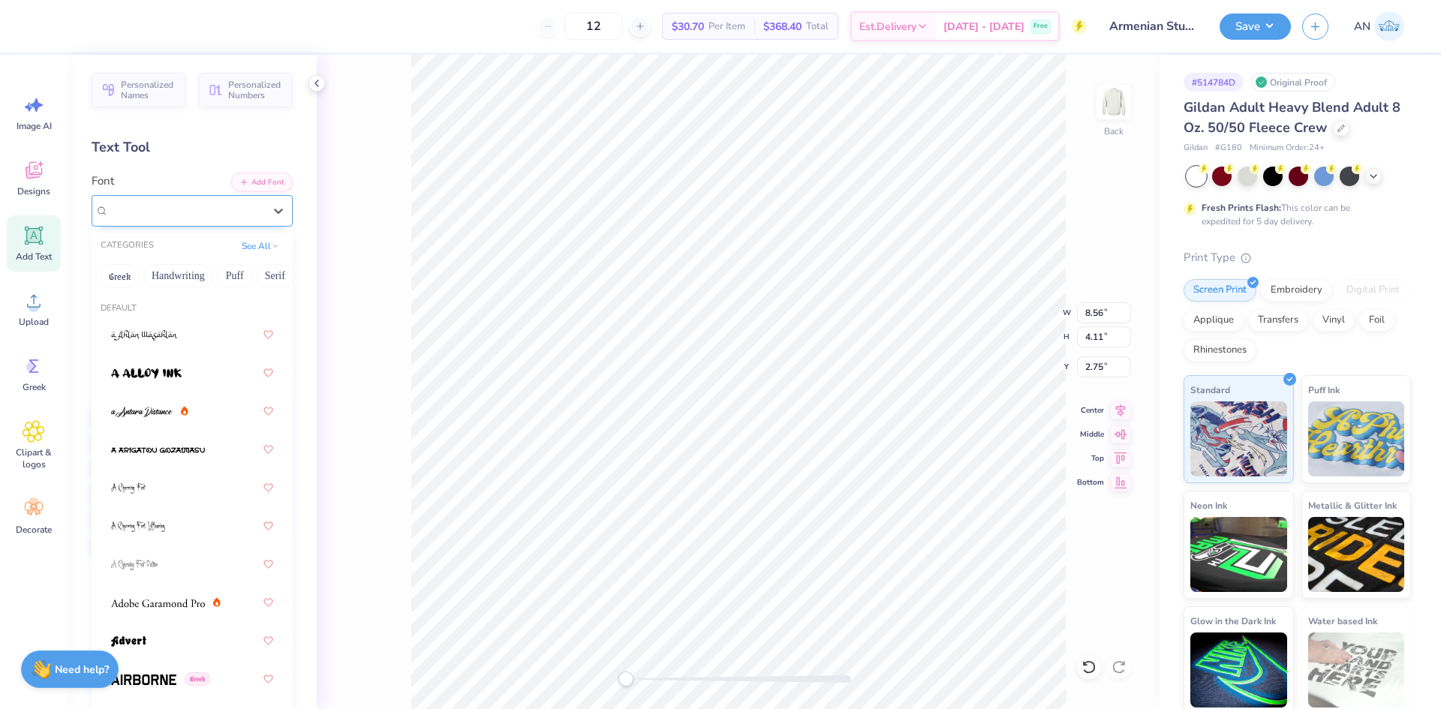
type input "e"
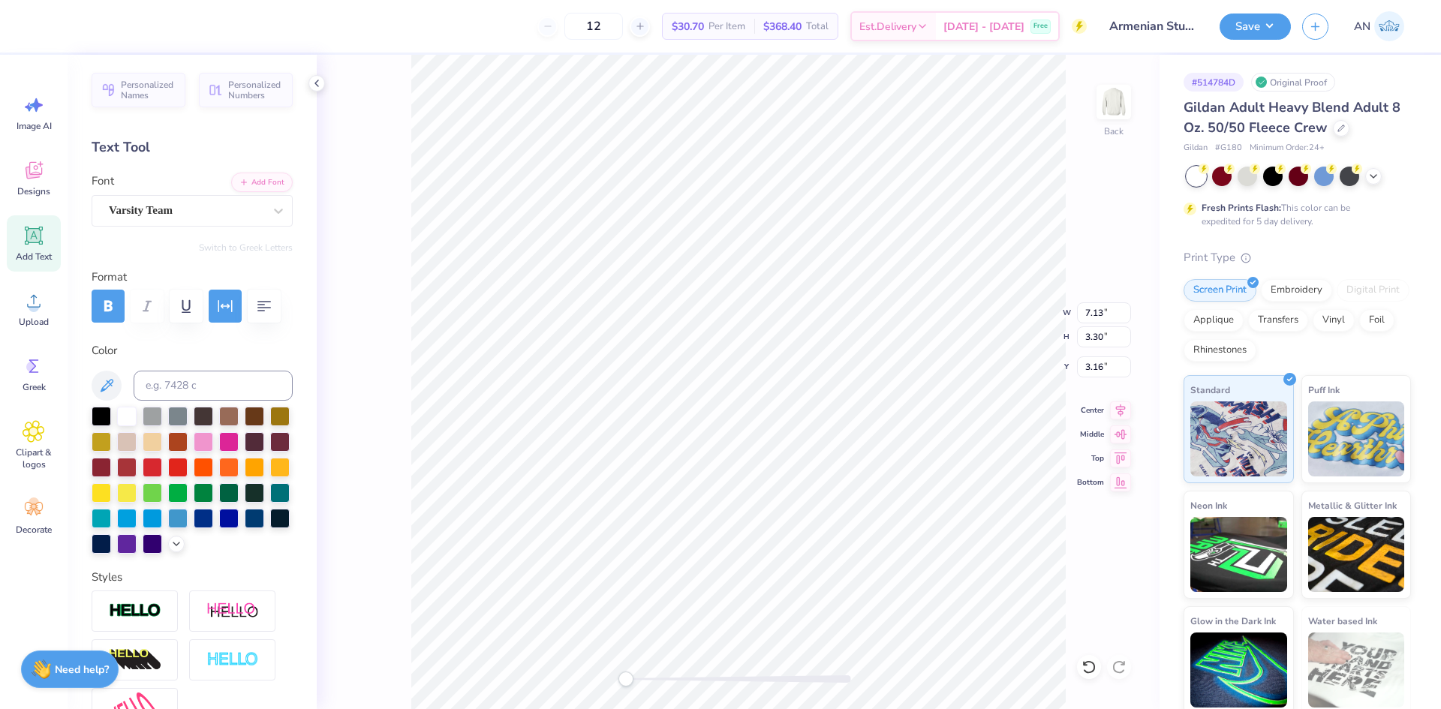
type input "7.74"
type input "0.31"
type input "10.62"
click at [230, 294] on button "button" at bounding box center [225, 306] width 33 height 33
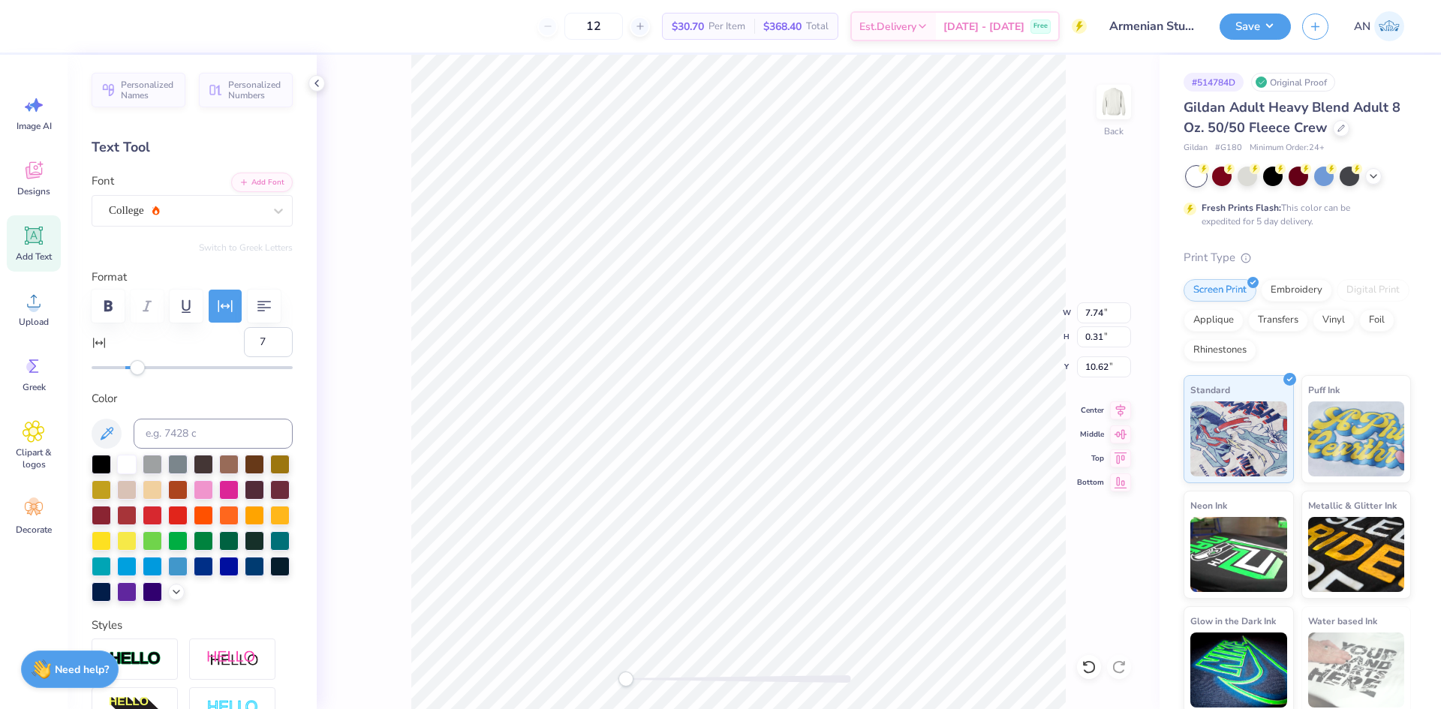
type input "6"
drag, startPoint x: 146, startPoint y: 372, endPoint x: 132, endPoint y: 376, distance: 14.2
click at [132, 376] on div "Personalized Names Personalized Numbers Text Tool Add Font Font College Switch …" at bounding box center [192, 382] width 249 height 655
type input "7.17"
type input "0.33"
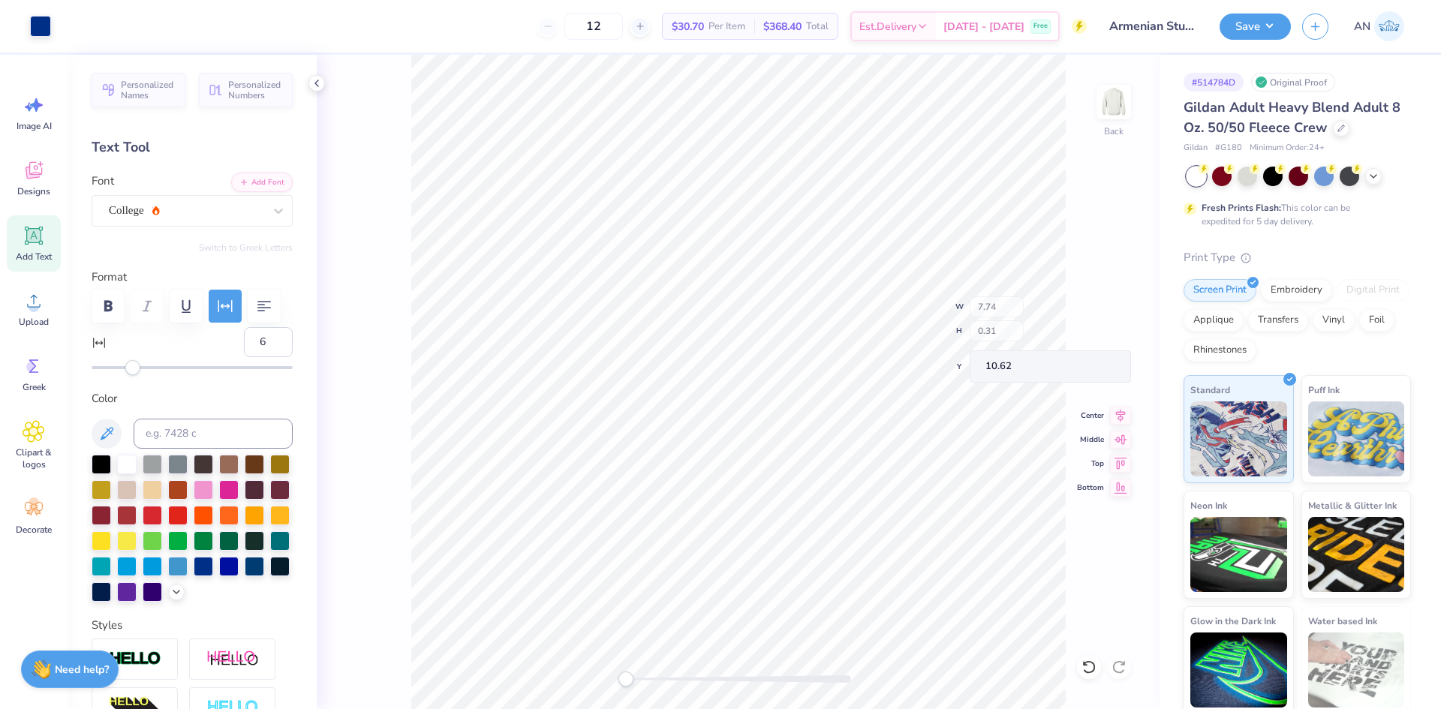
type input "10.59"
type input "7.13"
type input "3.30"
type input "4.04"
type input "6"
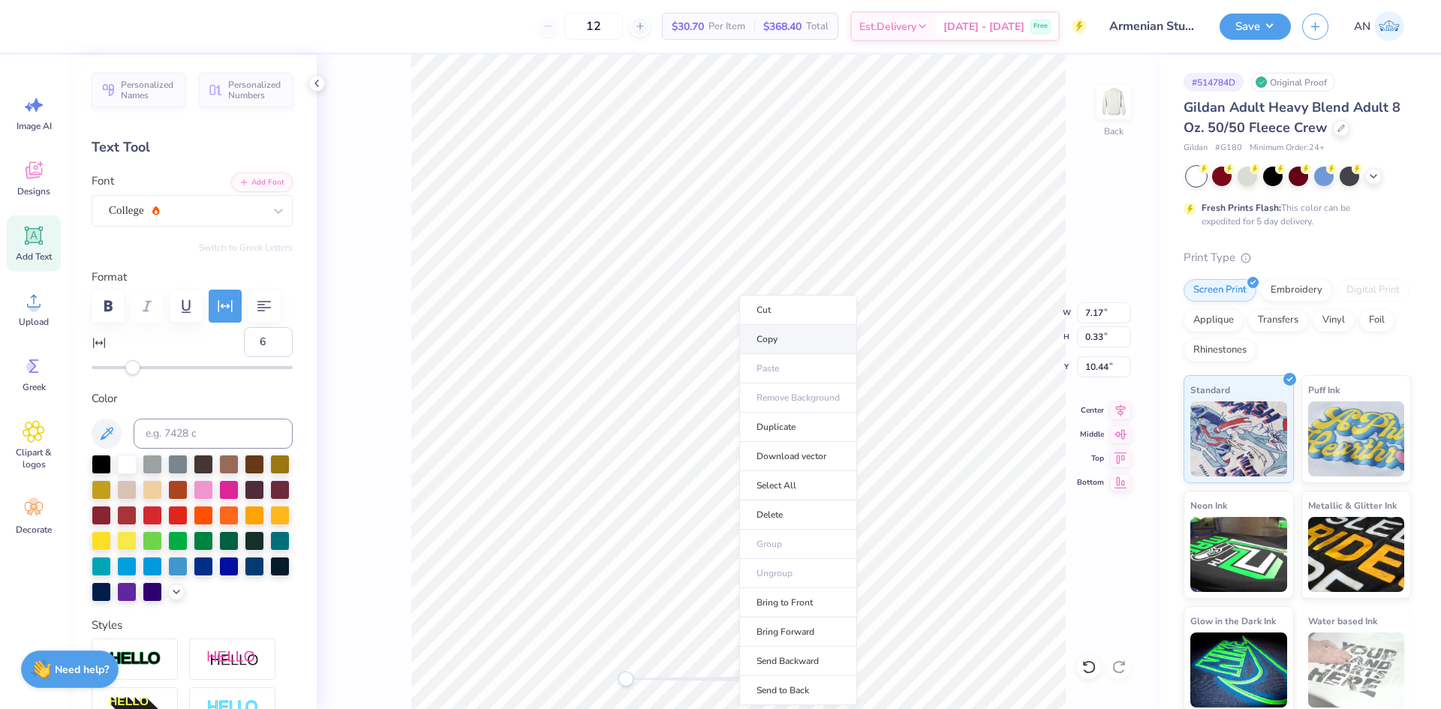
click at [781, 333] on li "Copy" at bounding box center [798, 339] width 118 height 29
click at [792, 427] on li "Duplicate" at bounding box center [809, 427] width 118 height 29
type input "11.44"
paste textarea "[GEOGRAPHIC_DATA]"
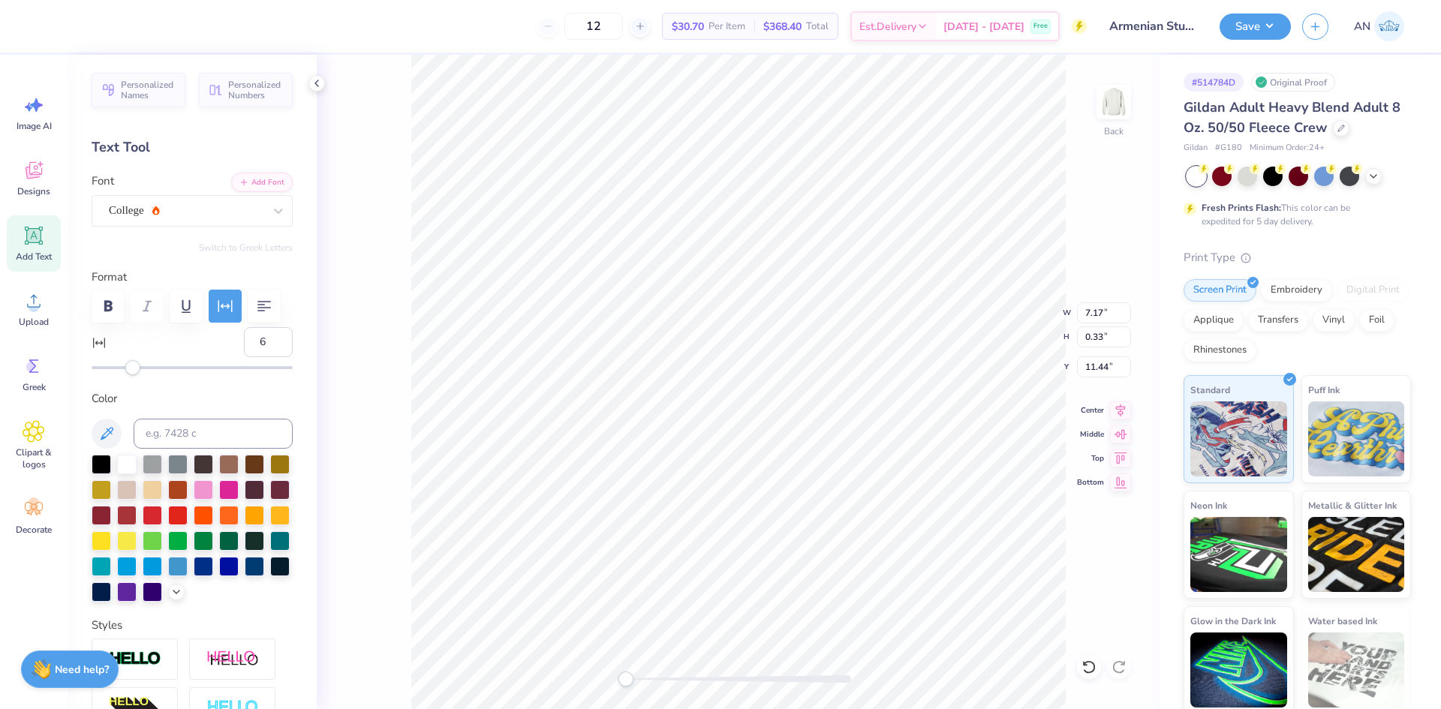
type textarea "at [GEOGRAPHIC_DATA]"
click at [1125, 412] on icon at bounding box center [1120, 408] width 21 height 18
type input "7.17"
type input "10.44"
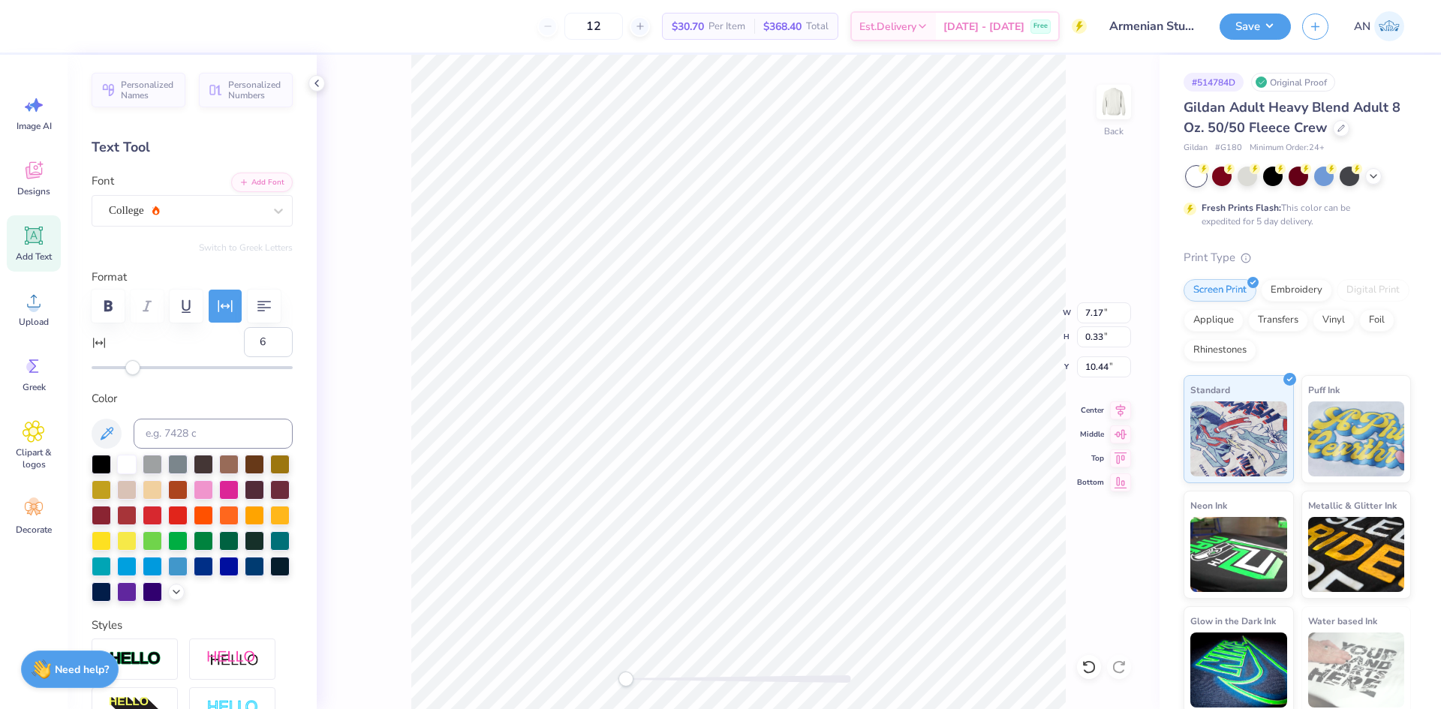
drag, startPoint x: 1122, startPoint y: 417, endPoint x: 1075, endPoint y: 411, distance: 47.7
click at [1122, 415] on icon at bounding box center [1120, 411] width 21 height 18
click at [799, 540] on li "Group" at bounding box center [839, 544] width 118 height 29
click at [1116, 415] on icon at bounding box center [1120, 408] width 21 height 18
type input "14.83"
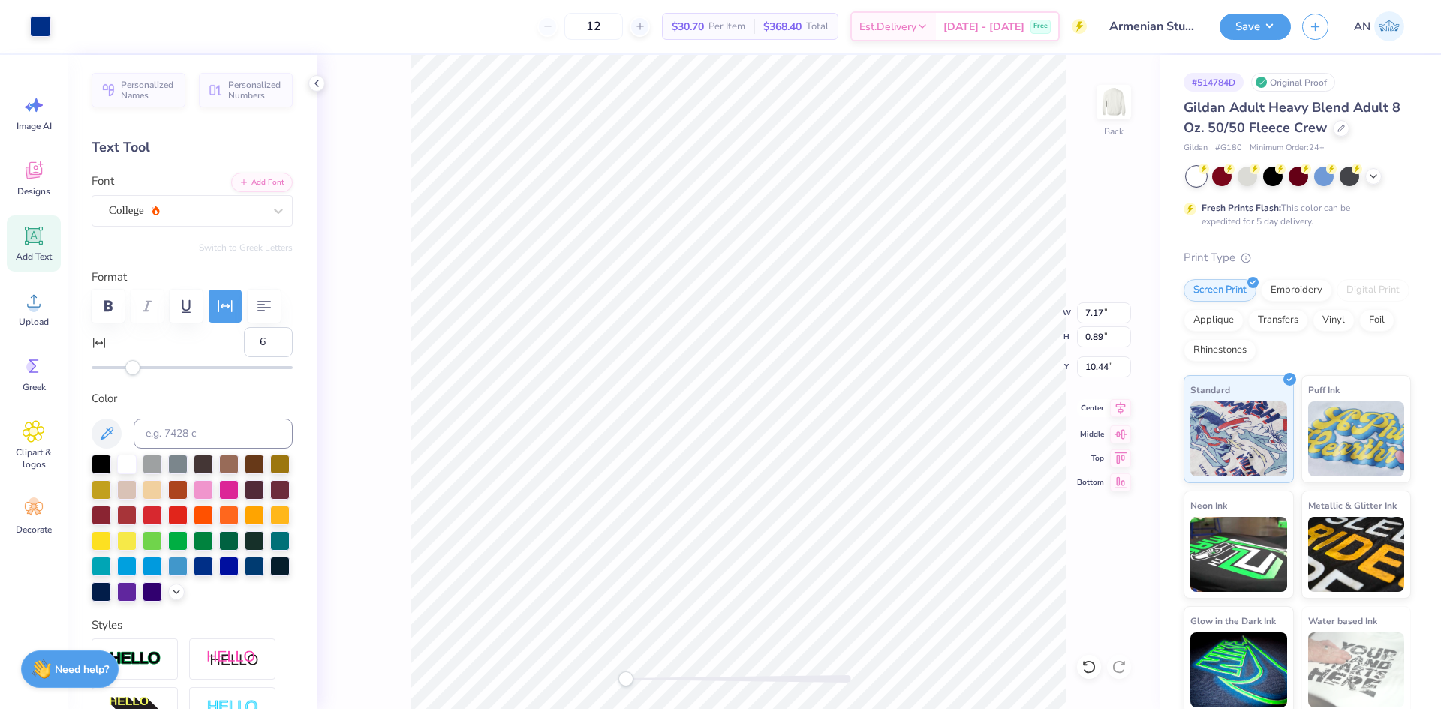
type input "8.62"
type input "-5.01"
type input "3.10"
type input "3.09"
type input "6.87"
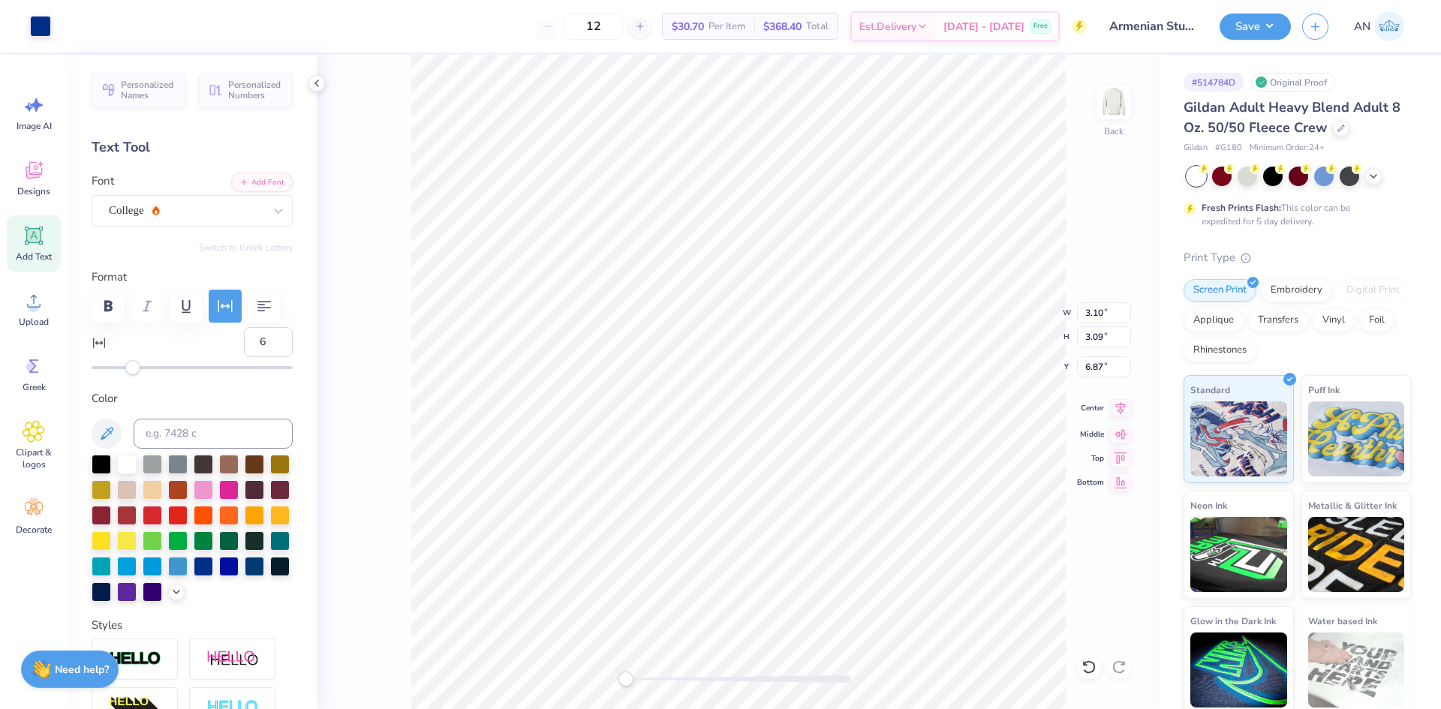
click at [1116, 414] on icon at bounding box center [1120, 408] width 21 height 18
type input "7.13"
type input "3.30"
type input "3.82"
type input "15"
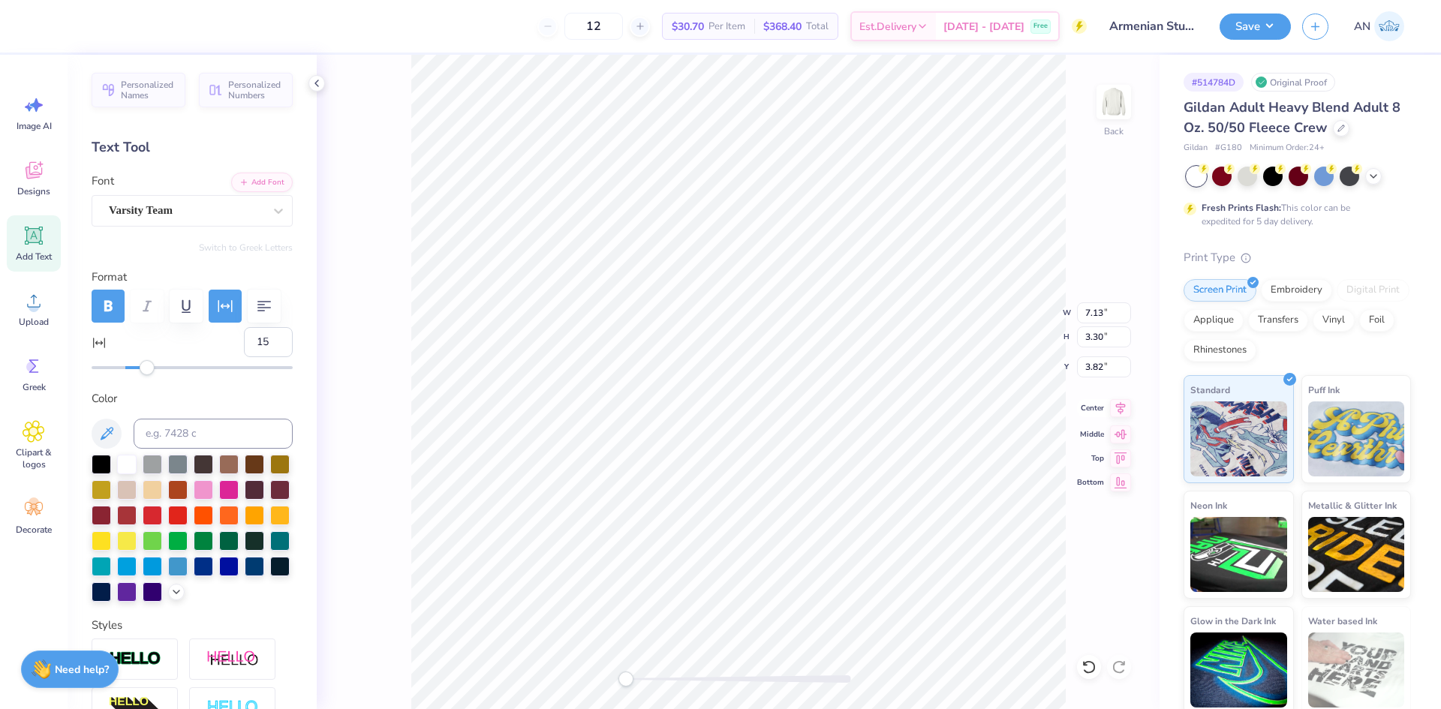
click at [1124, 415] on icon at bounding box center [1120, 408] width 21 height 18
type input "14.83"
type input "8.62"
type input "7.56"
type input "6"
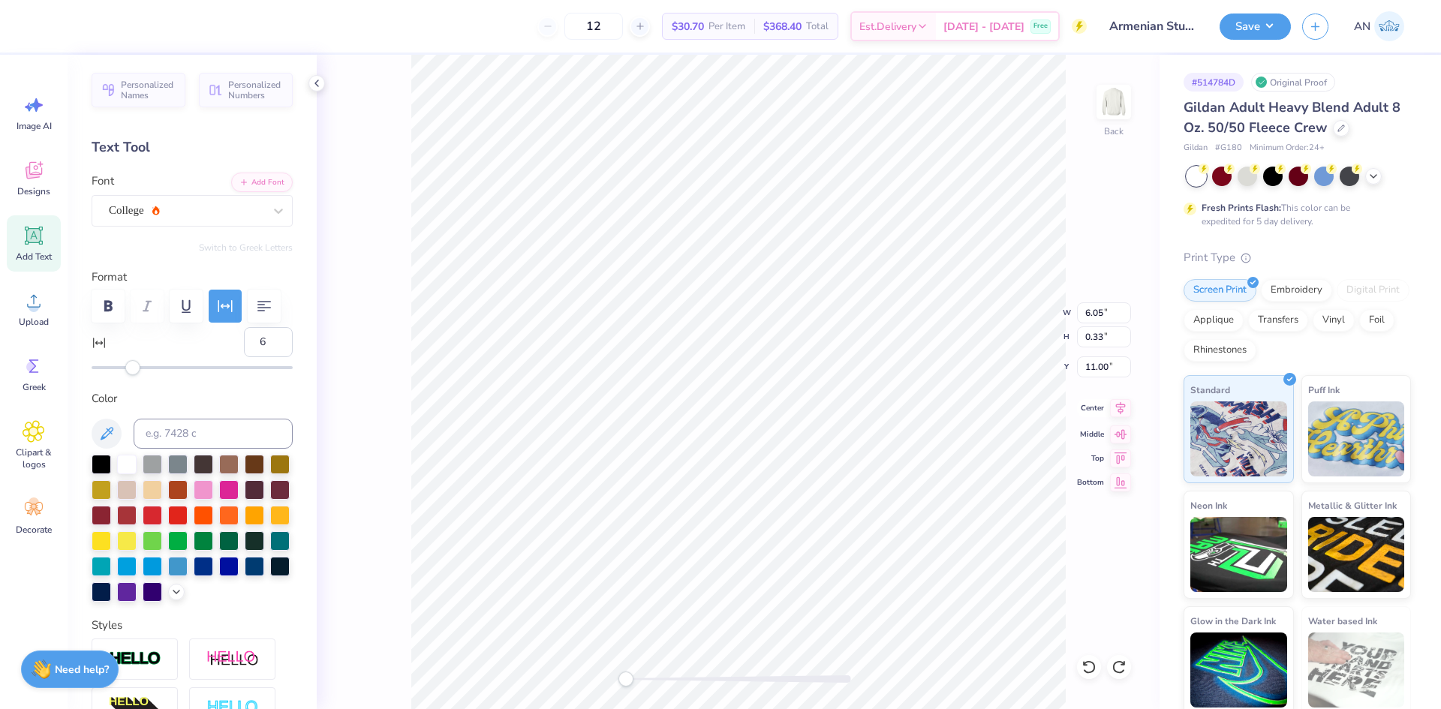
click at [1125, 409] on icon at bounding box center [1120, 408] width 21 height 18
type input "7.17"
type input "10.44"
click at [1121, 412] on icon at bounding box center [1121, 408] width 10 height 13
type input "15"
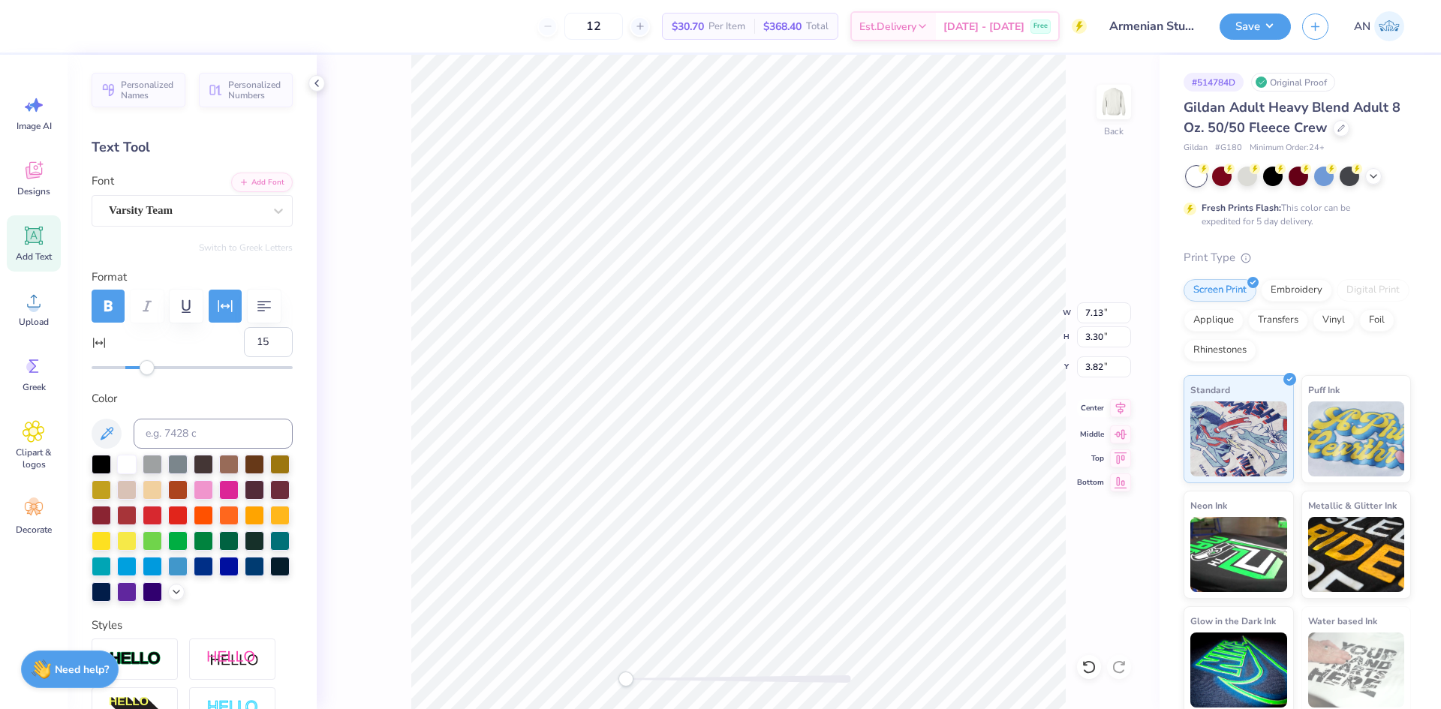
click at [1115, 411] on icon at bounding box center [1120, 408] width 21 height 18
type input "3.10"
type input "3.09"
type input "6.87"
click at [1116, 415] on icon at bounding box center [1120, 408] width 21 height 18
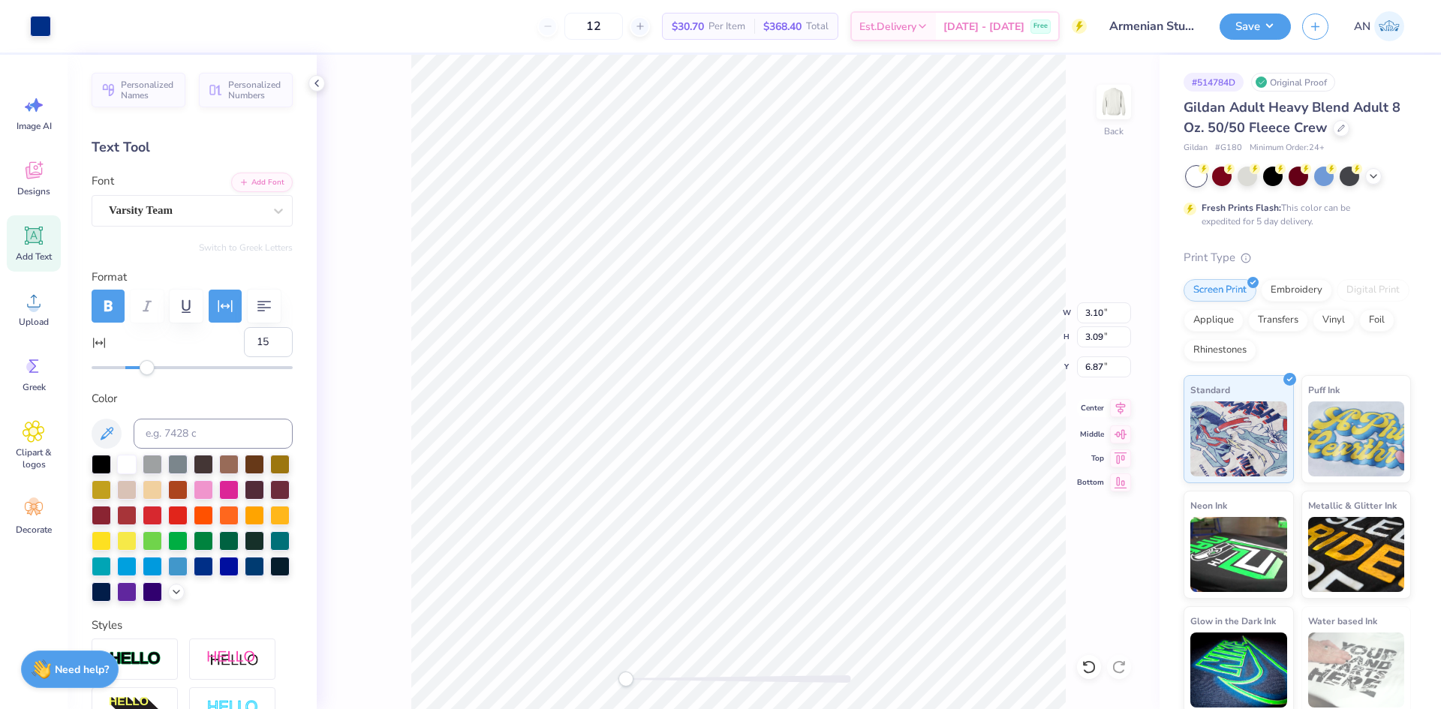
click at [1123, 406] on icon at bounding box center [1120, 408] width 21 height 18
type input "6.16"
type input "0.77"
type input "10.57"
click at [42, 242] on icon at bounding box center [34, 236] width 18 height 18
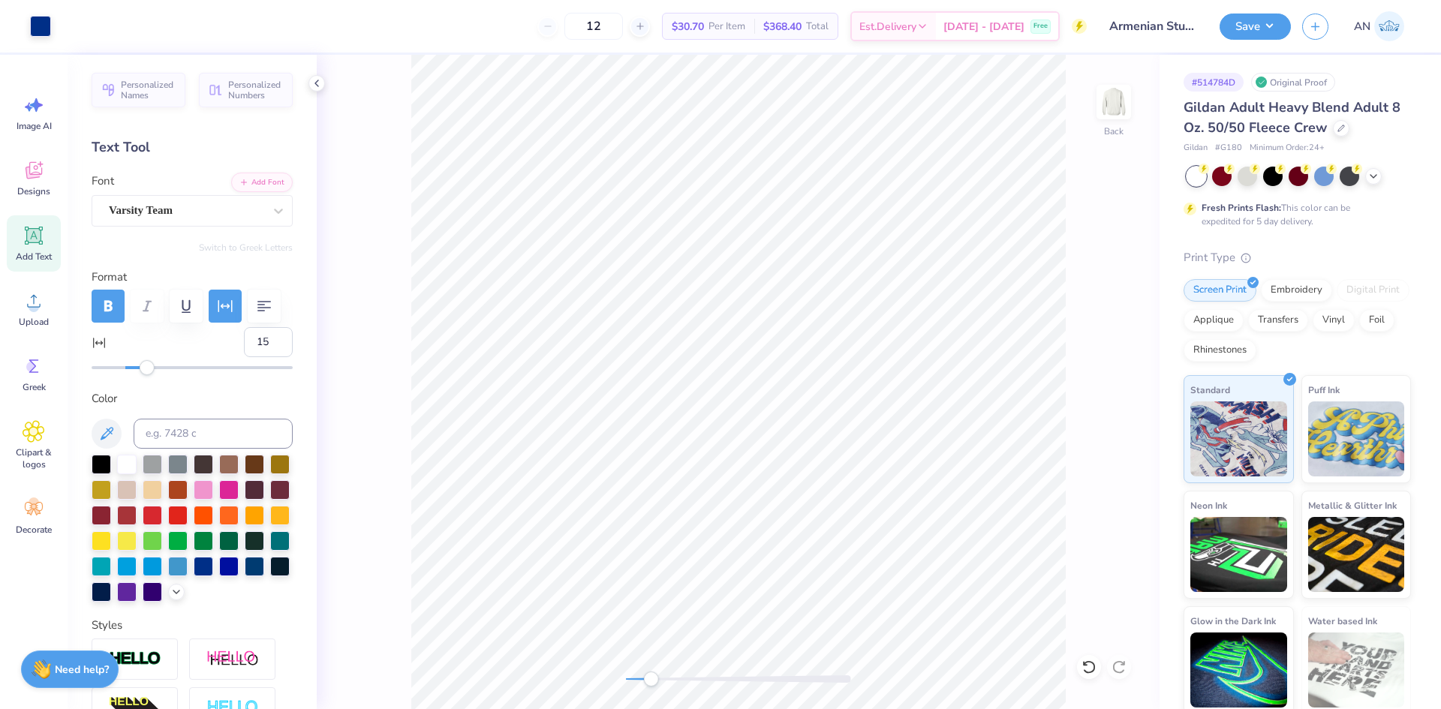
type input "0"
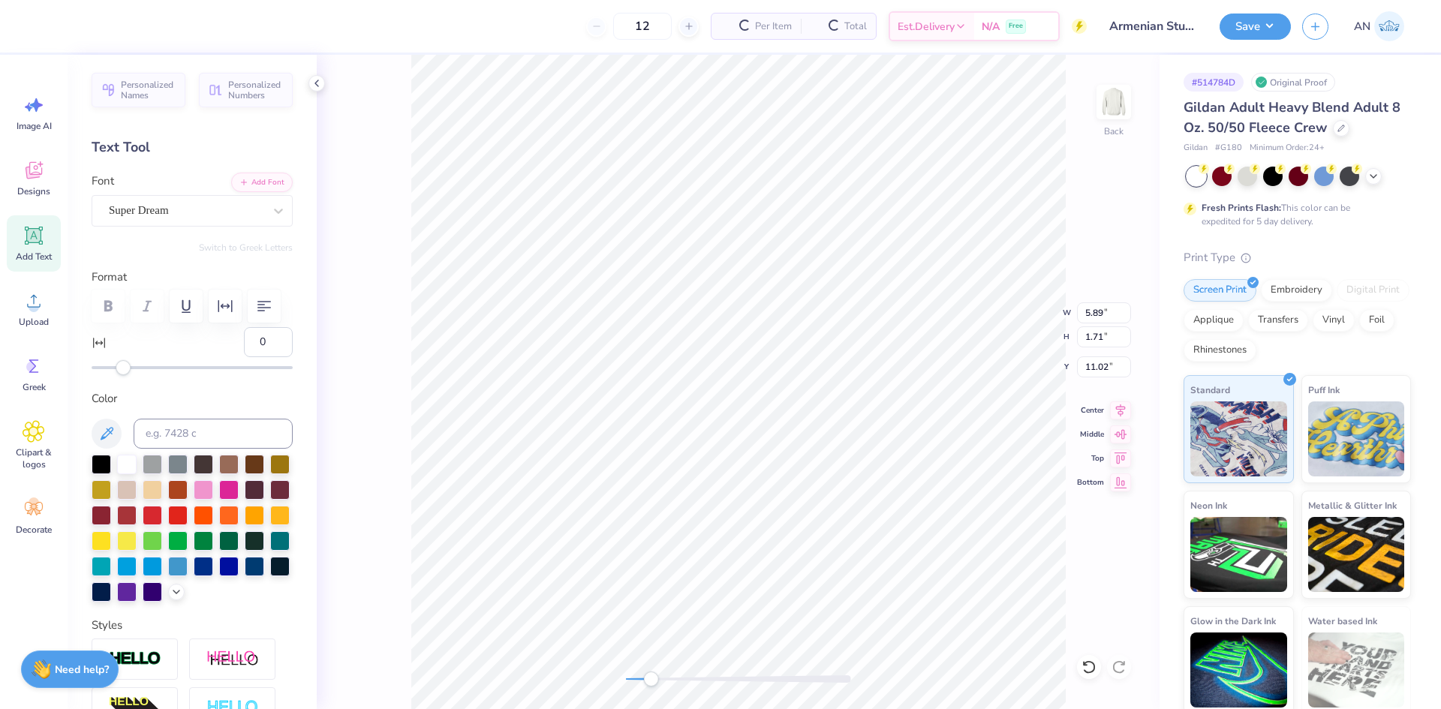
scroll to position [13, 2]
type textarea "20"
type input "1.39"
type input "0.83"
type input "8.29"
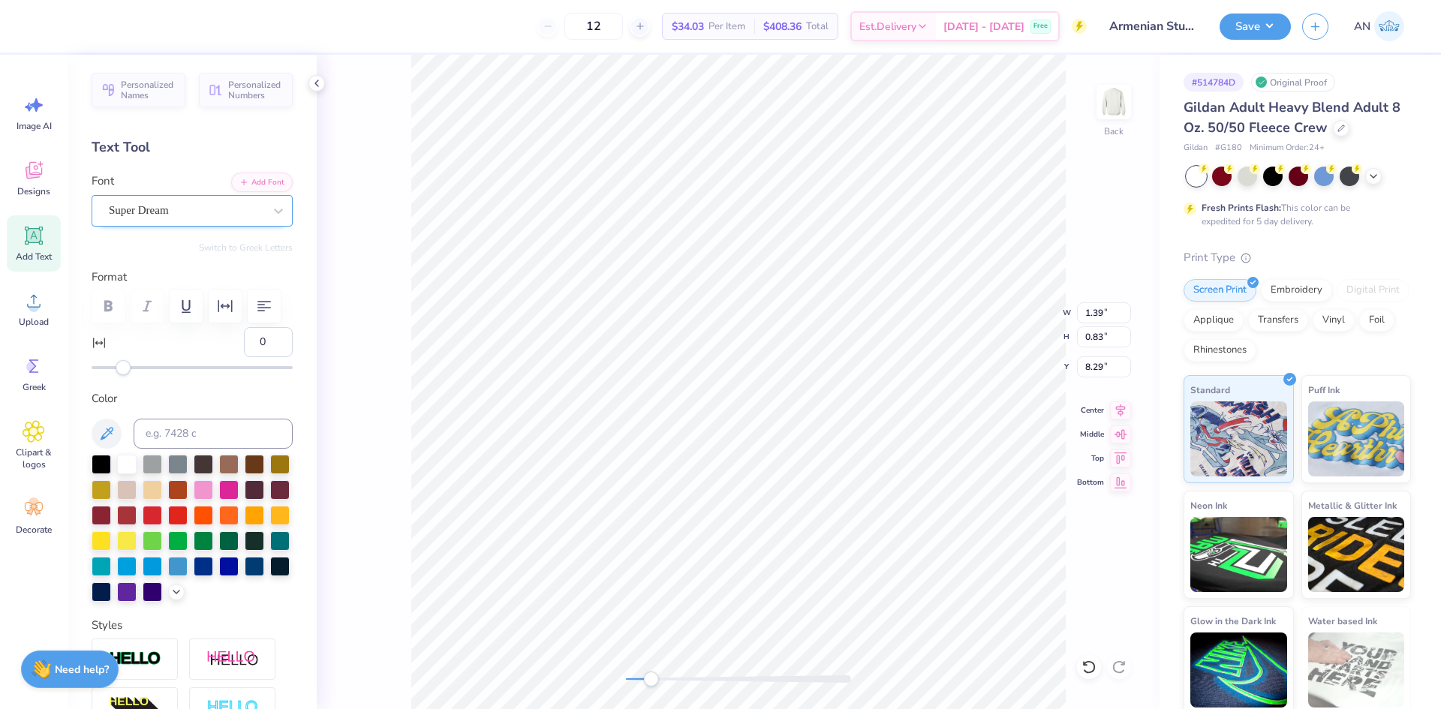
click at [194, 212] on div "Super Dream" at bounding box center [186, 210] width 158 height 23
click at [189, 331] on div at bounding box center [192, 334] width 162 height 27
type input "jersey"
click at [194, 575] on div at bounding box center [204, 566] width 20 height 20
type input "0.94"
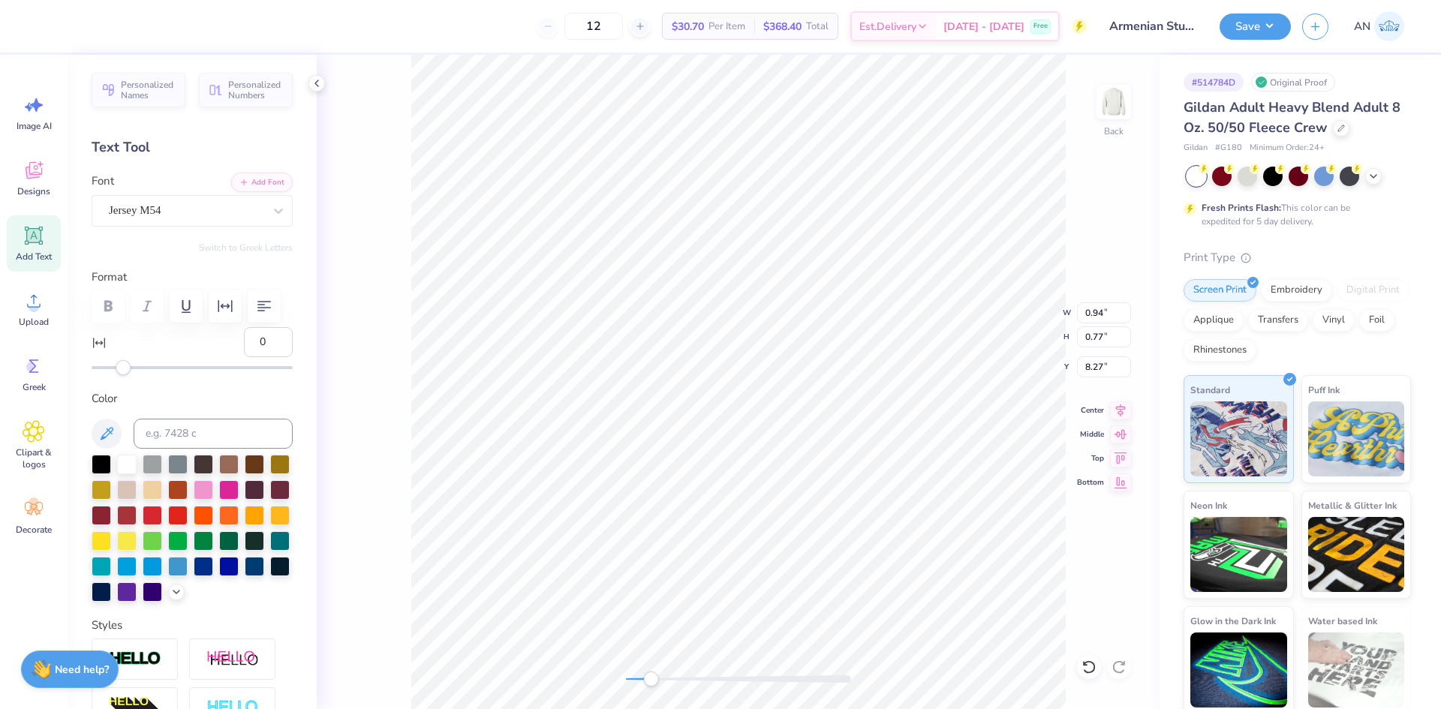
type input "0.77"
type input "8.27"
type input "16"
drag, startPoint x: 126, startPoint y: 369, endPoint x: 148, endPoint y: 369, distance: 21.8
click at [148, 369] on div "Accessibility label" at bounding box center [148, 367] width 15 height 15
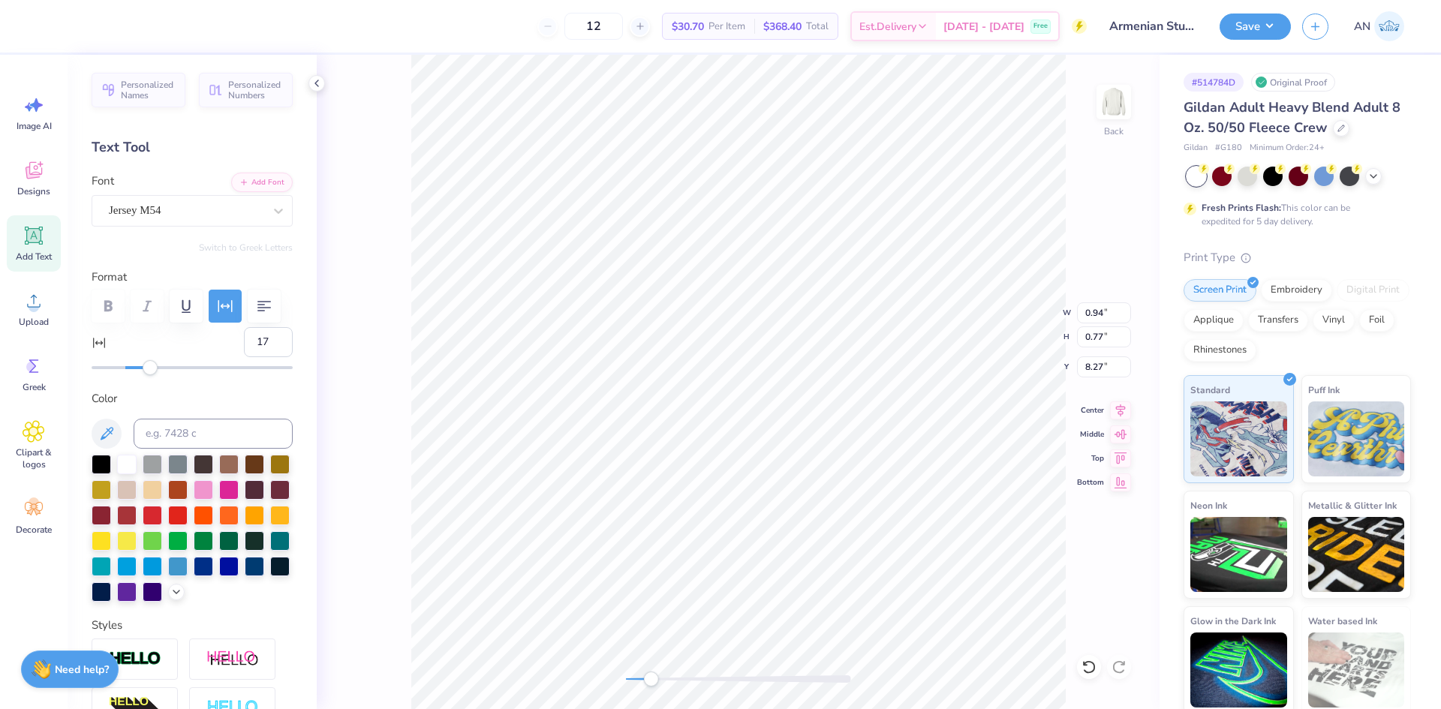
type input "18"
click at [152, 369] on div "Accessibility label" at bounding box center [151, 367] width 15 height 15
click at [580, 424] on li "Duplicate" at bounding box center [609, 427] width 118 height 29
type input "9.27"
type textarea "25"
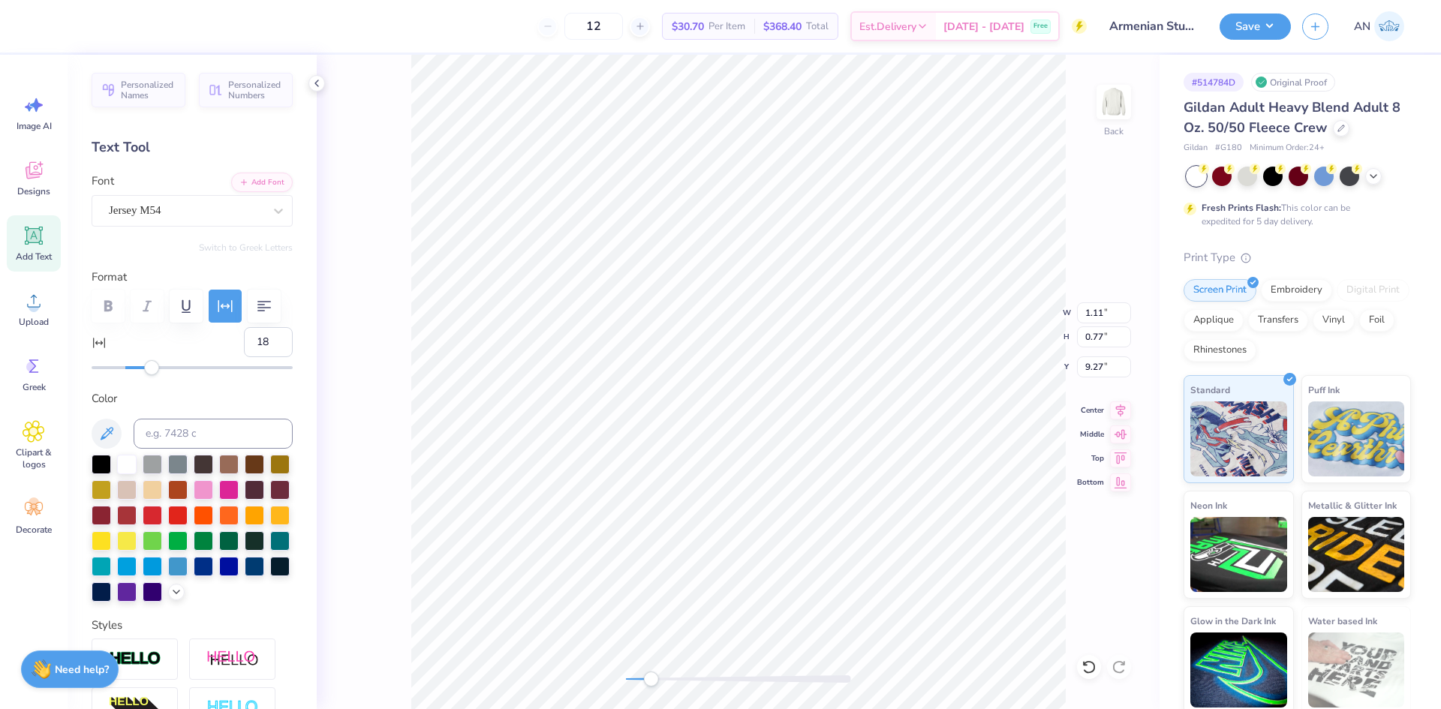
type input "6.49"
type input "8.27"
click at [575, 540] on li "Group" at bounding box center [596, 544] width 118 height 29
click at [1119, 412] on icon at bounding box center [1120, 408] width 21 height 18
type input "6"
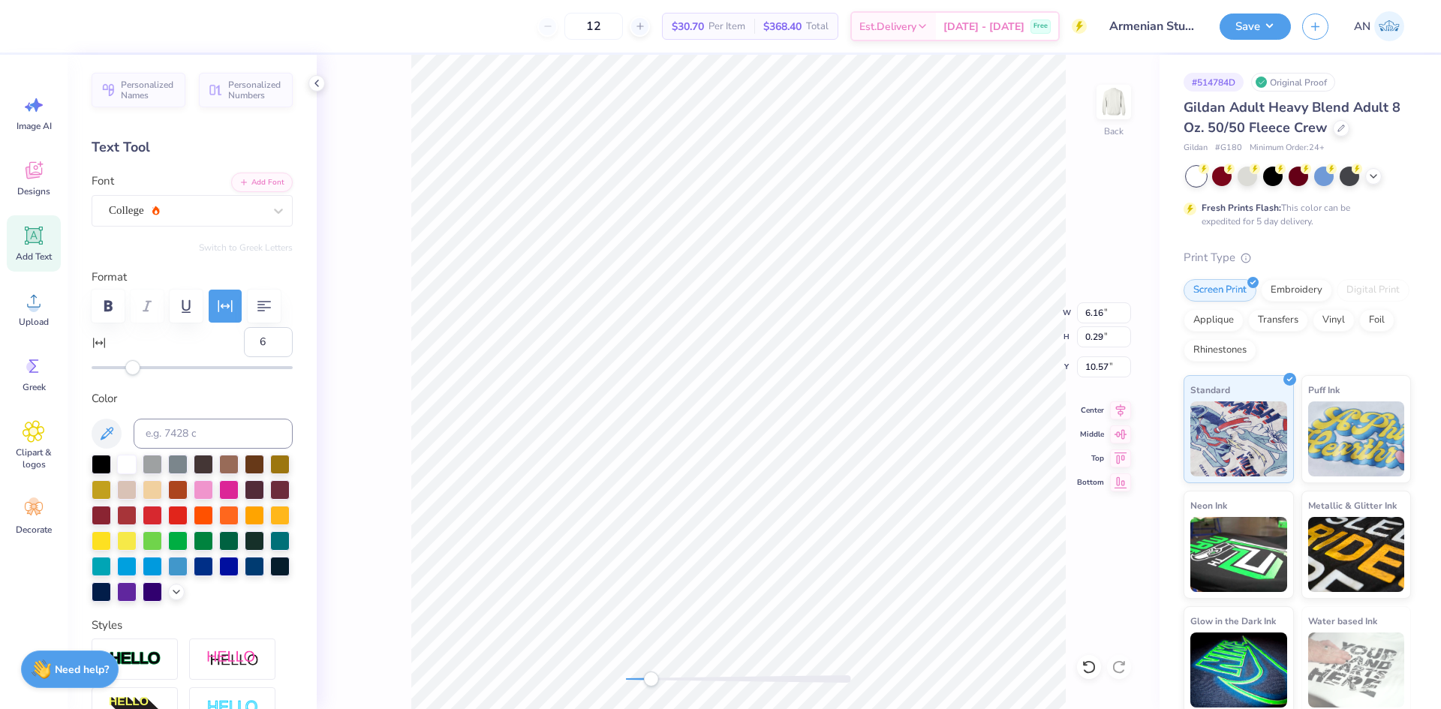
type input "5.20"
type input "11.05"
click at [836, 519] on li "Group" at bounding box center [858, 523] width 118 height 29
click at [1266, 34] on button "Save" at bounding box center [1255, 24] width 71 height 26
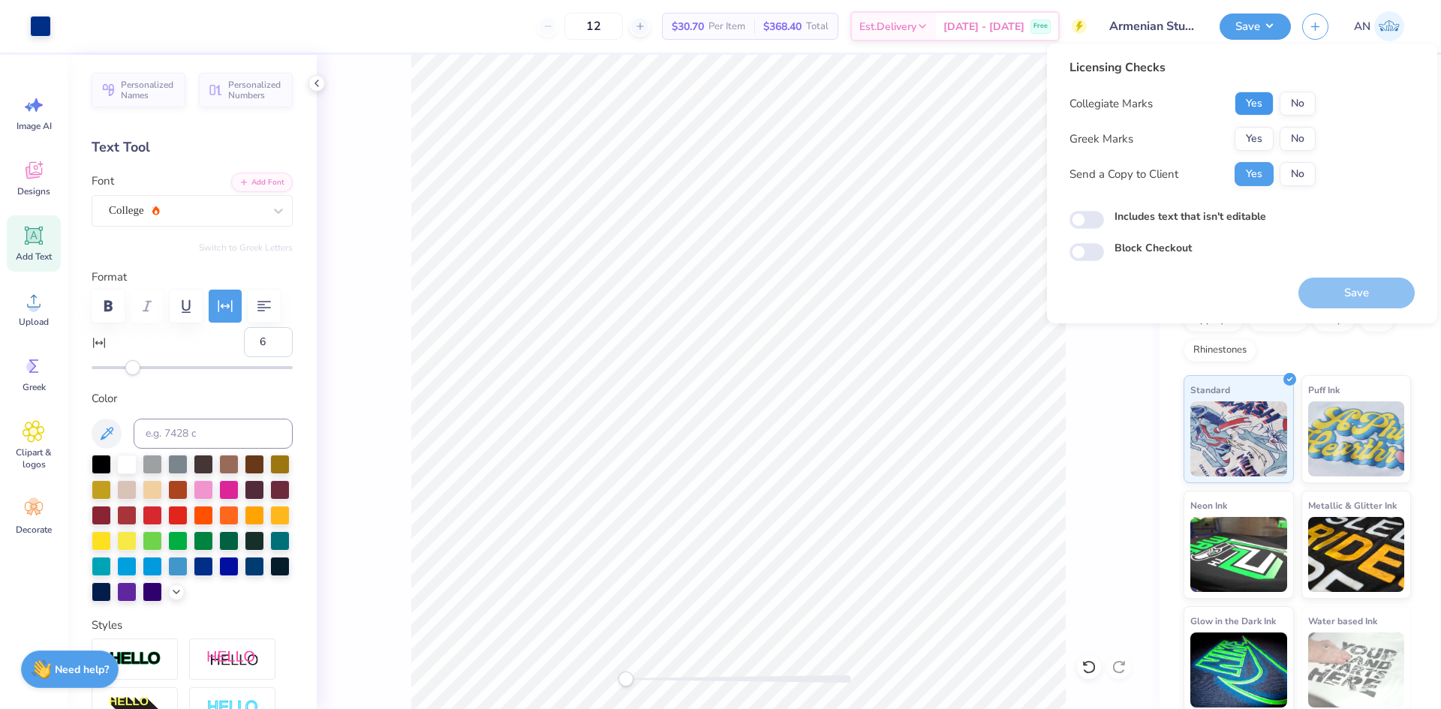
click at [1266, 110] on button "Yes" at bounding box center [1254, 104] width 39 height 24
click at [1296, 136] on button "No" at bounding box center [1298, 139] width 36 height 24
click at [1338, 283] on button "Save" at bounding box center [1357, 293] width 116 height 31
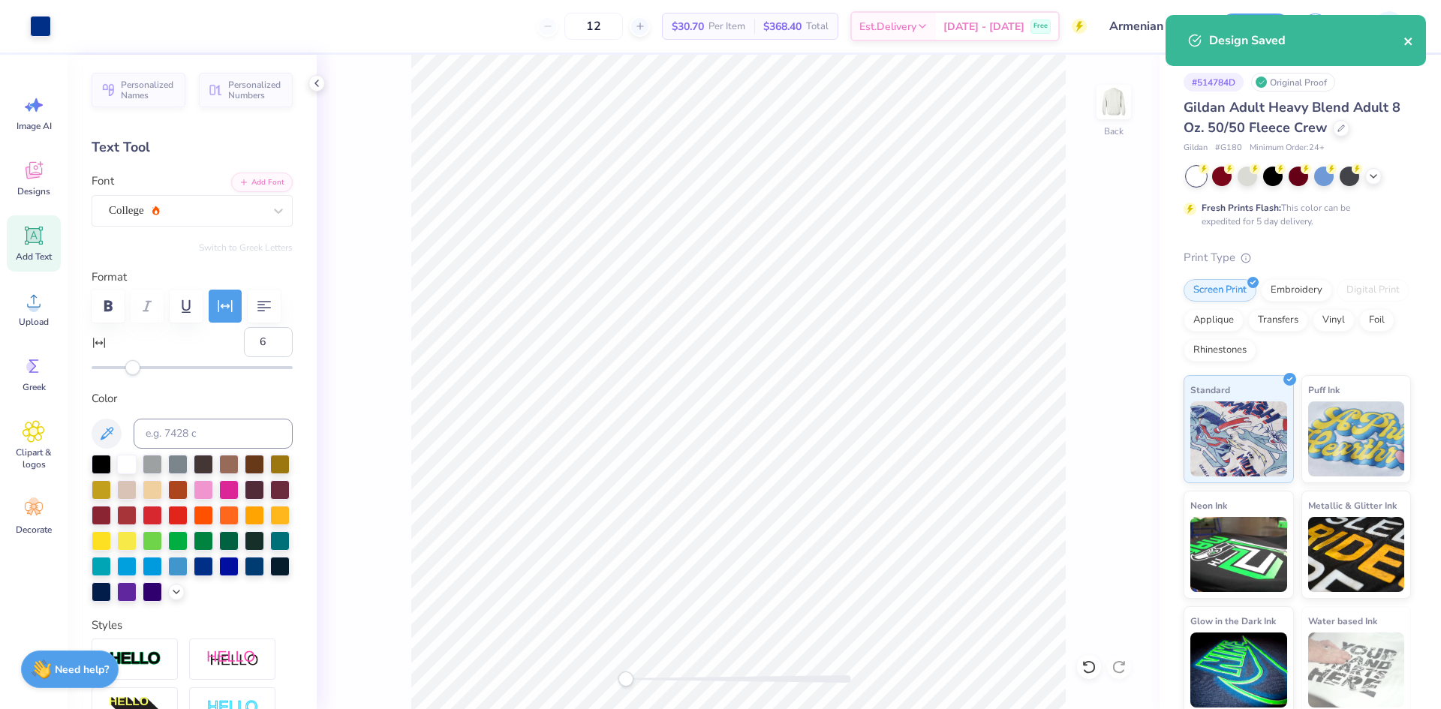
click at [1411, 43] on icon "close" at bounding box center [1409, 41] width 11 height 12
